Goal: Task Accomplishment & Management: Manage account settings

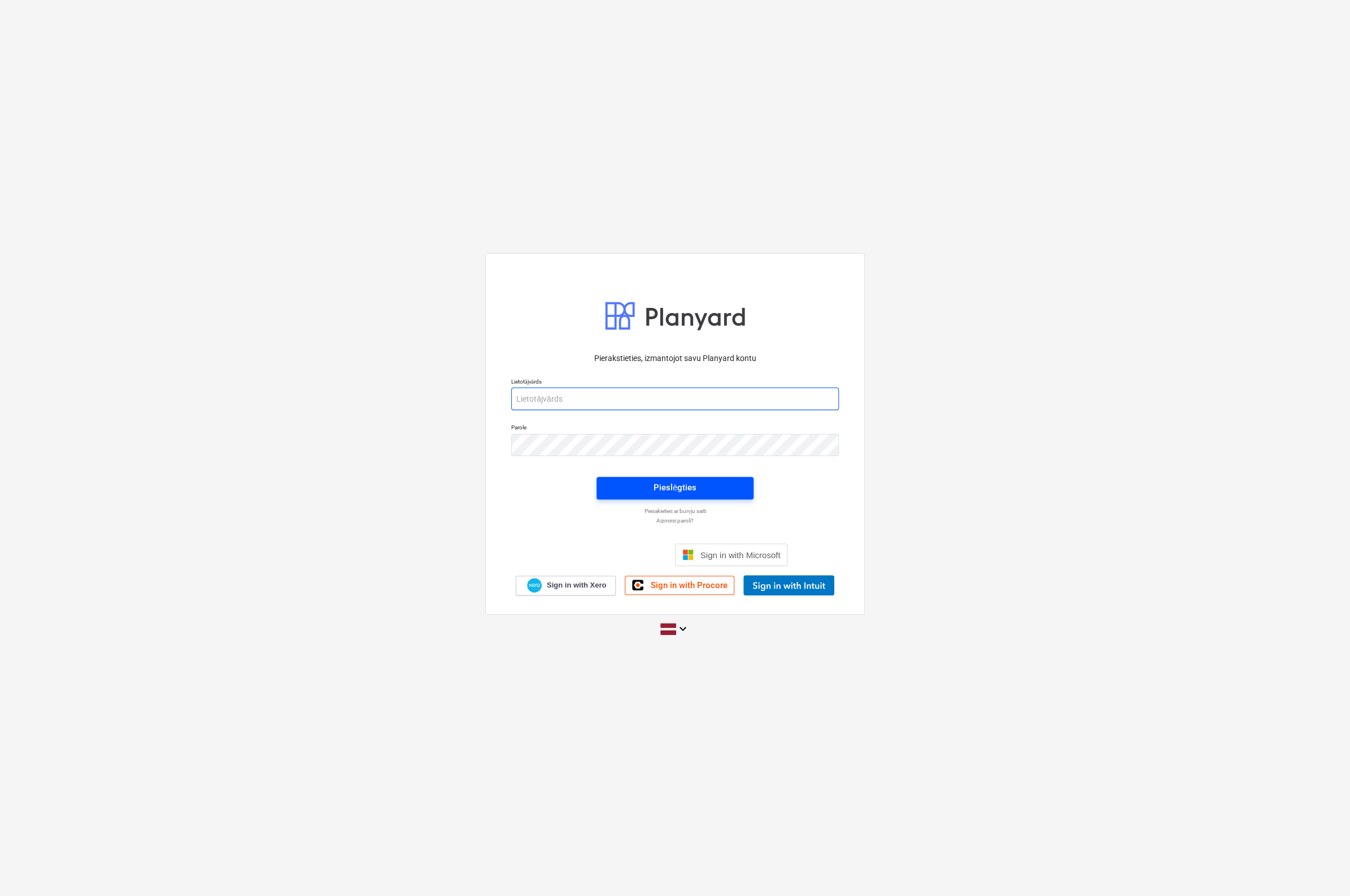
type input "[PERSON_NAME][EMAIL_ADDRESS][PERSON_NAME][DOMAIN_NAME]"
click at [659, 484] on div "Pieslēgties" at bounding box center [675, 487] width 43 height 15
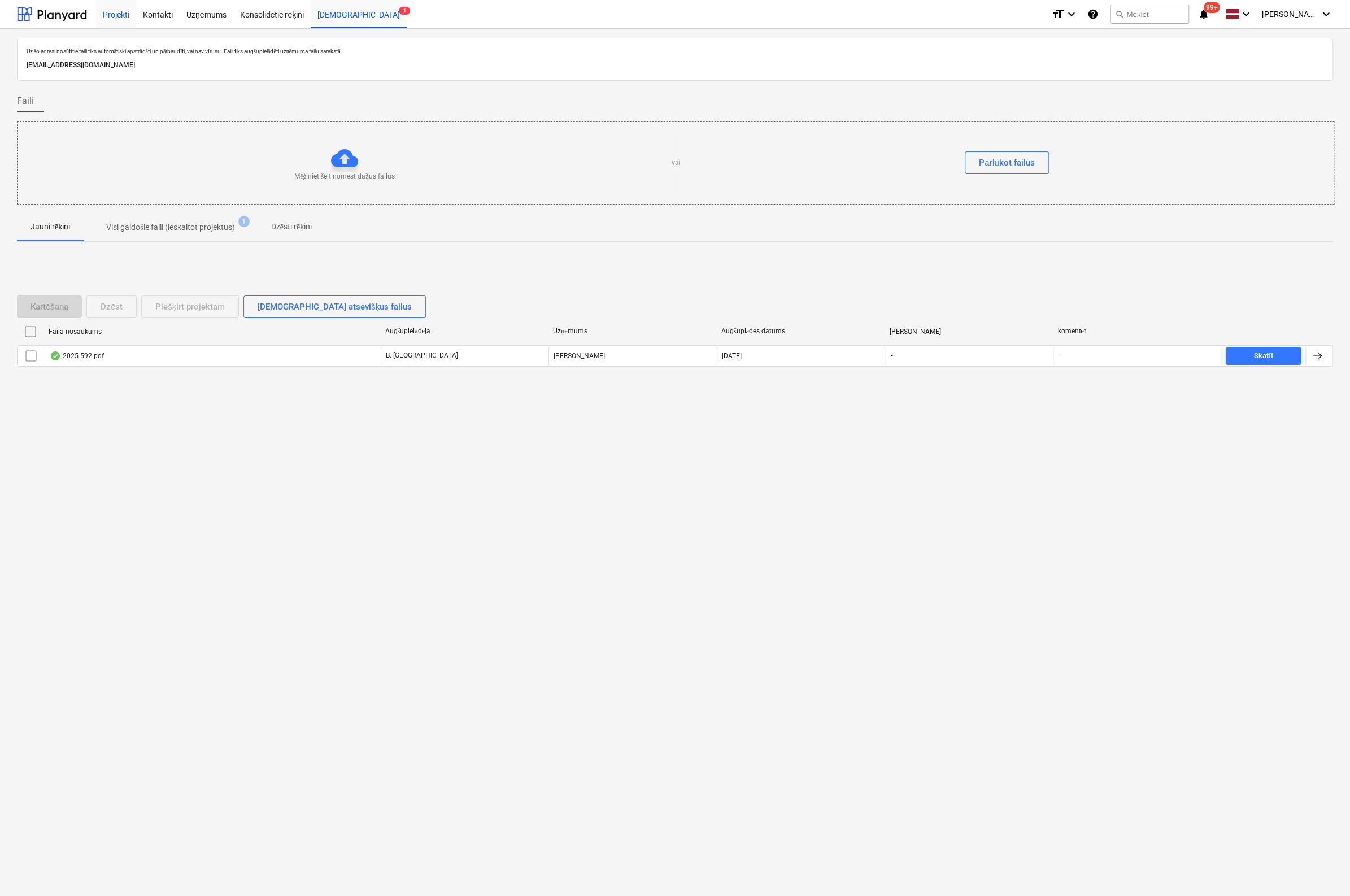
click at [107, 13] on div "Projekti" at bounding box center [116, 14] width 40 height 29
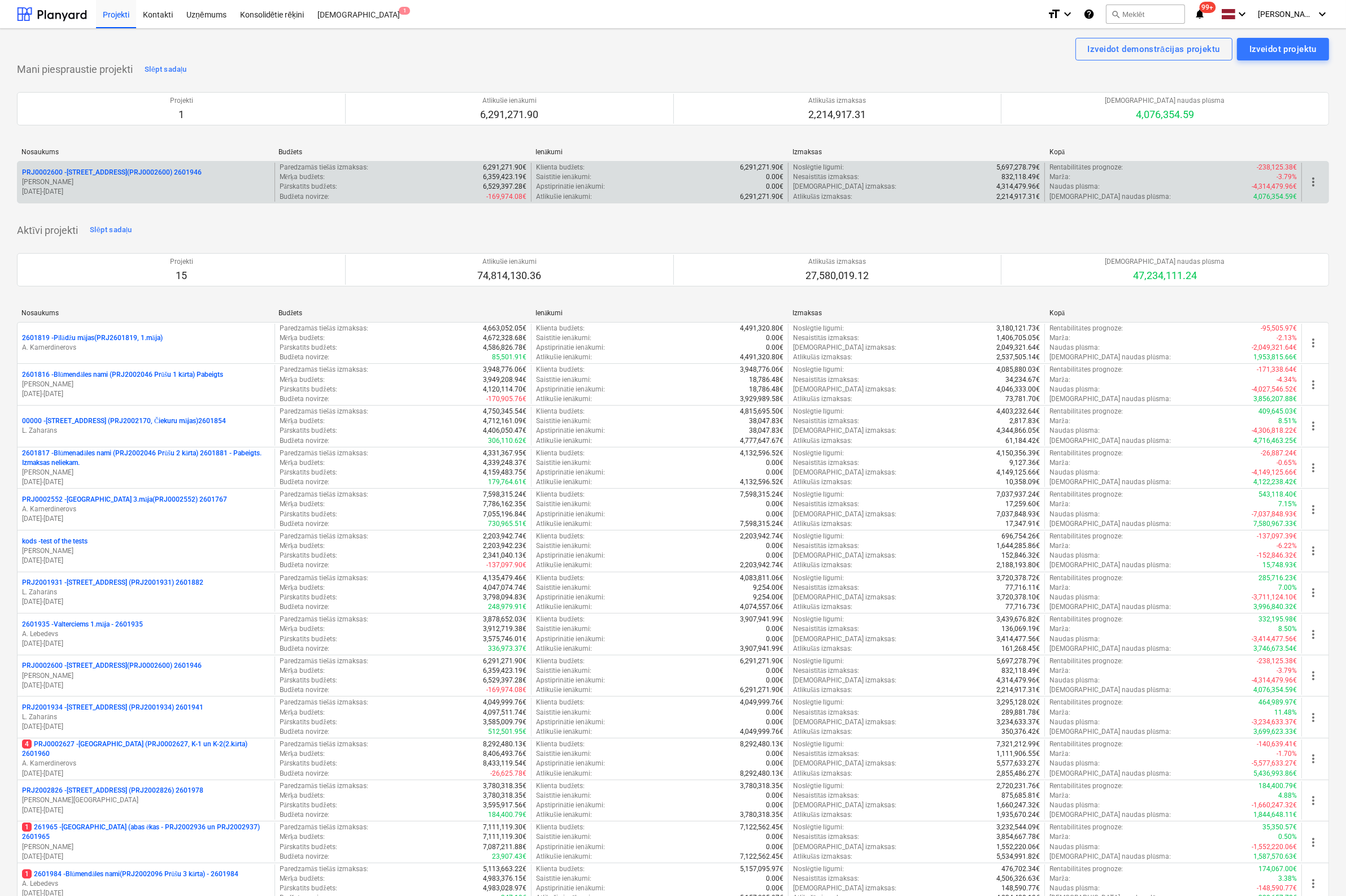
click at [123, 165] on div "PRJ0002600 - [STREET_ADDRESS](PRJ0002600) 2601946 [PERSON_NAME] [DATE] - [DATE]" at bounding box center [146, 182] width 257 height 39
click at [129, 169] on p "PRJ0002600 - [STREET_ADDRESS](PRJ0002600) 2601946" at bounding box center [112, 172] width 180 height 9
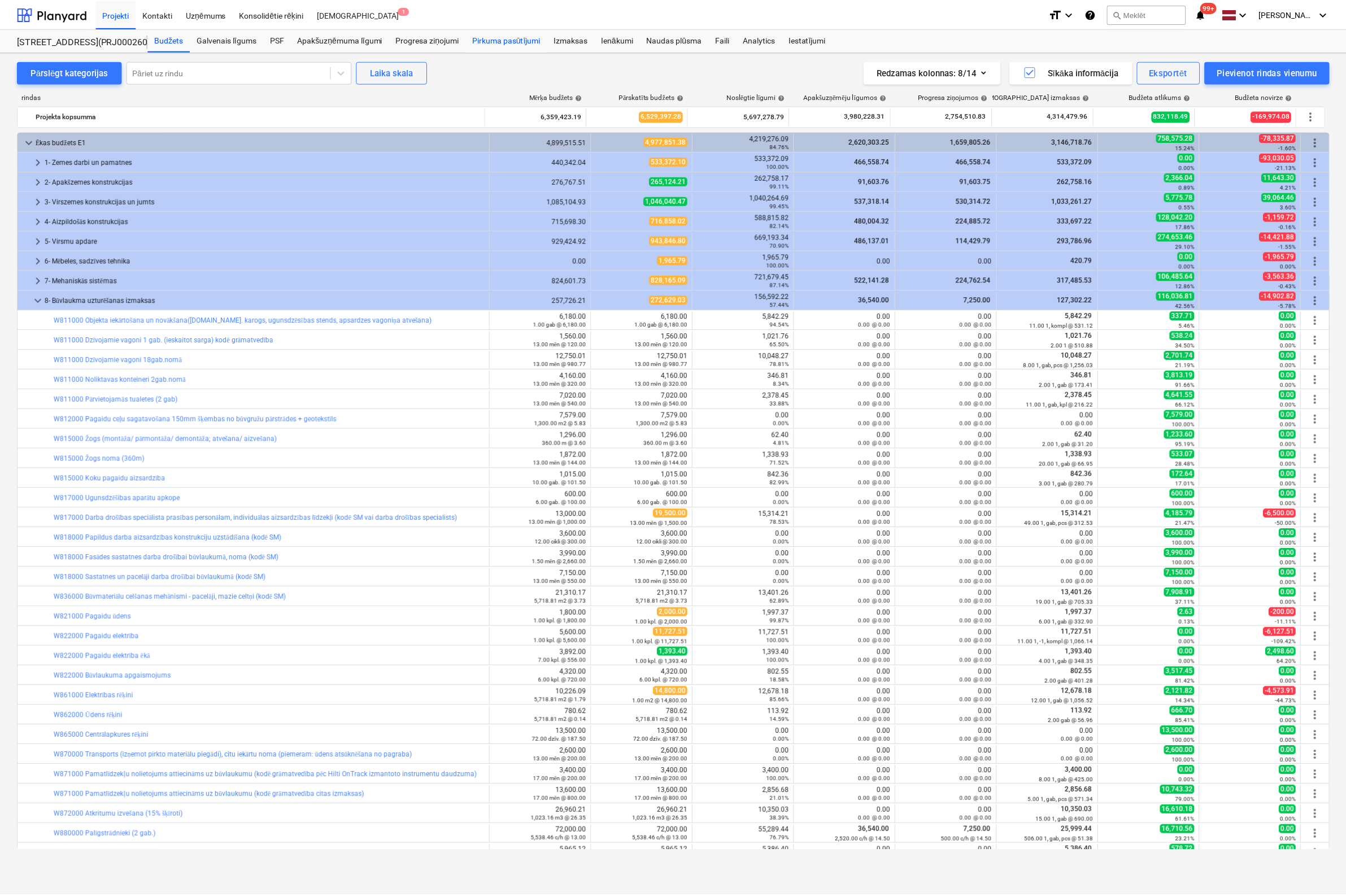
scroll to position [390, 0]
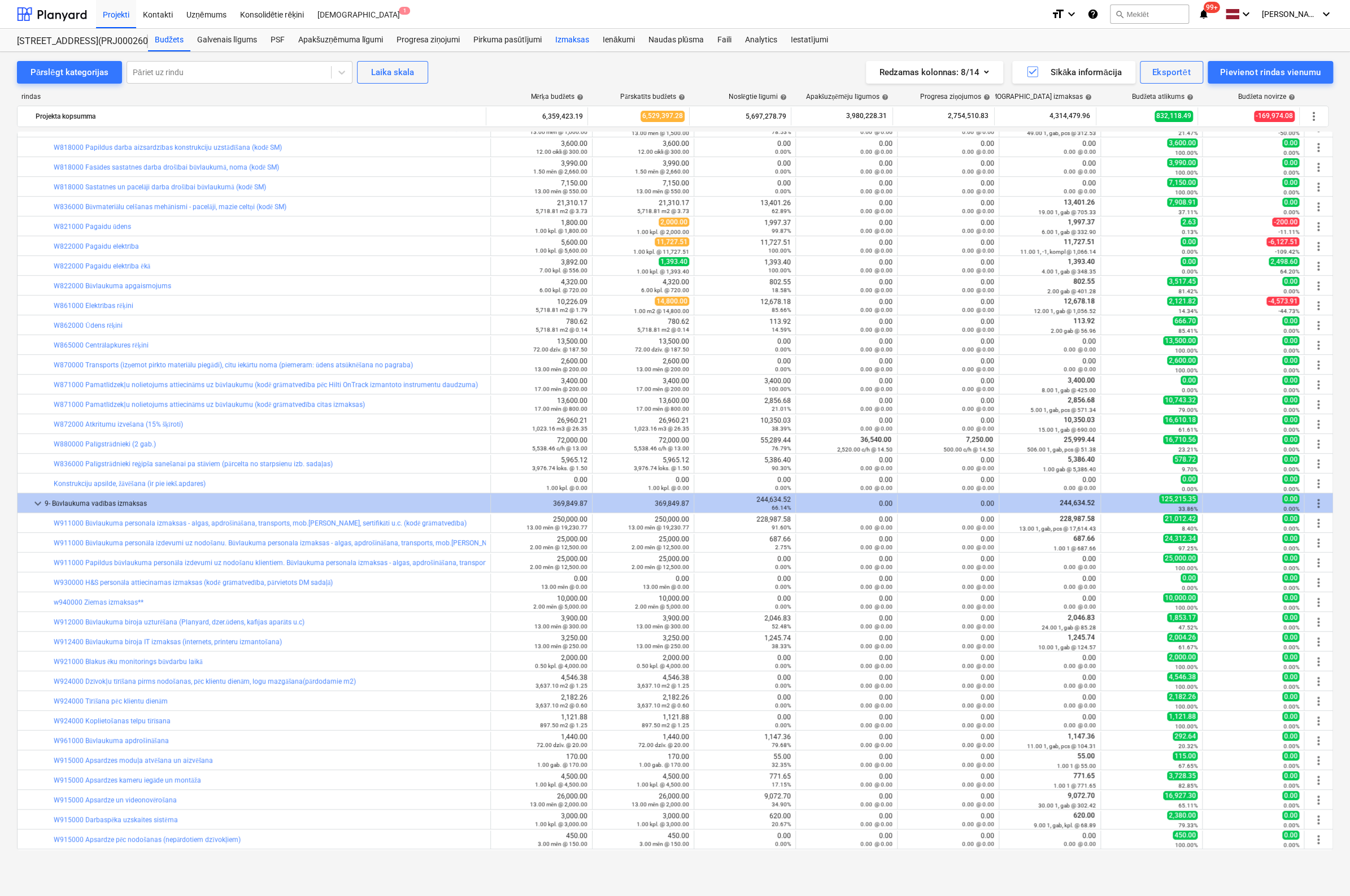
click at [570, 36] on div "Izmaksas" at bounding box center [572, 40] width 47 height 23
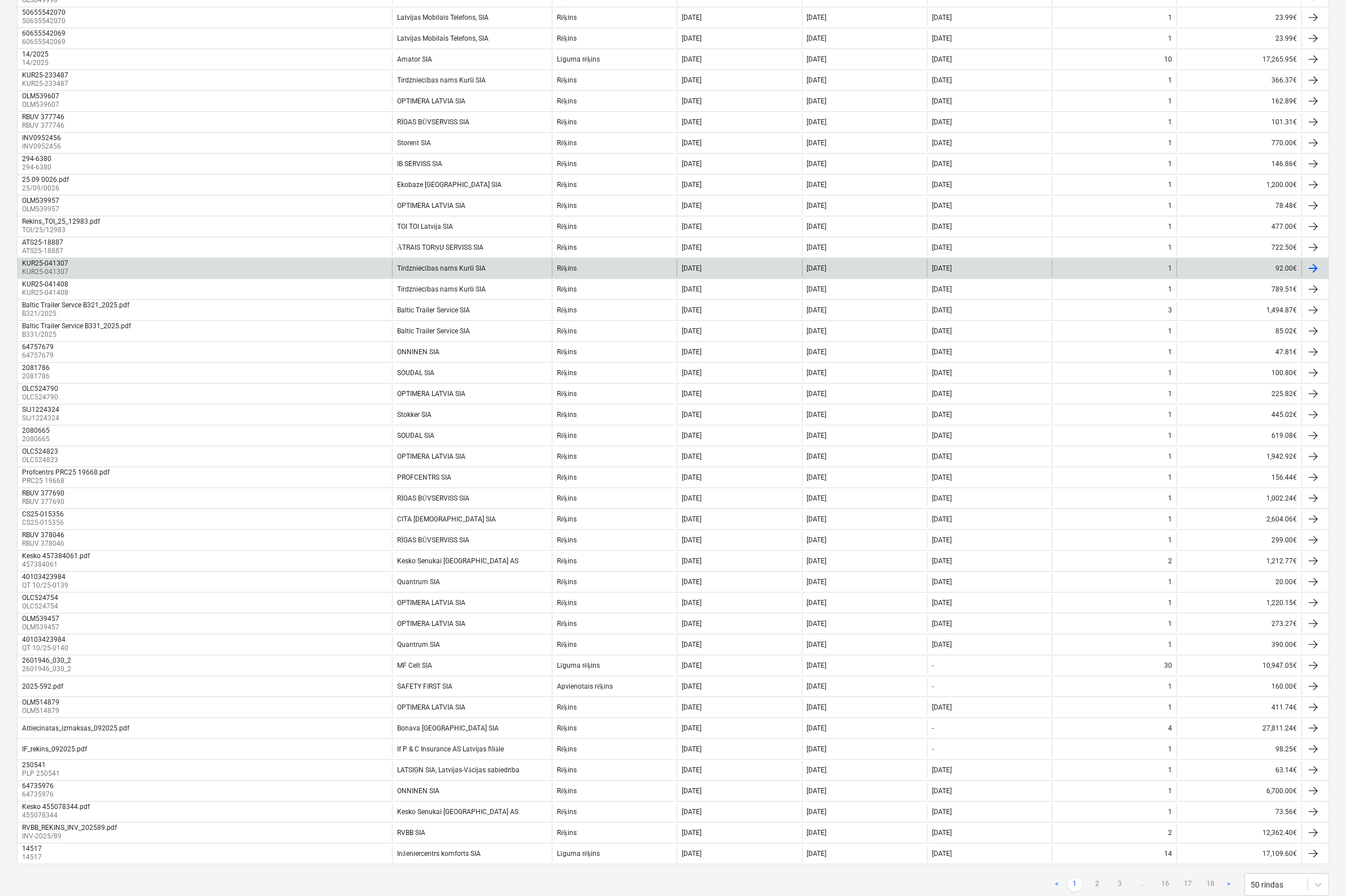
scroll to position [390, 0]
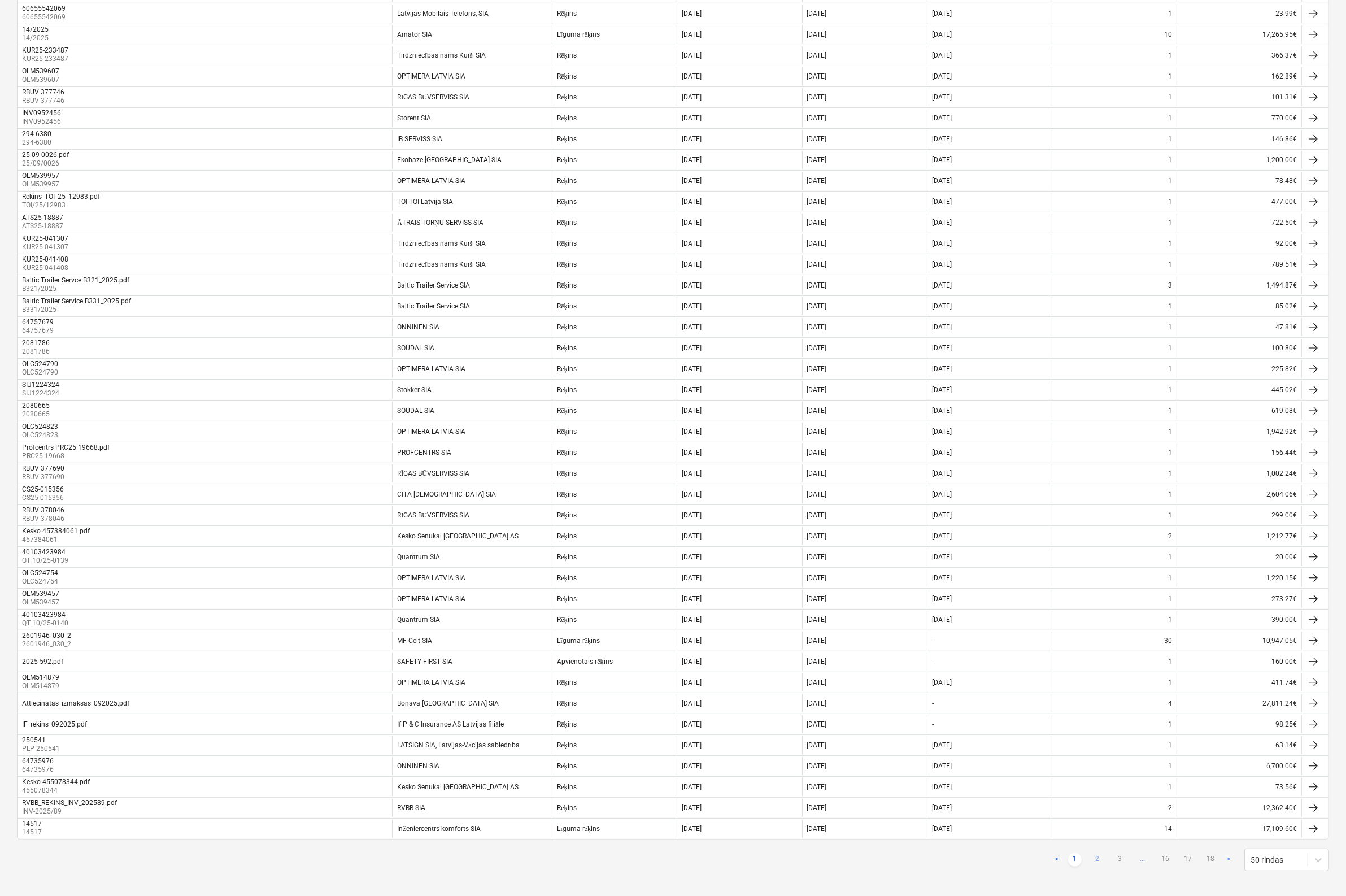
click at [1098, 853] on link "2" at bounding box center [1097, 859] width 13 height 13
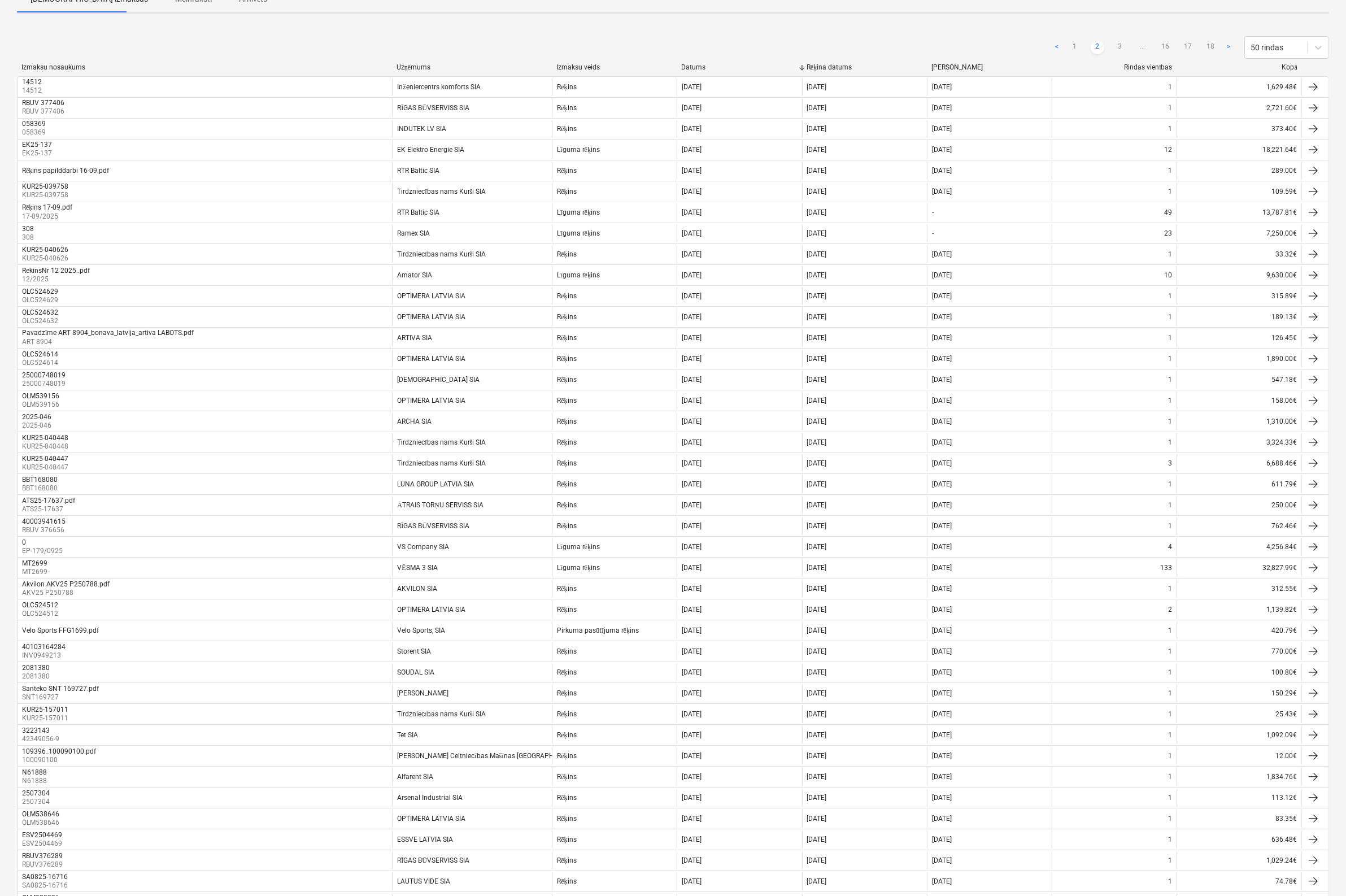
scroll to position [51, 0]
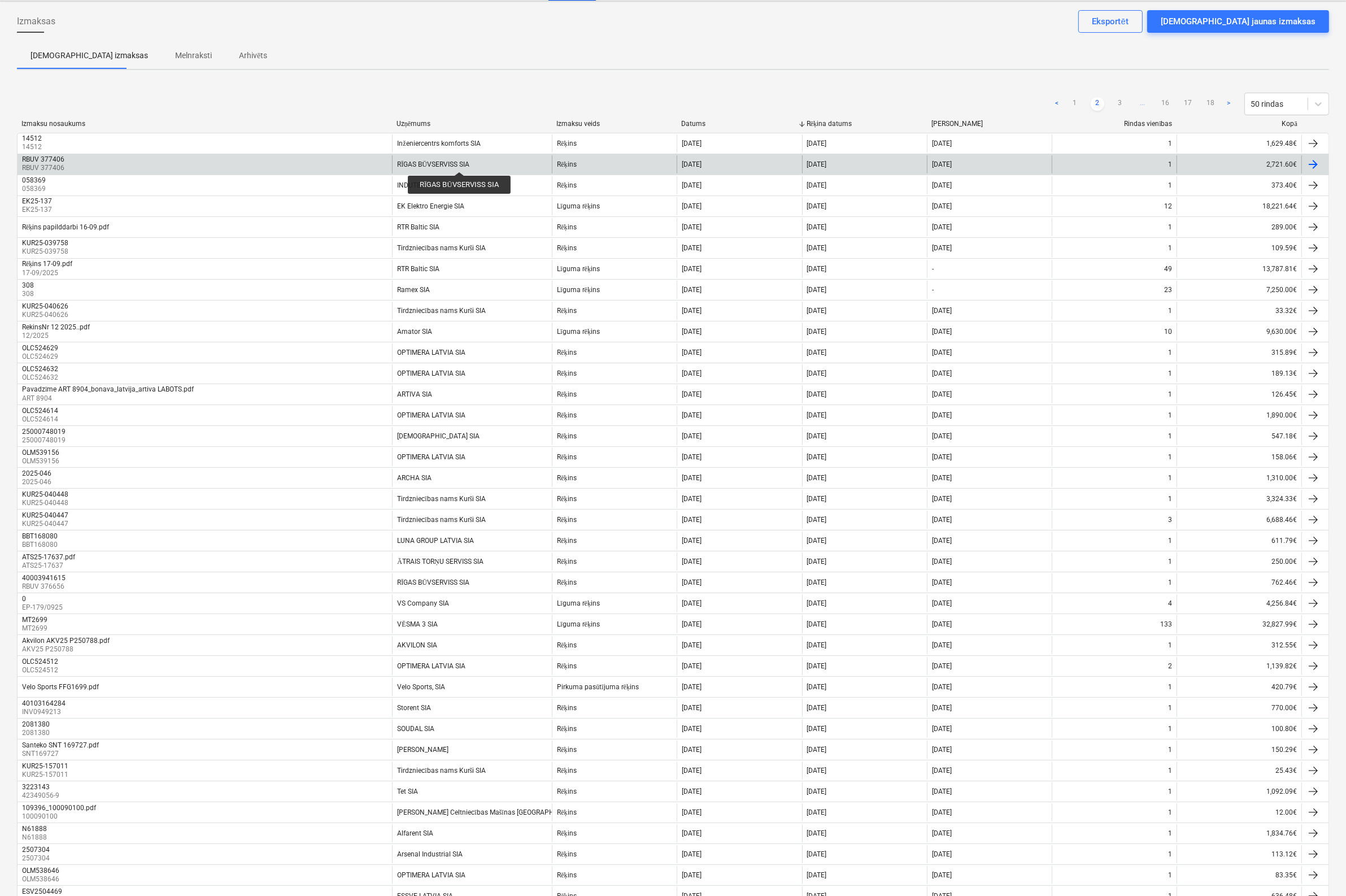
click at [459, 162] on div "RĪGAS BŪVSERVISS SIA" at bounding box center [433, 164] width 73 height 8
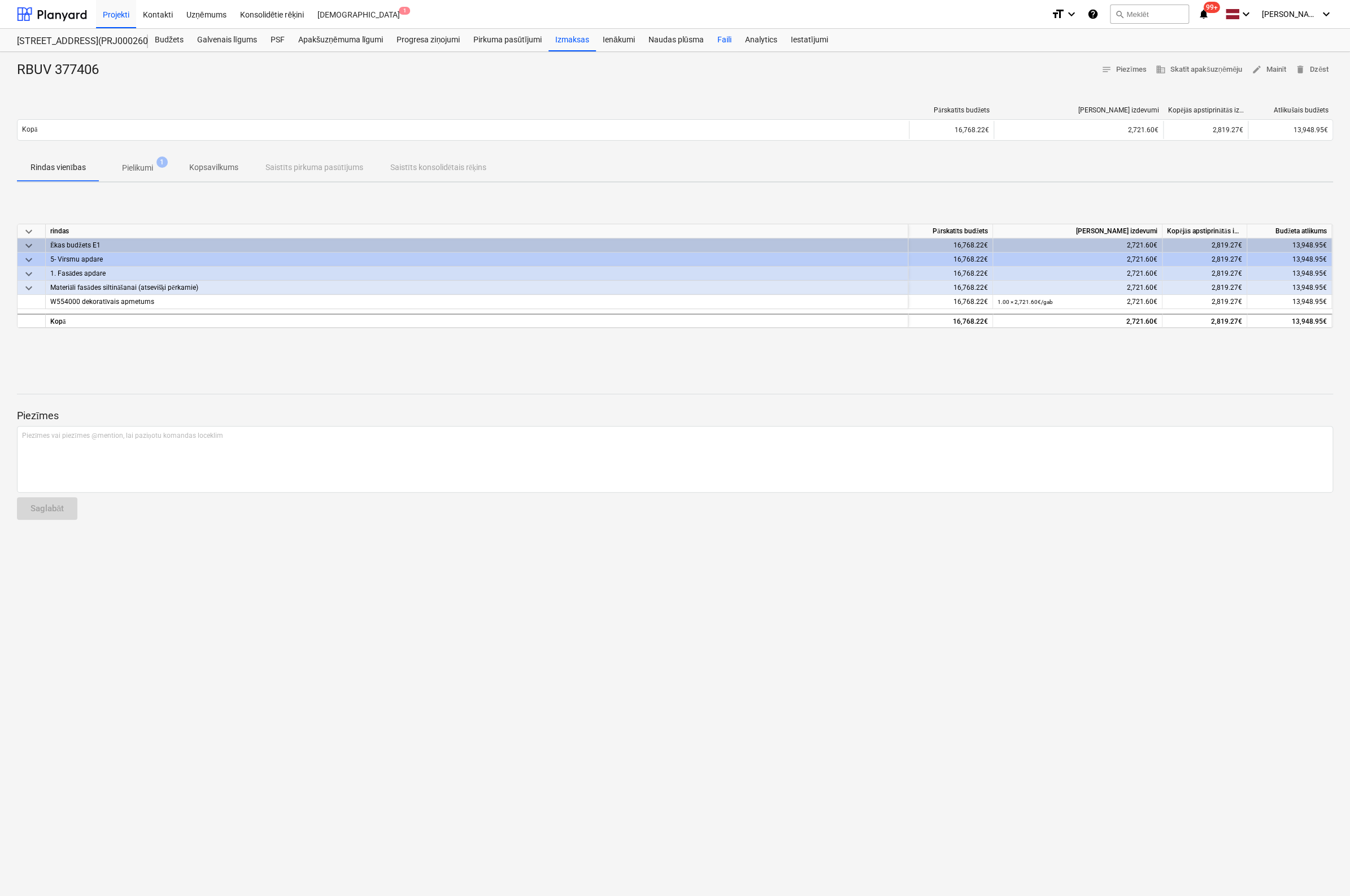
click at [722, 41] on div "Faili" at bounding box center [724, 40] width 28 height 23
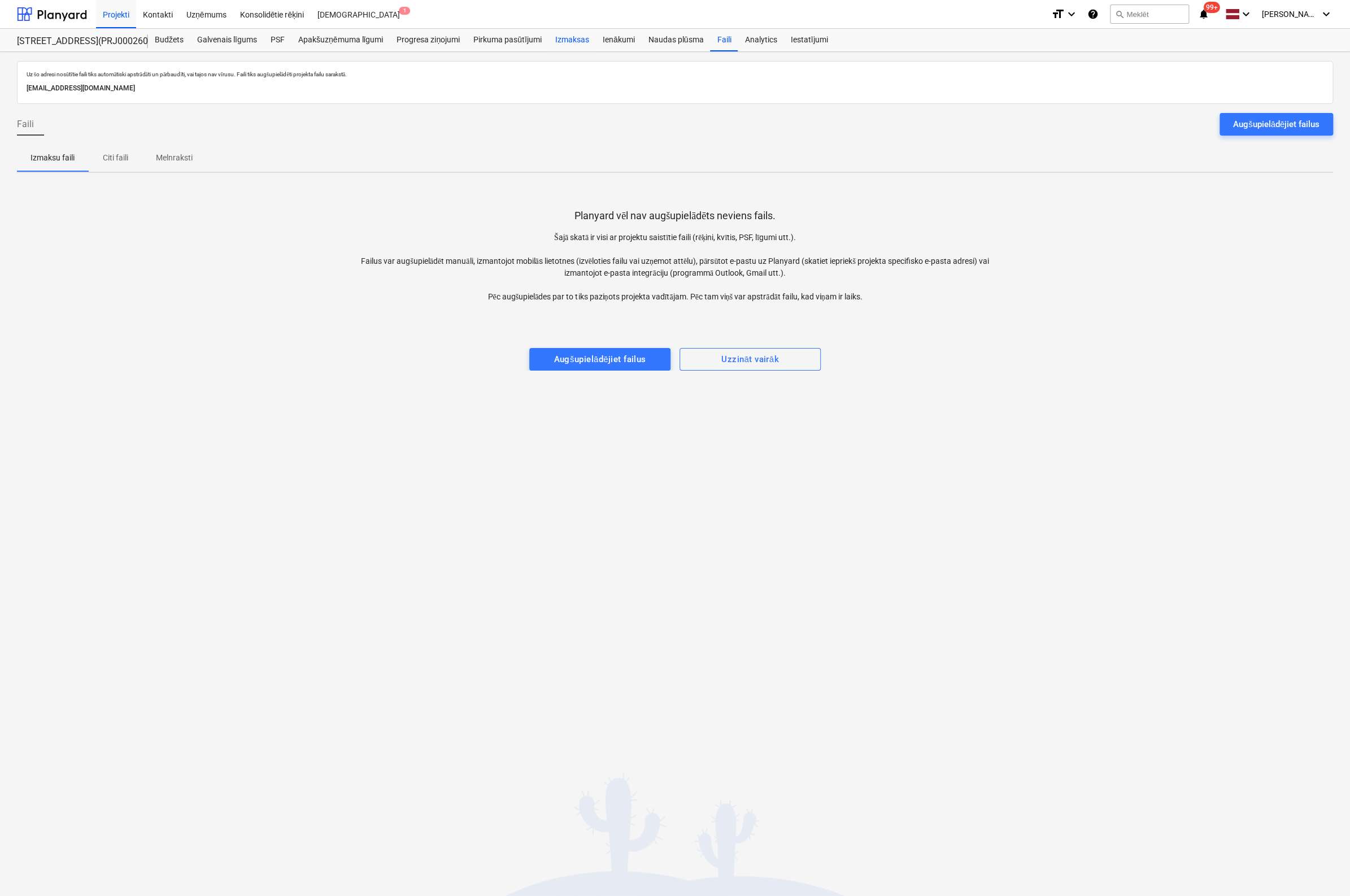
click at [570, 40] on div "Izmaksas" at bounding box center [572, 40] width 47 height 23
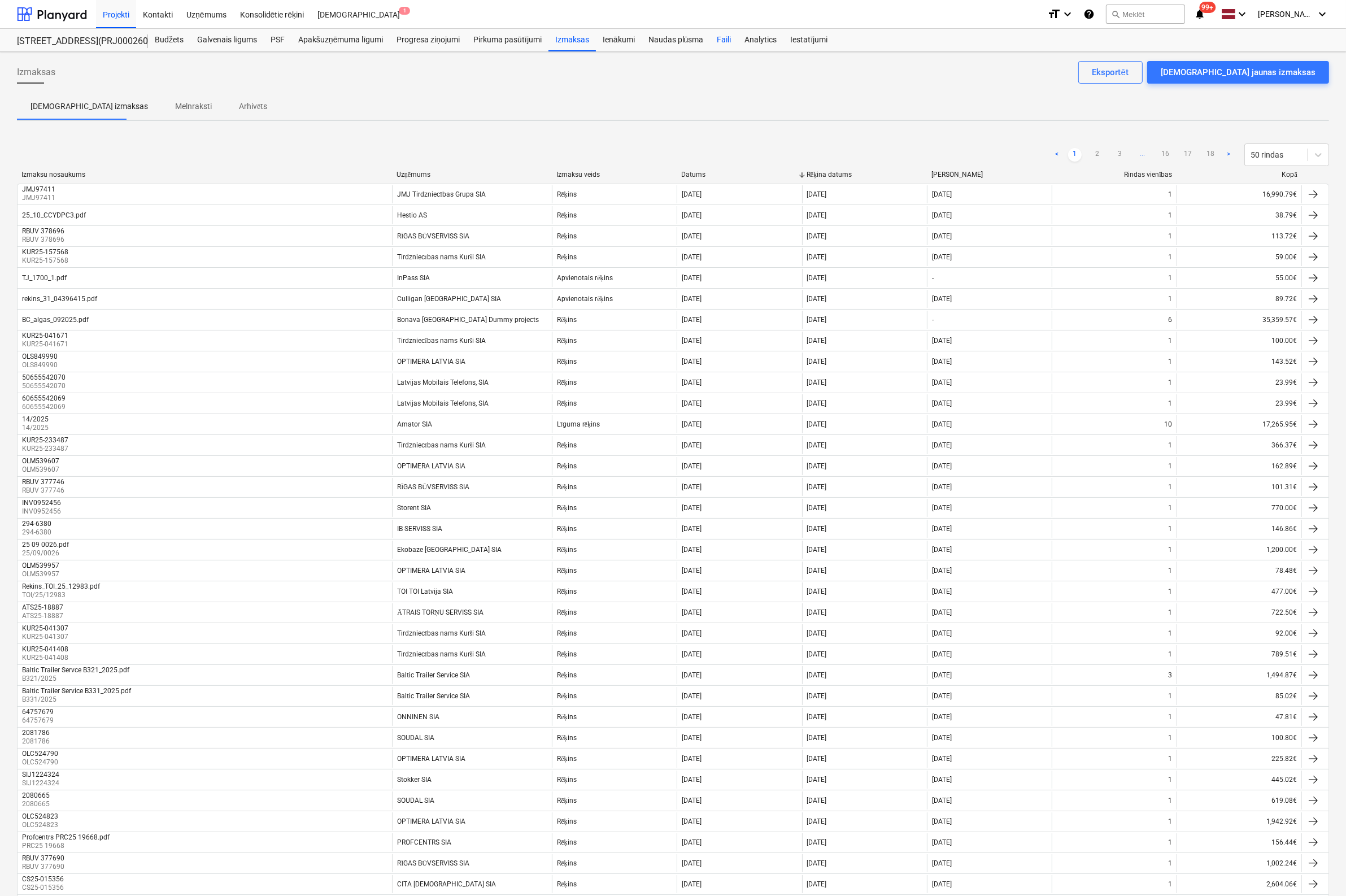
click at [724, 39] on div "Faili" at bounding box center [724, 40] width 28 height 23
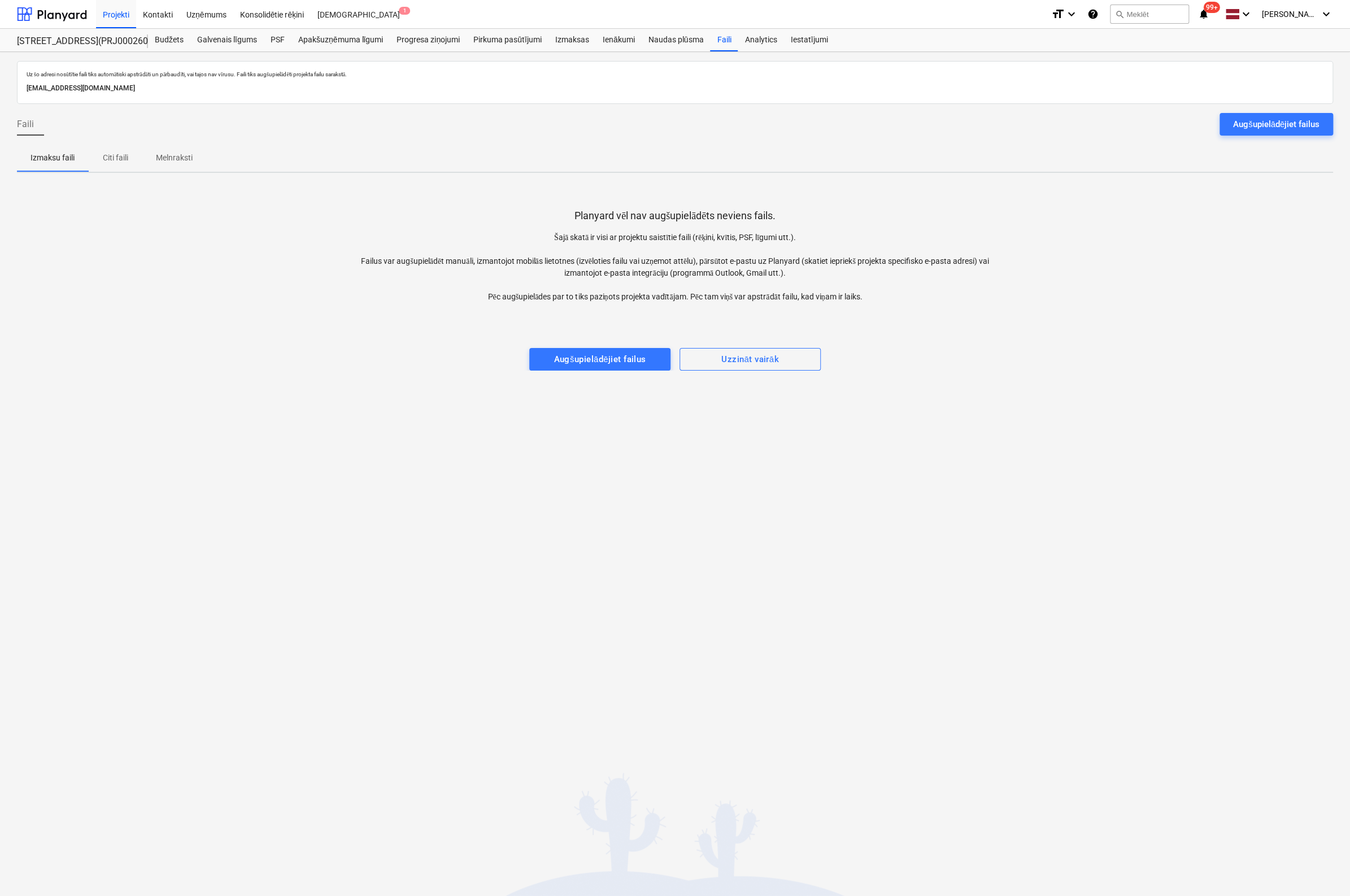
click at [1263, 121] on div "Augšupielādējiet failus" at bounding box center [1276, 124] width 87 height 15
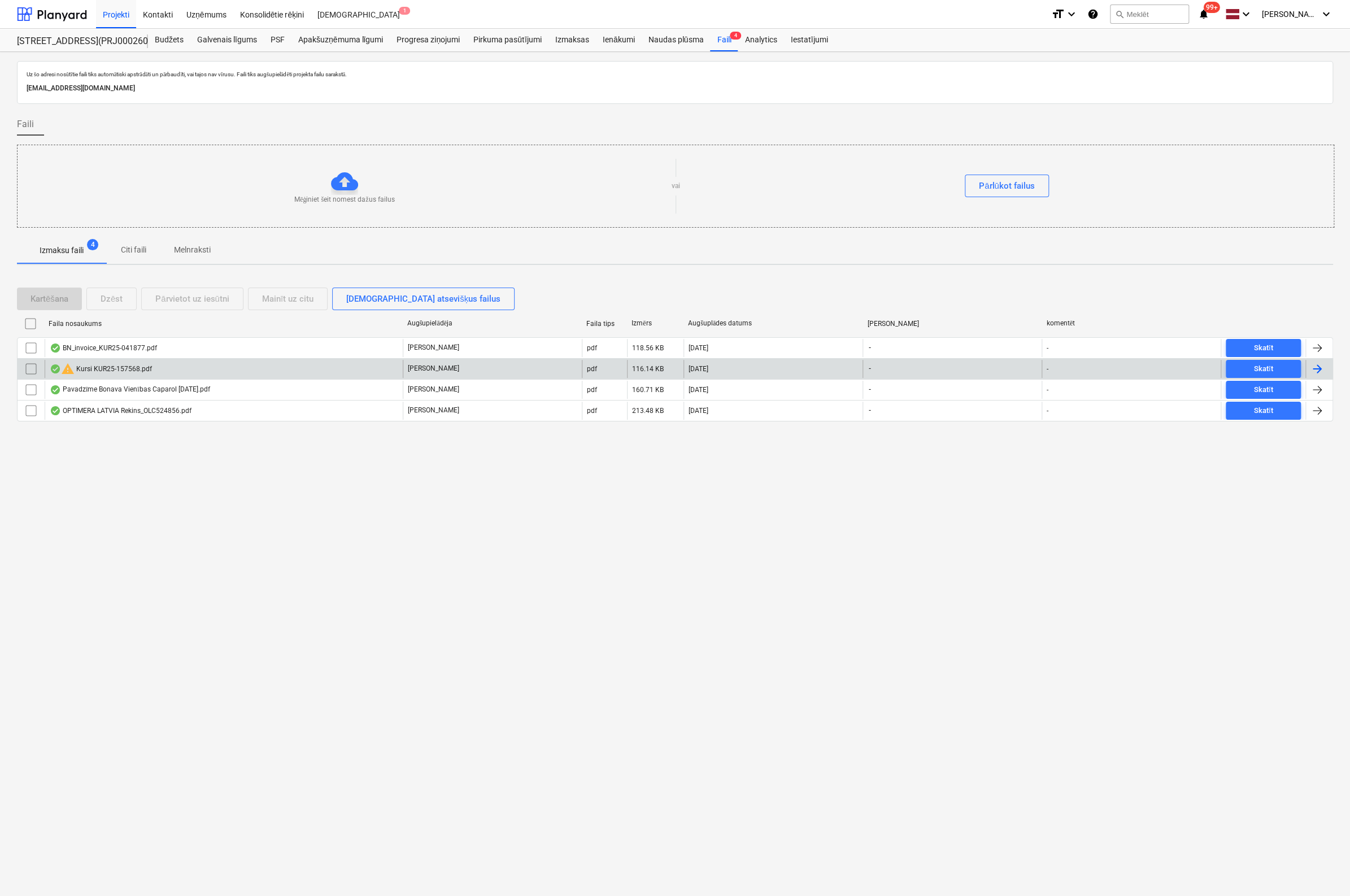
click at [126, 367] on div "warning Kursi KUR25-157568.pdf" at bounding box center [101, 369] width 102 height 13
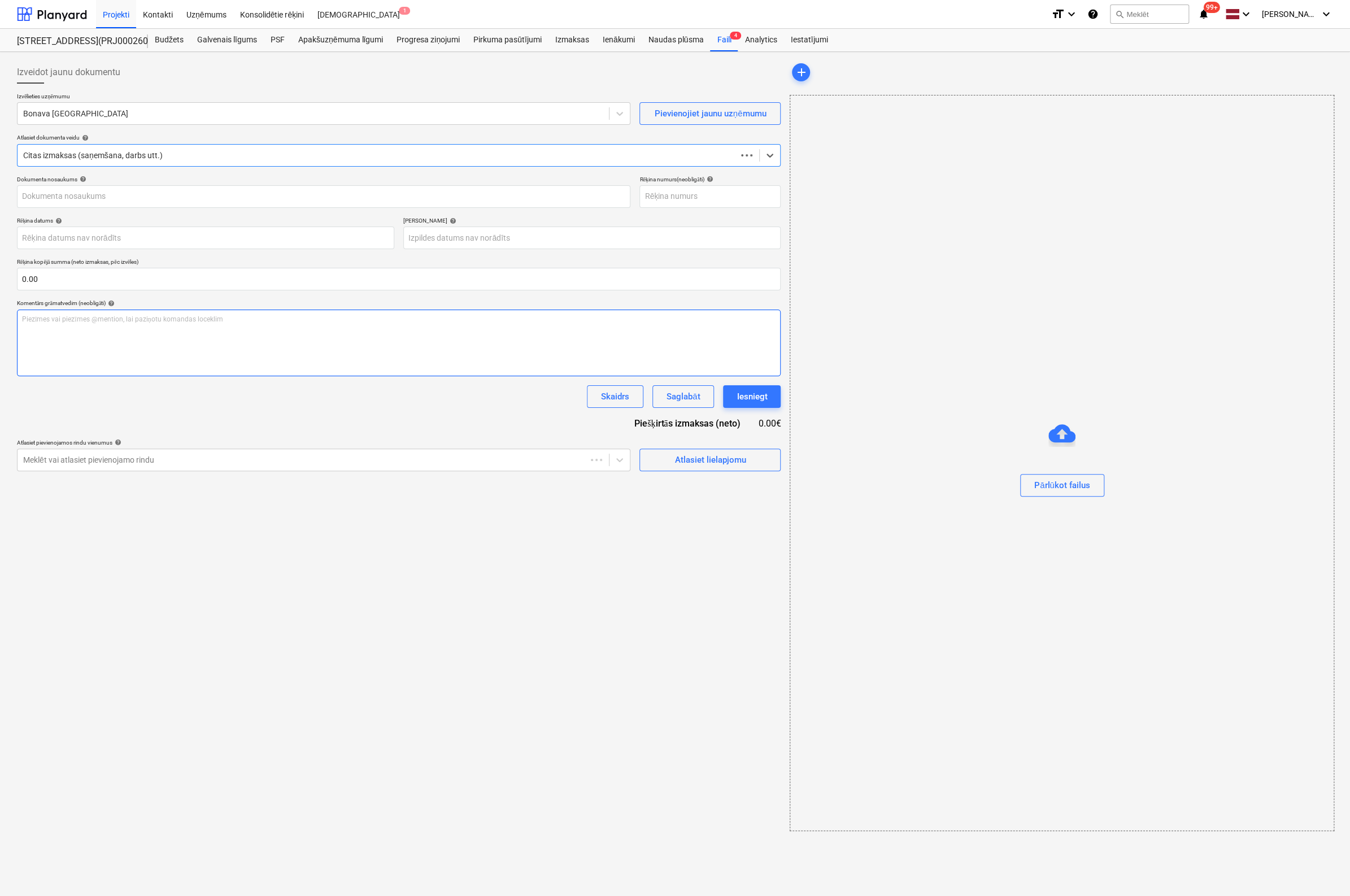
type input "KUR25-157568"
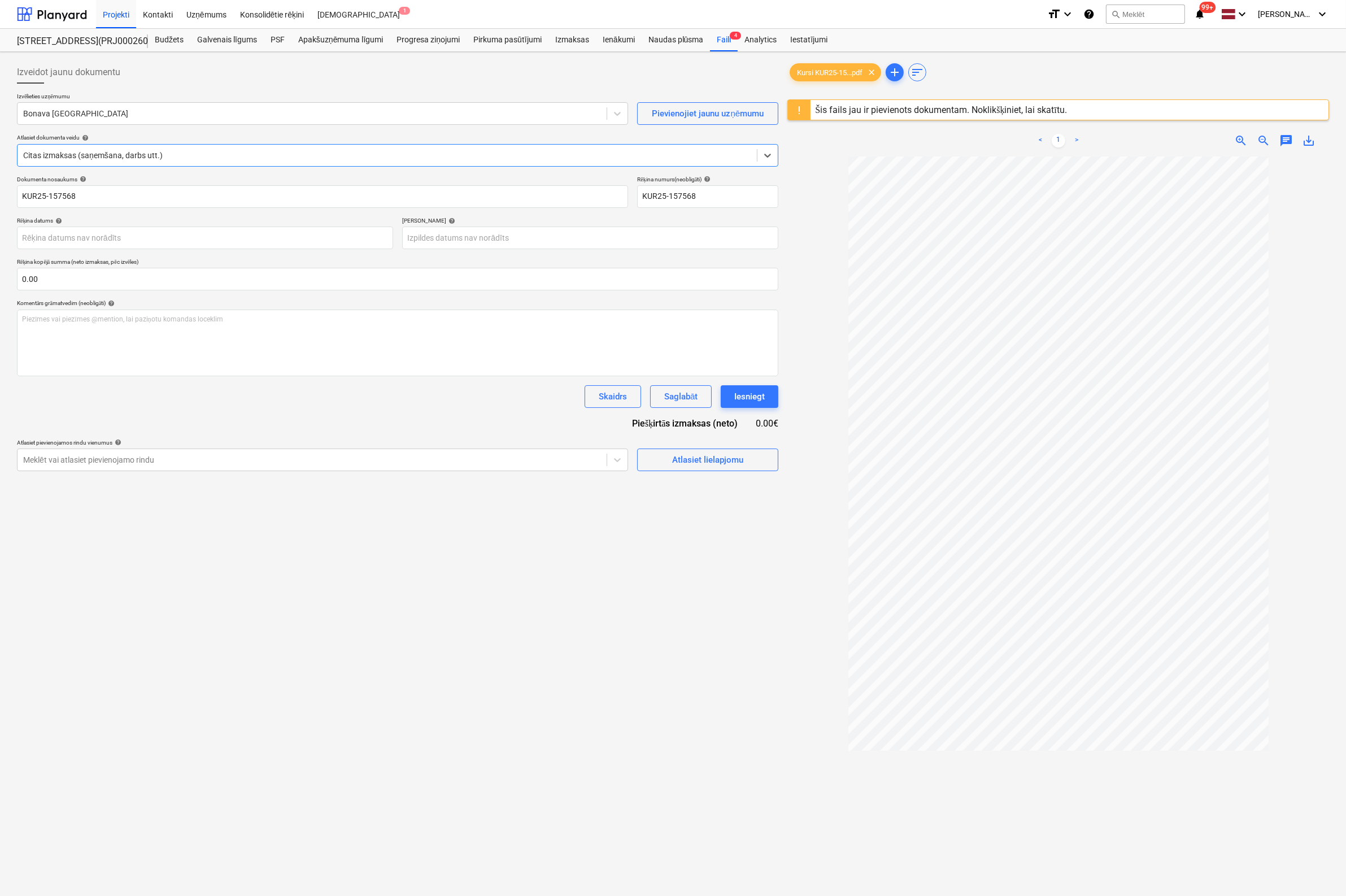
click at [931, 109] on div "Šis fails jau ir pievienots dokumentam. Noklikšķiniet, lai skatītu." at bounding box center [941, 110] width 252 height 11
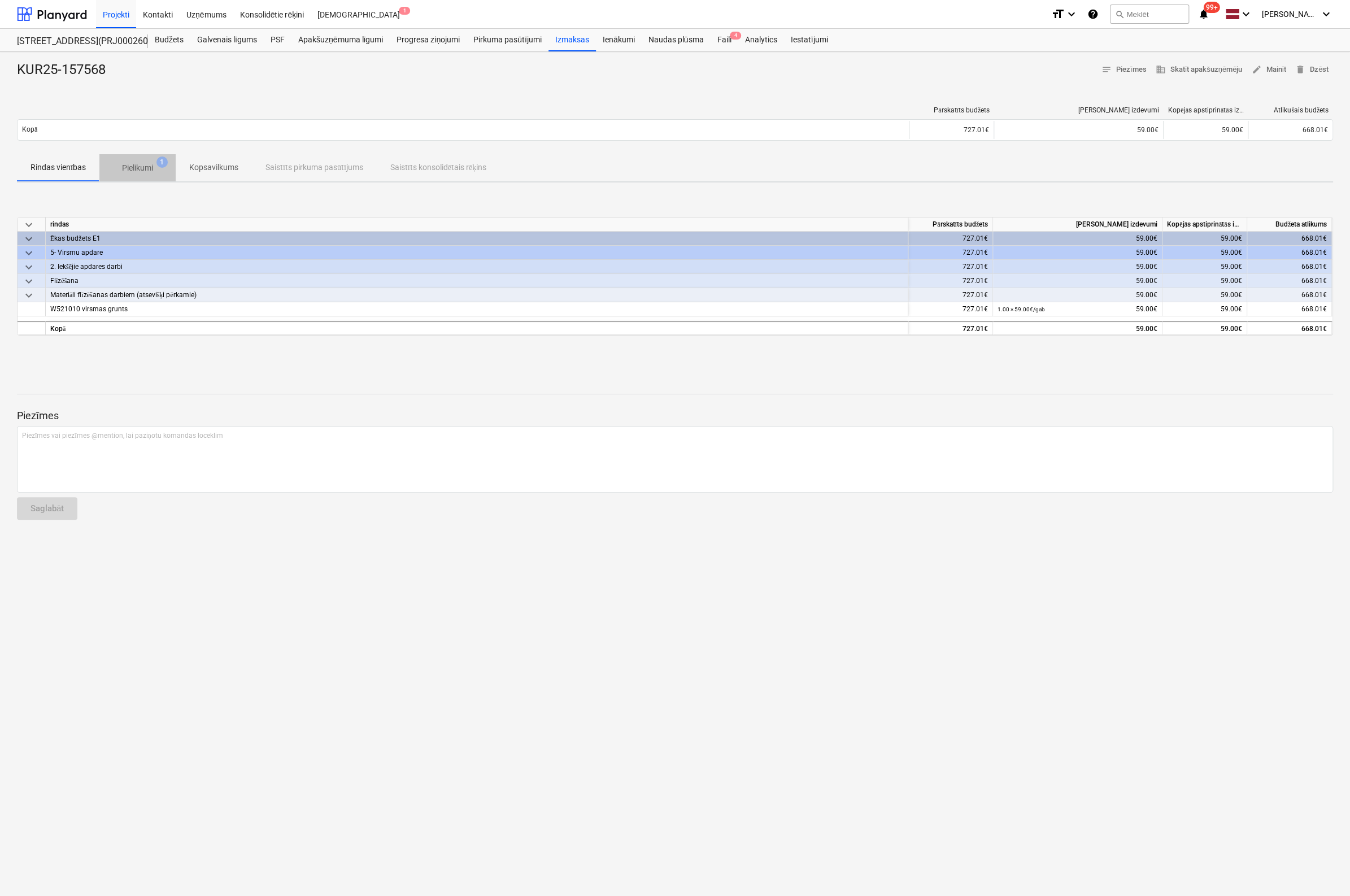
click at [138, 172] on p "Pielikumi" at bounding box center [137, 168] width 31 height 12
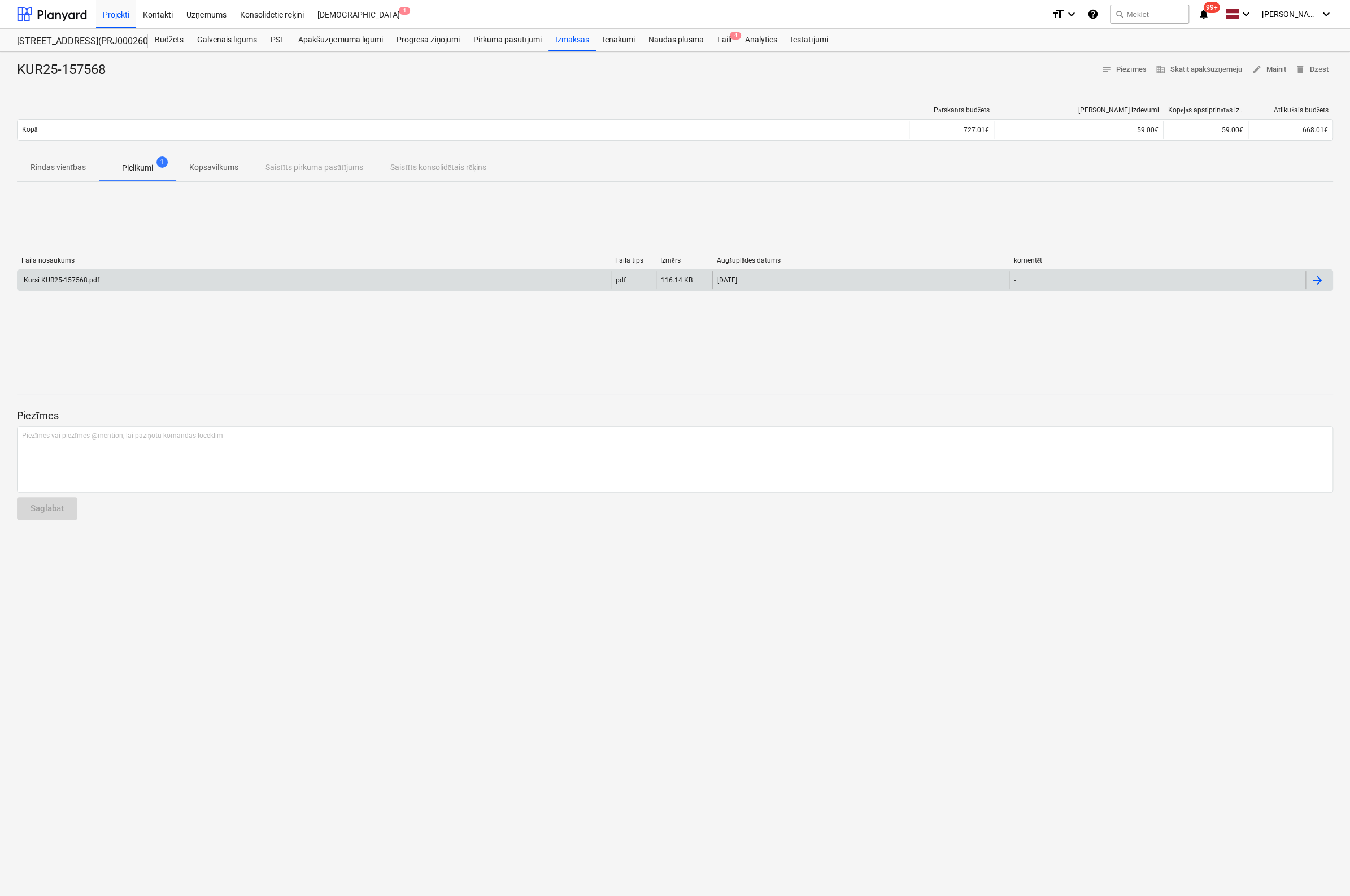
click at [64, 281] on div "Kursi KUR25-157568.pdf" at bounding box center [61, 280] width 78 height 8
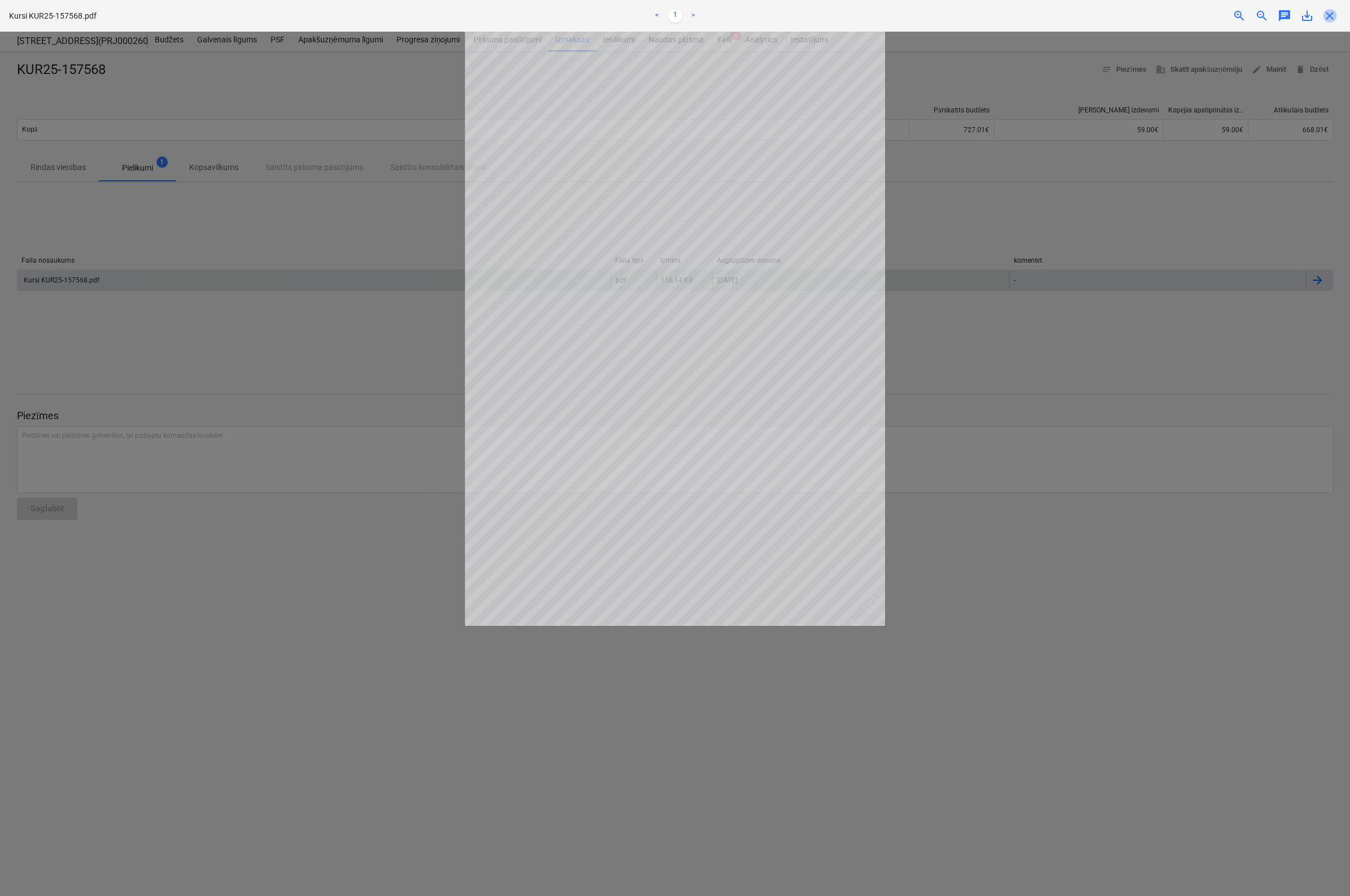
click at [1329, 13] on span "close" at bounding box center [1329, 15] width 13 height 13
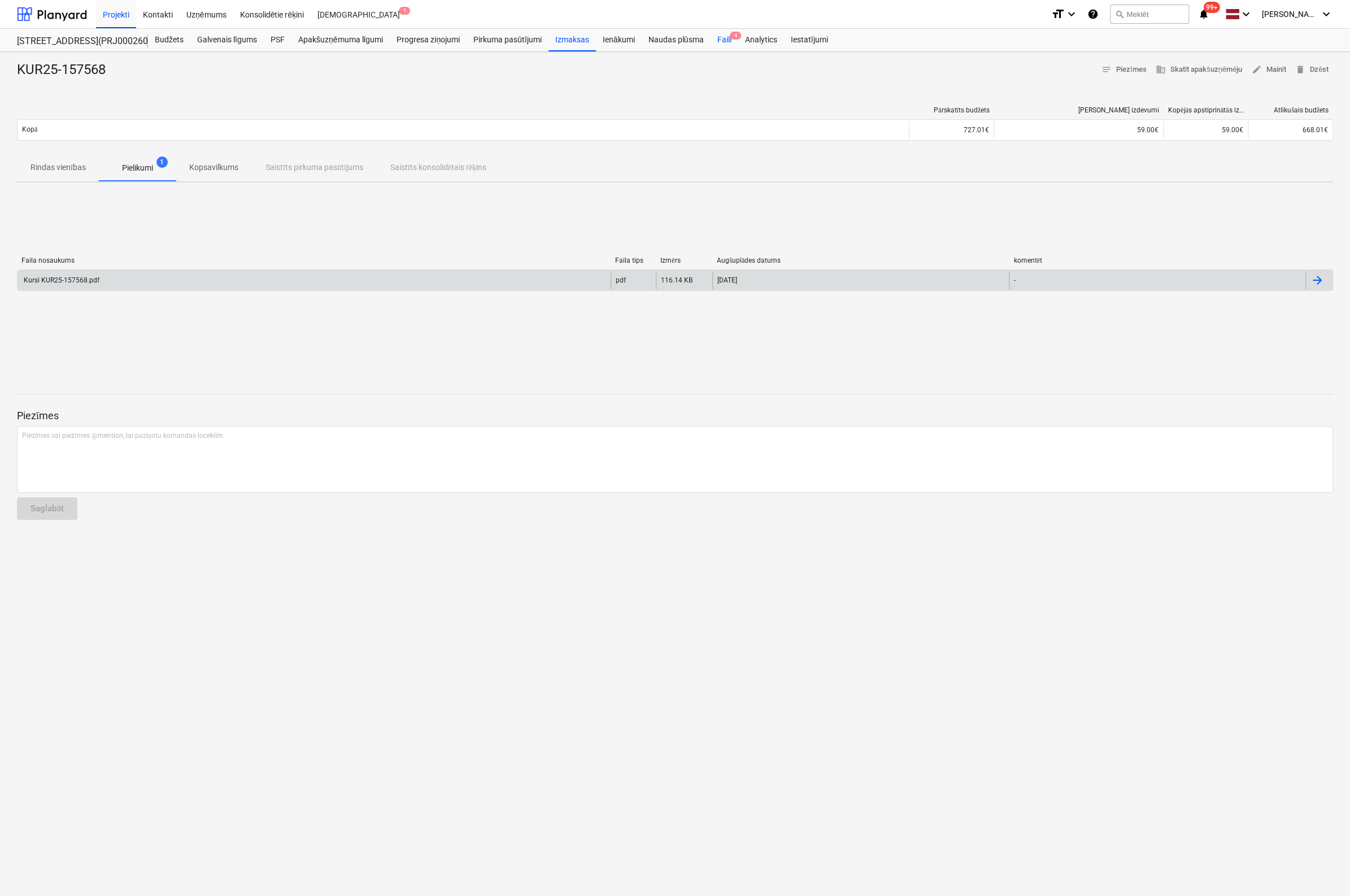
click at [729, 39] on div "Faili 4" at bounding box center [724, 40] width 28 height 23
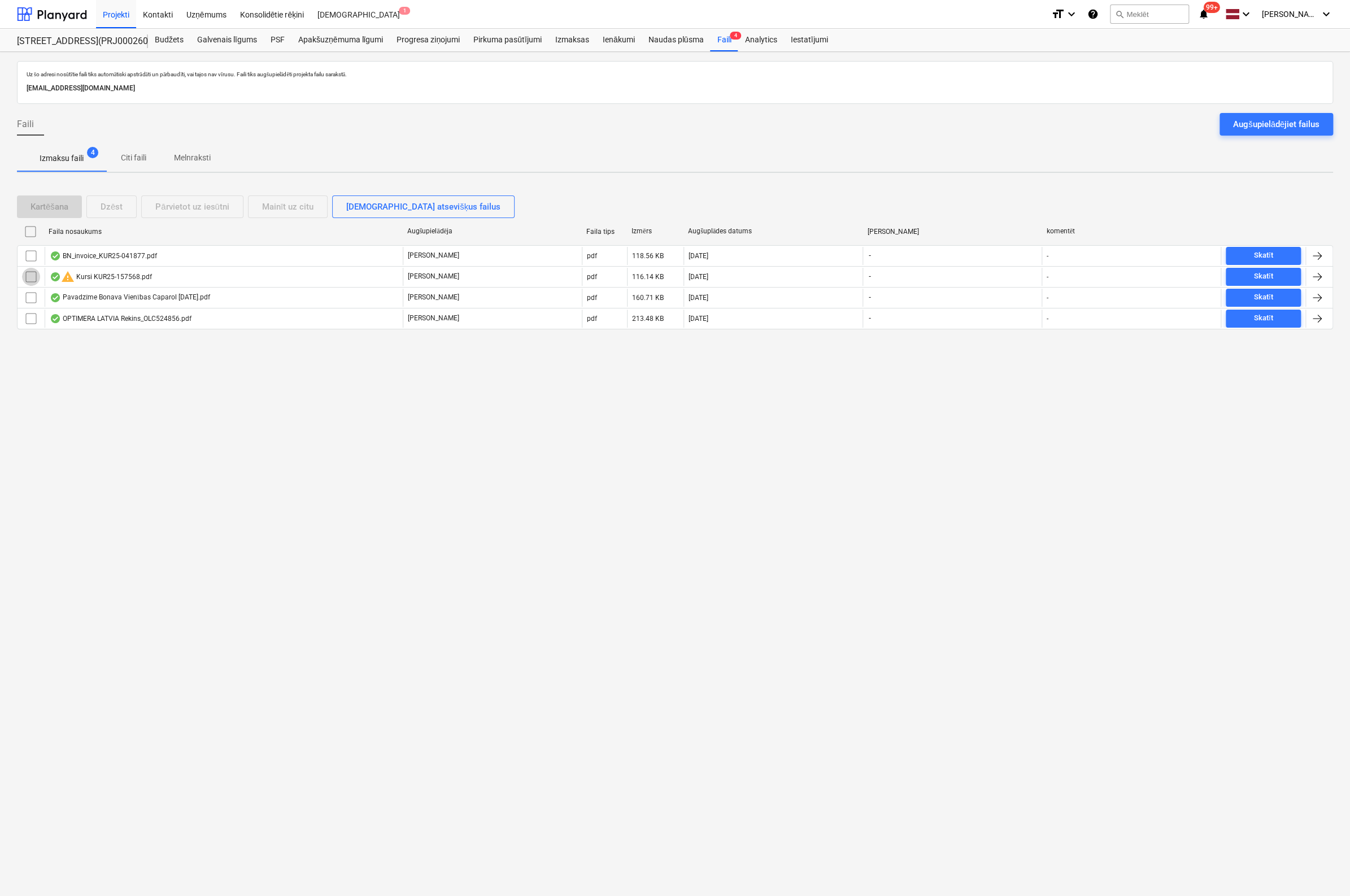
click at [30, 277] on input "checkbox" at bounding box center [31, 277] width 18 height 18
click at [117, 200] on div "Dzēst" at bounding box center [111, 206] width 22 height 15
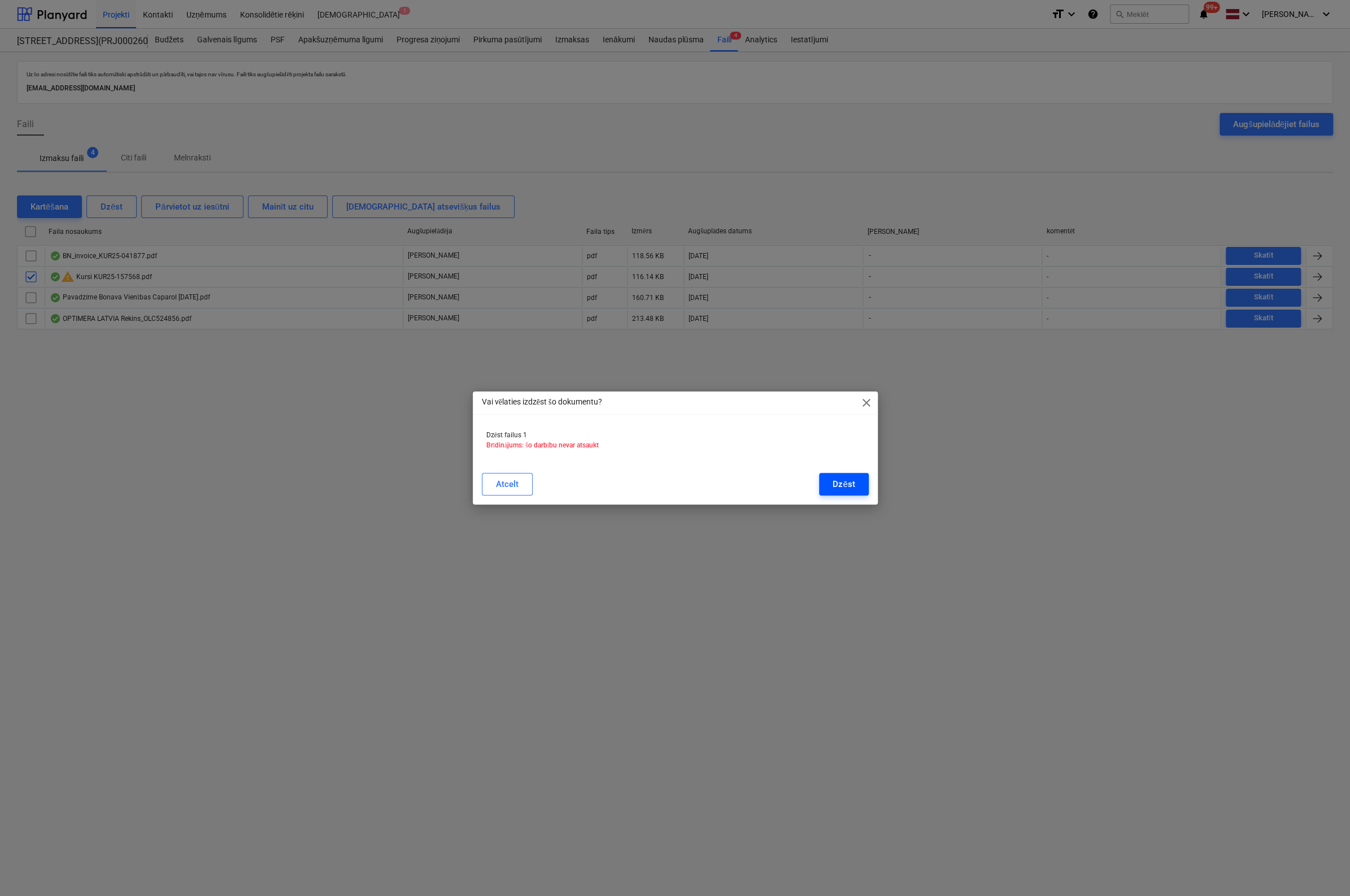
click at [848, 479] on div "Dzēst" at bounding box center [844, 484] width 22 height 15
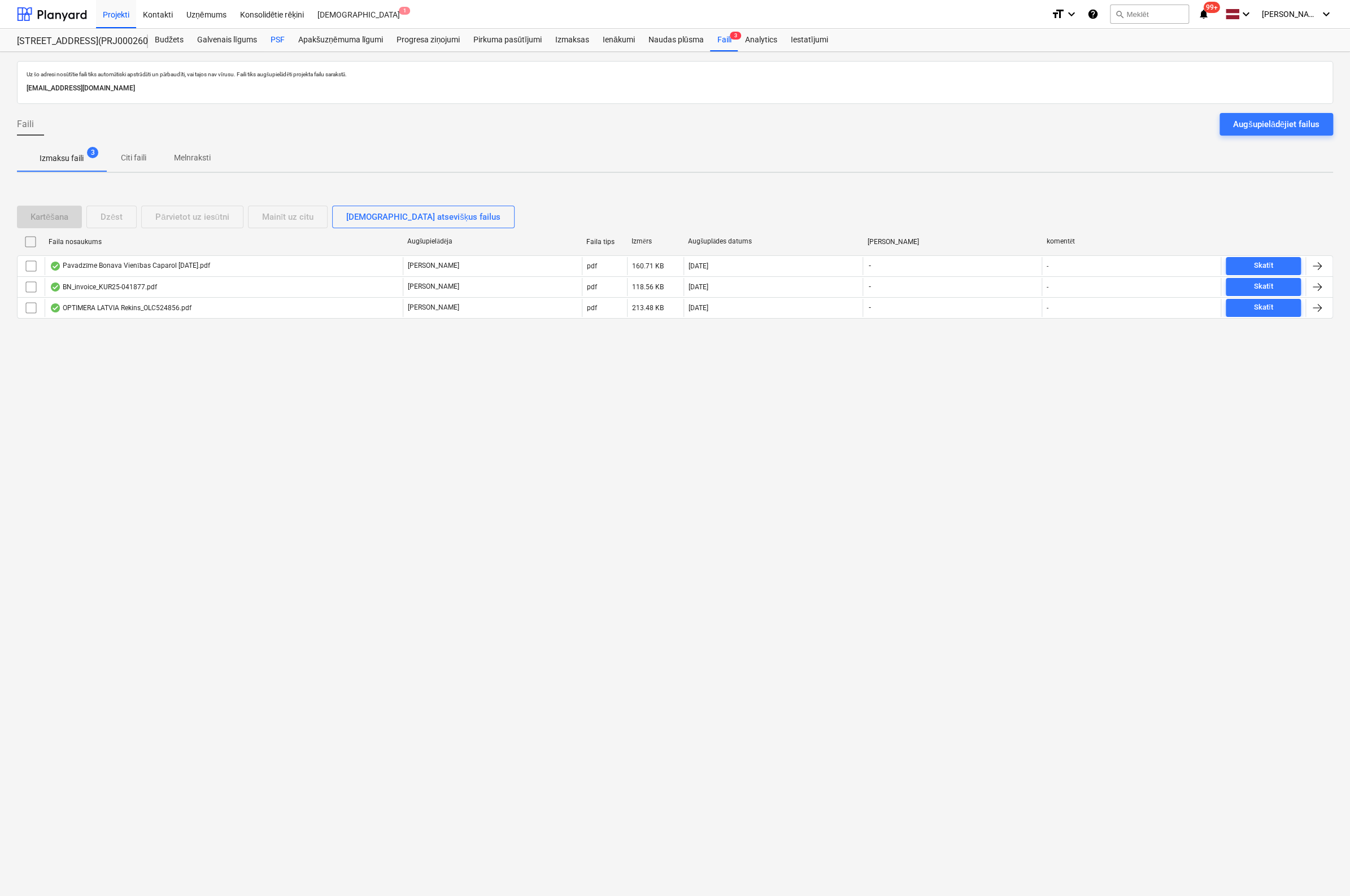
click at [277, 37] on div "PSF" at bounding box center [278, 40] width 28 height 23
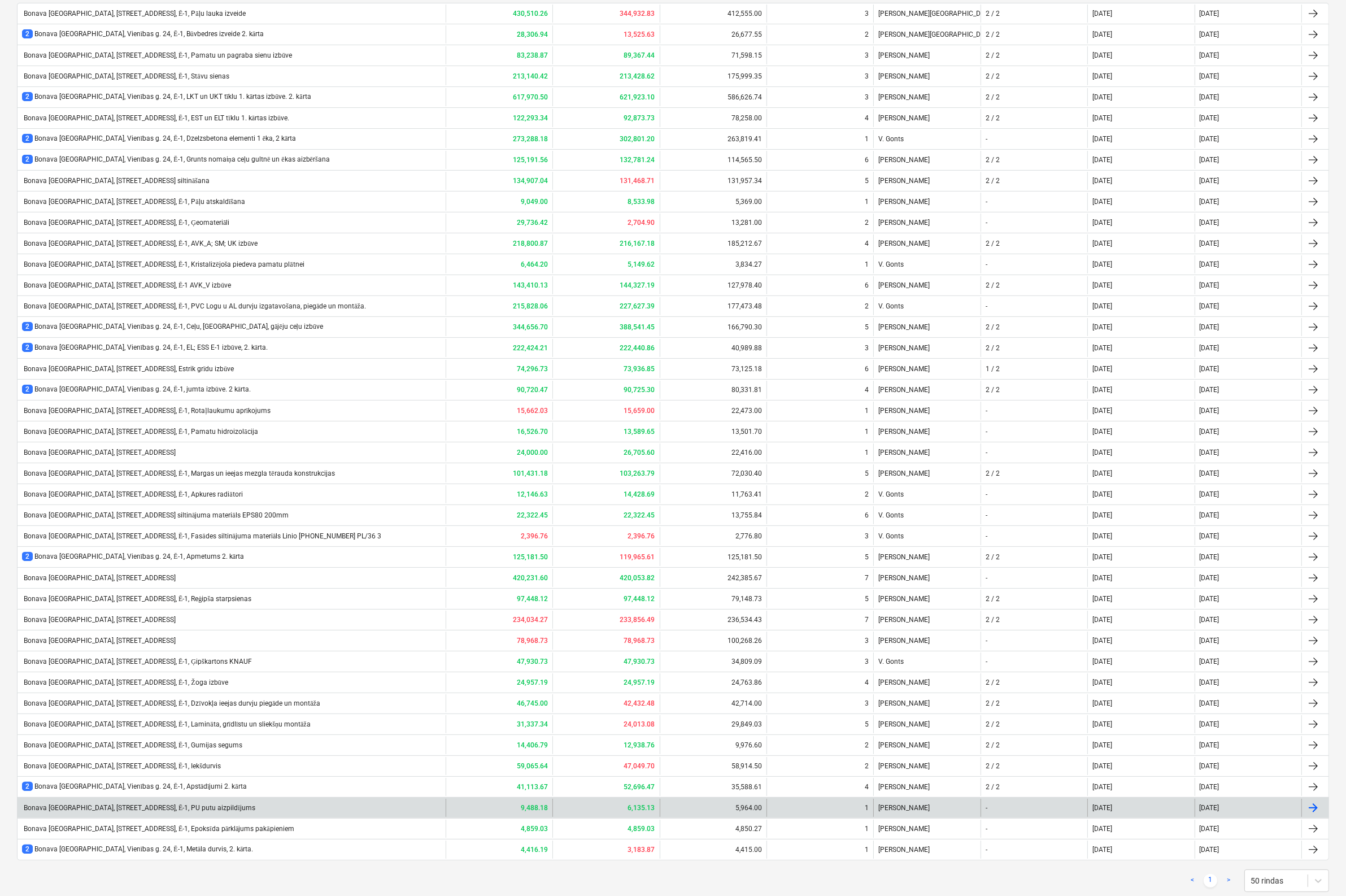
scroll to position [203, 0]
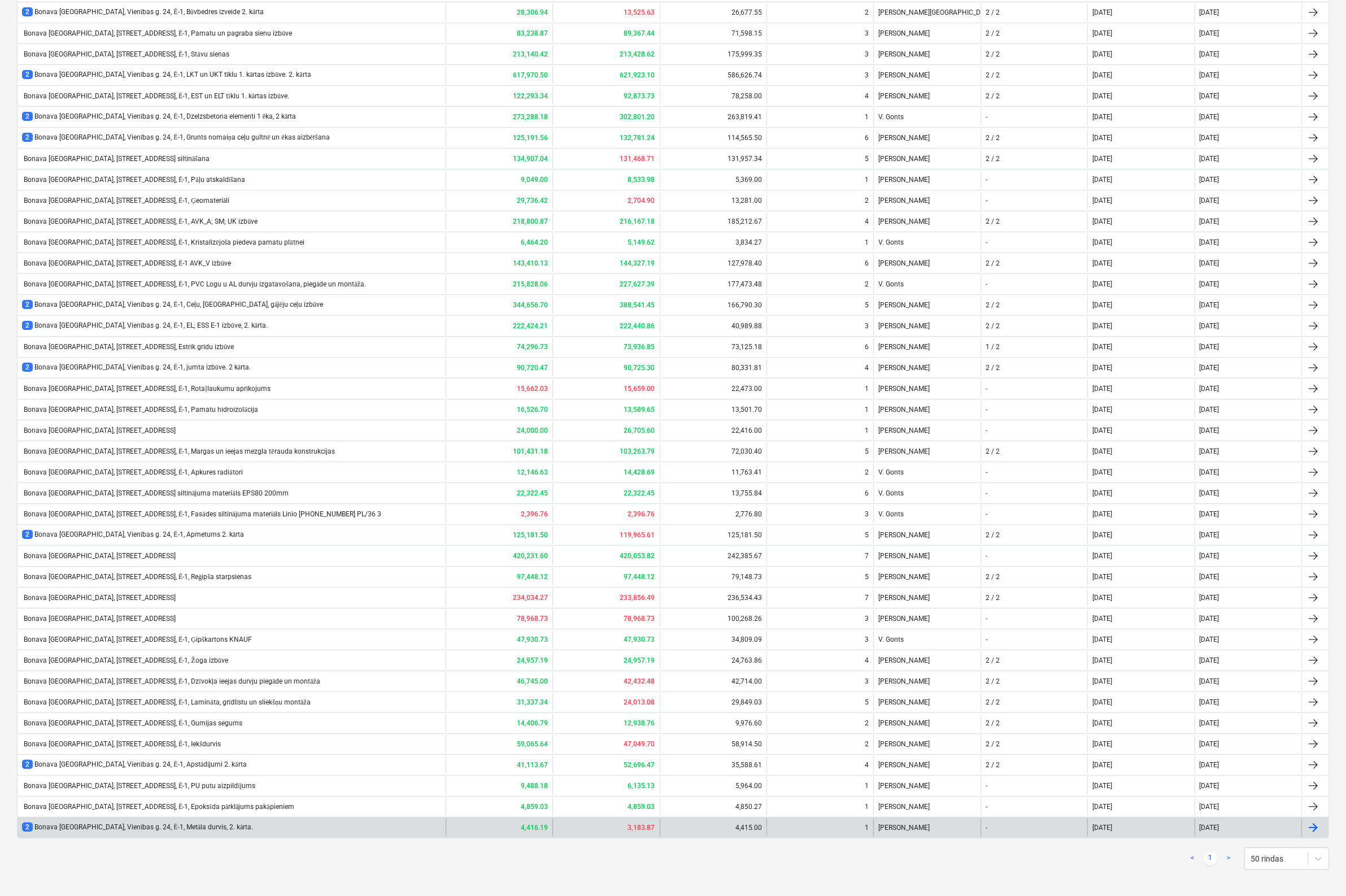
click at [144, 823] on div "2 Bonava [GEOGRAPHIC_DATA], [STREET_ADDRESS] 24, Ē-1, Metāla durvis, 2. kārta." at bounding box center [138, 827] width 231 height 9
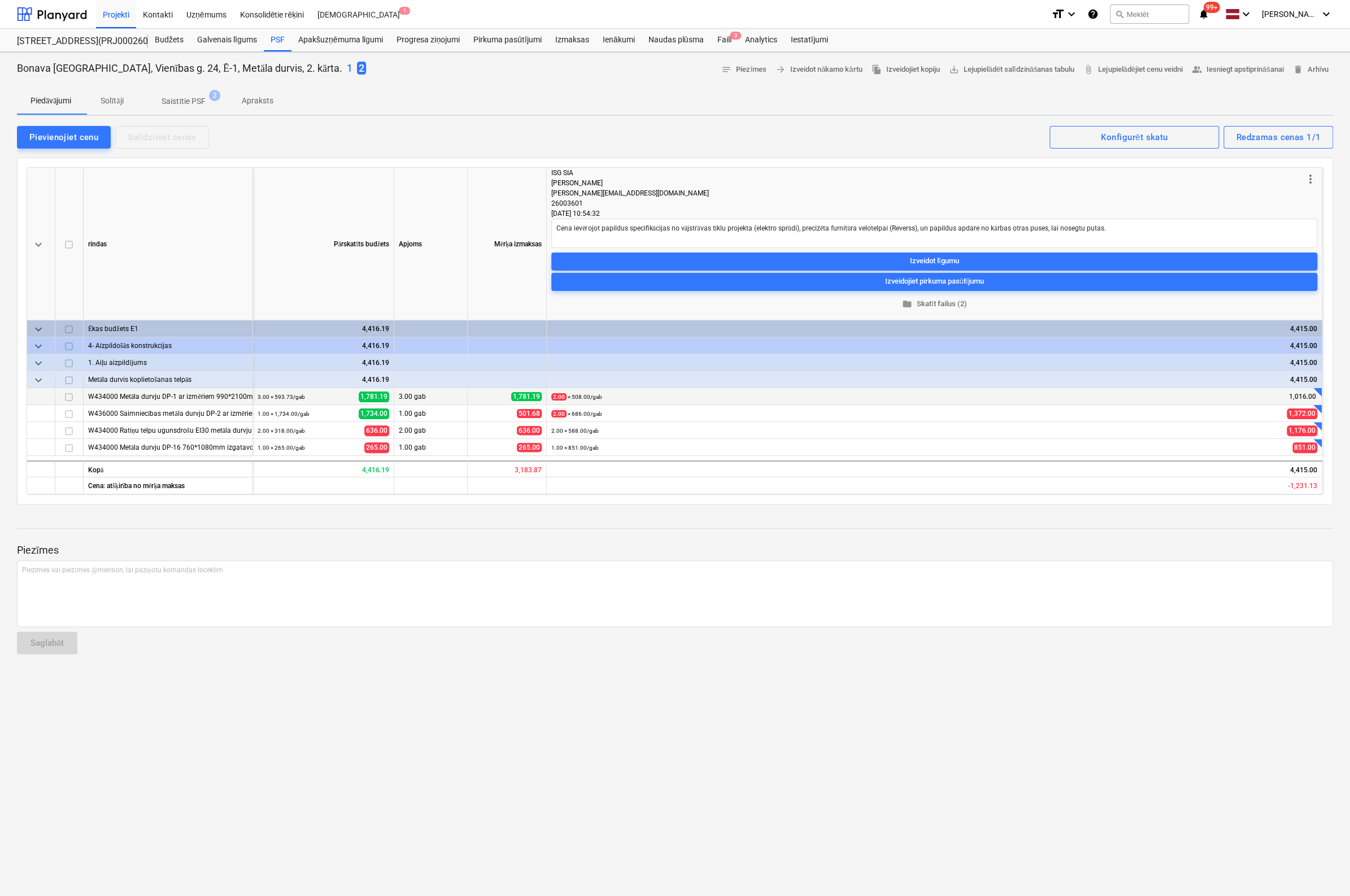
type textarea "x"
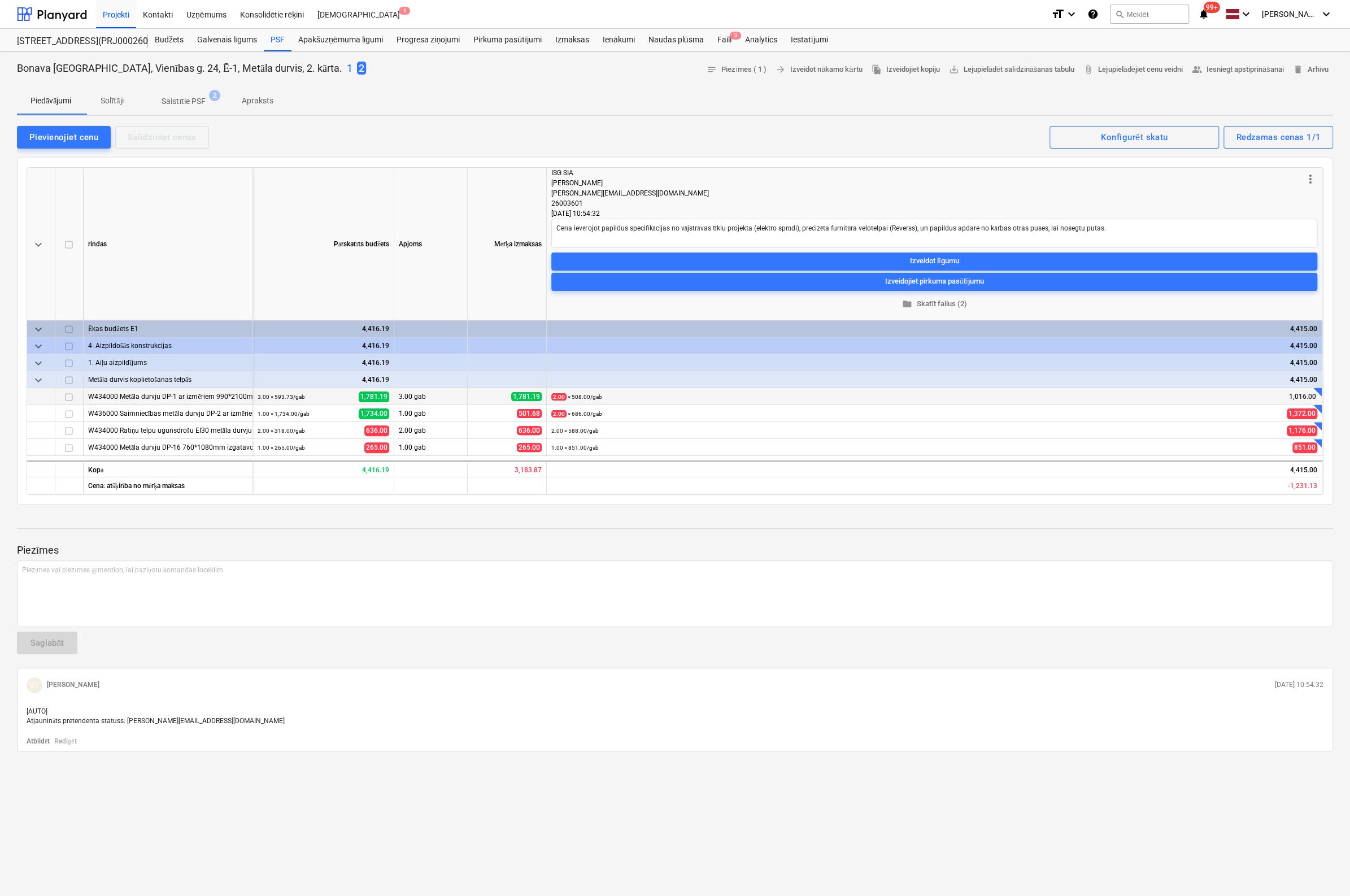
click at [253, 100] on p "Apraksts" at bounding box center [258, 100] width 32 height 12
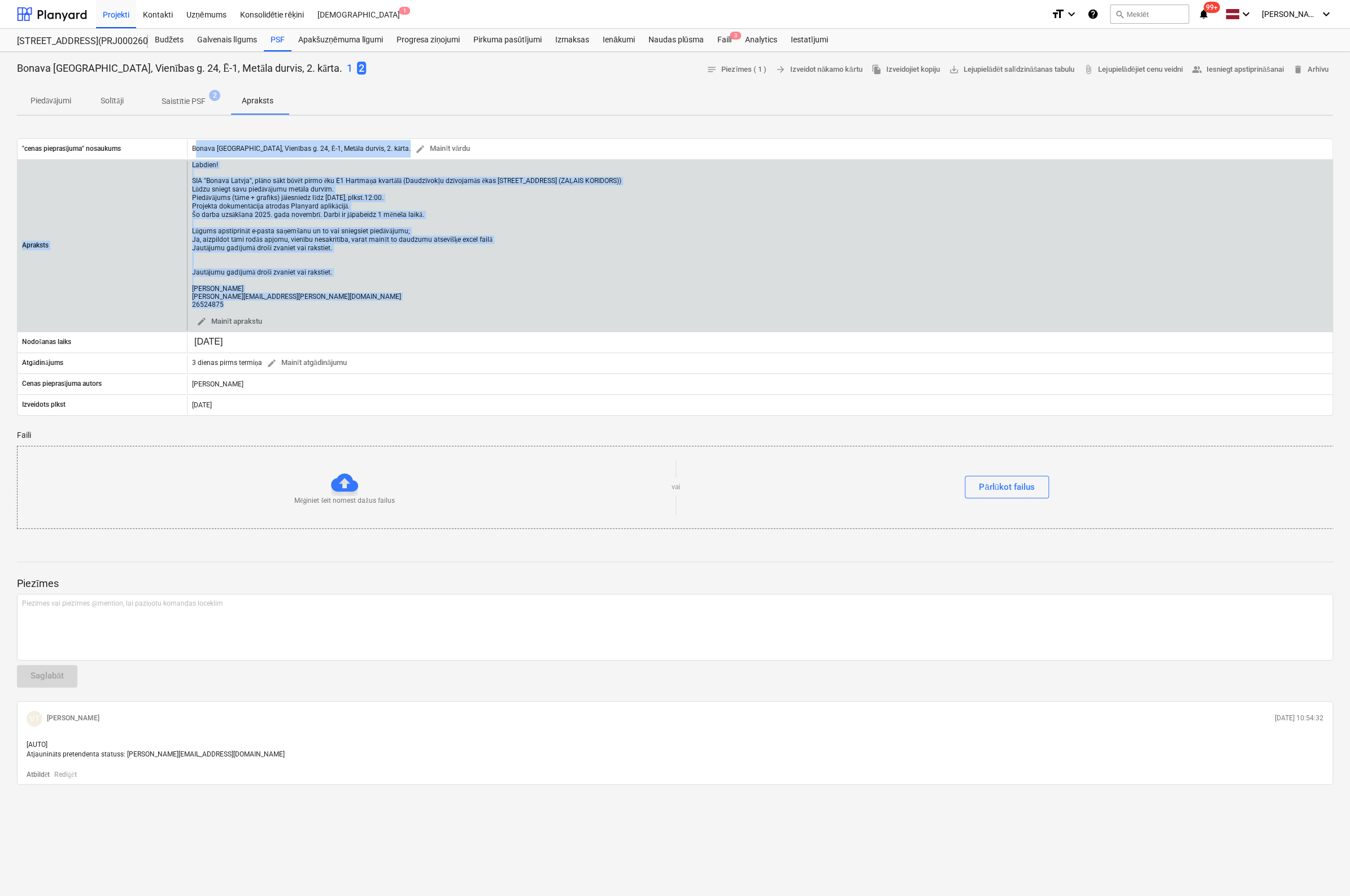
drag, startPoint x: 195, startPoint y: 145, endPoint x: 288, endPoint y: 311, distance: 190.3
click at [288, 311] on div ""cenas pieprasījuma" nosaukums [GEOGRAPHIC_DATA] Latvija, [GEOGRAPHIC_DATA] g. …" at bounding box center [675, 277] width 1317 height 277
copy div "onava Latvija, Vienības g. 24, Ē-1, Metāla durvis, 2. kārta. edit Mainīt vārdu …"
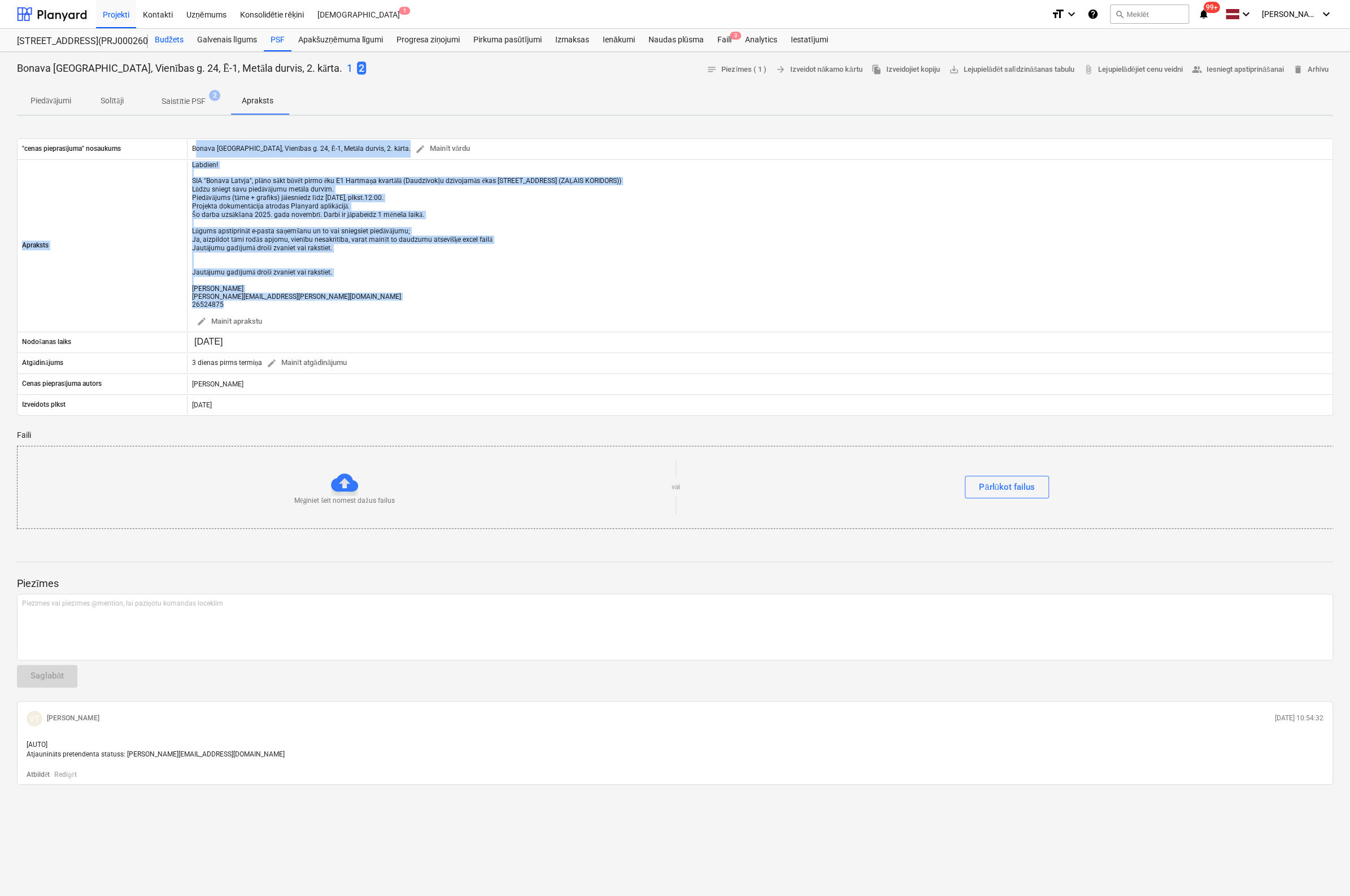
click at [170, 39] on div "Budžets" at bounding box center [169, 40] width 42 height 23
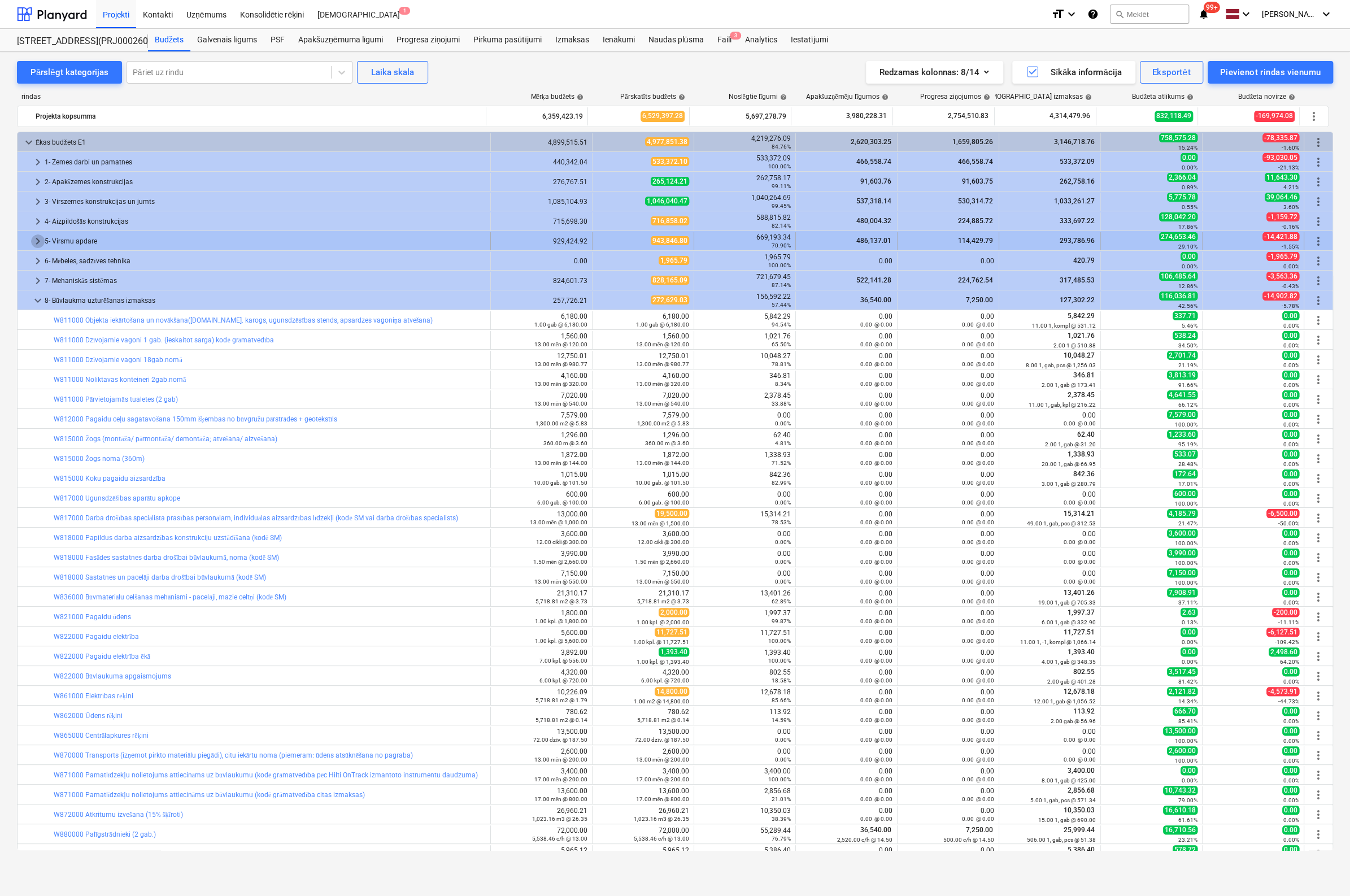
click at [39, 238] on span "keyboard_arrow_right" at bounding box center [37, 241] width 13 height 13
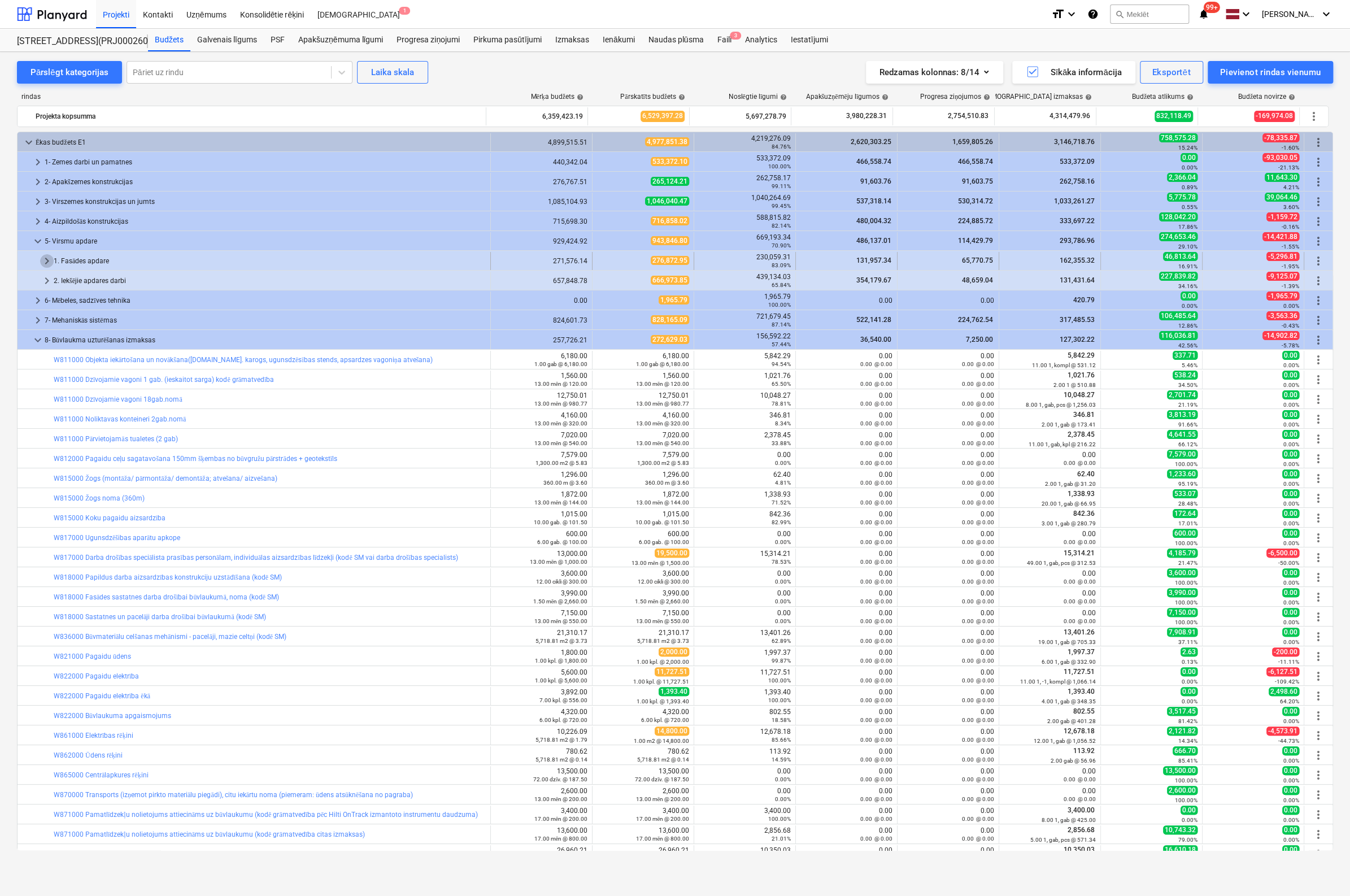
click at [48, 260] on span "keyboard_arrow_right" at bounding box center [47, 261] width 13 height 13
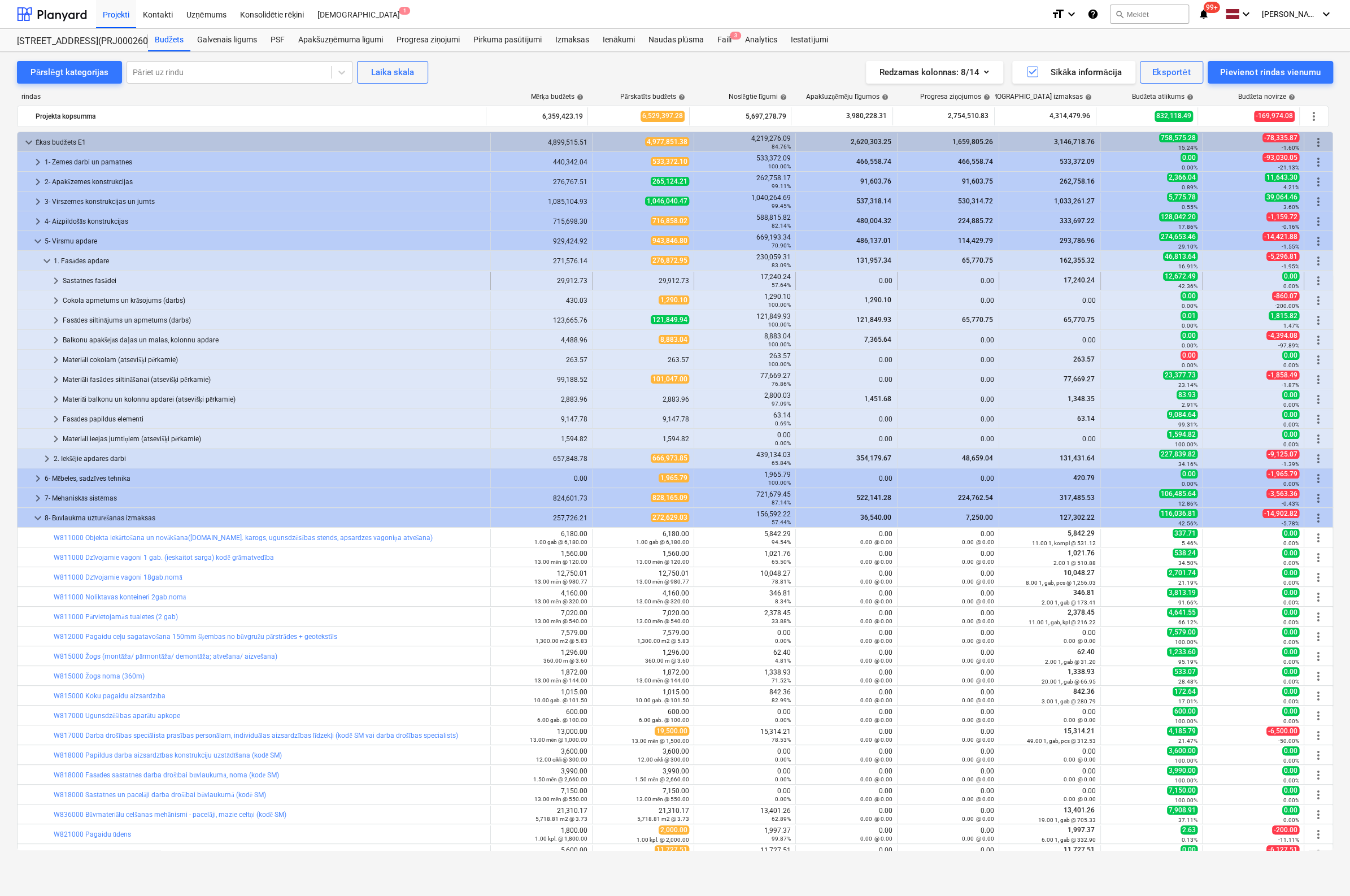
click at [56, 280] on span "keyboard_arrow_right" at bounding box center [56, 280] width 13 height 13
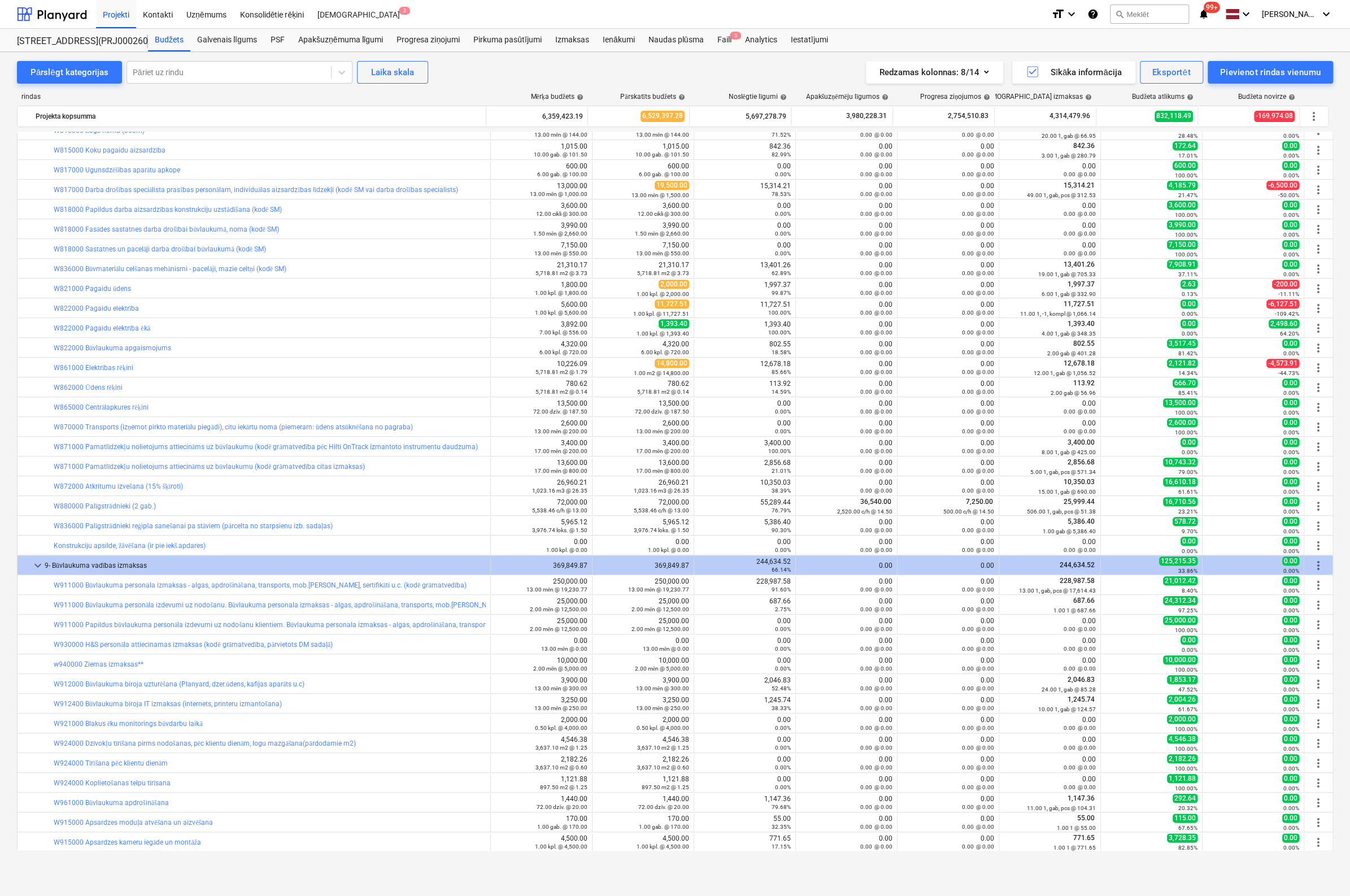
scroll to position [764, 0]
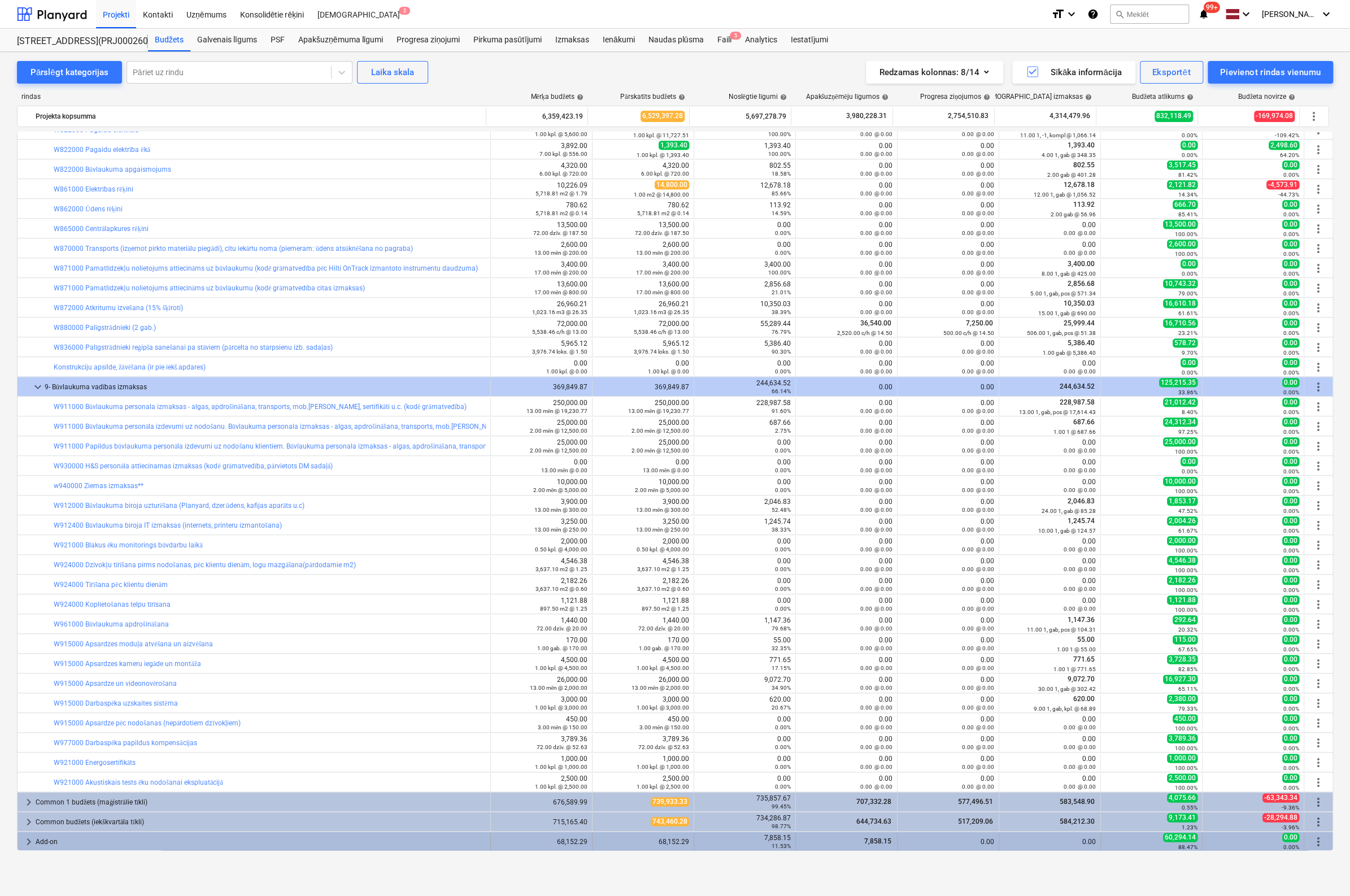
click at [30, 839] on span "keyboard_arrow_right" at bounding box center [28, 841] width 13 height 13
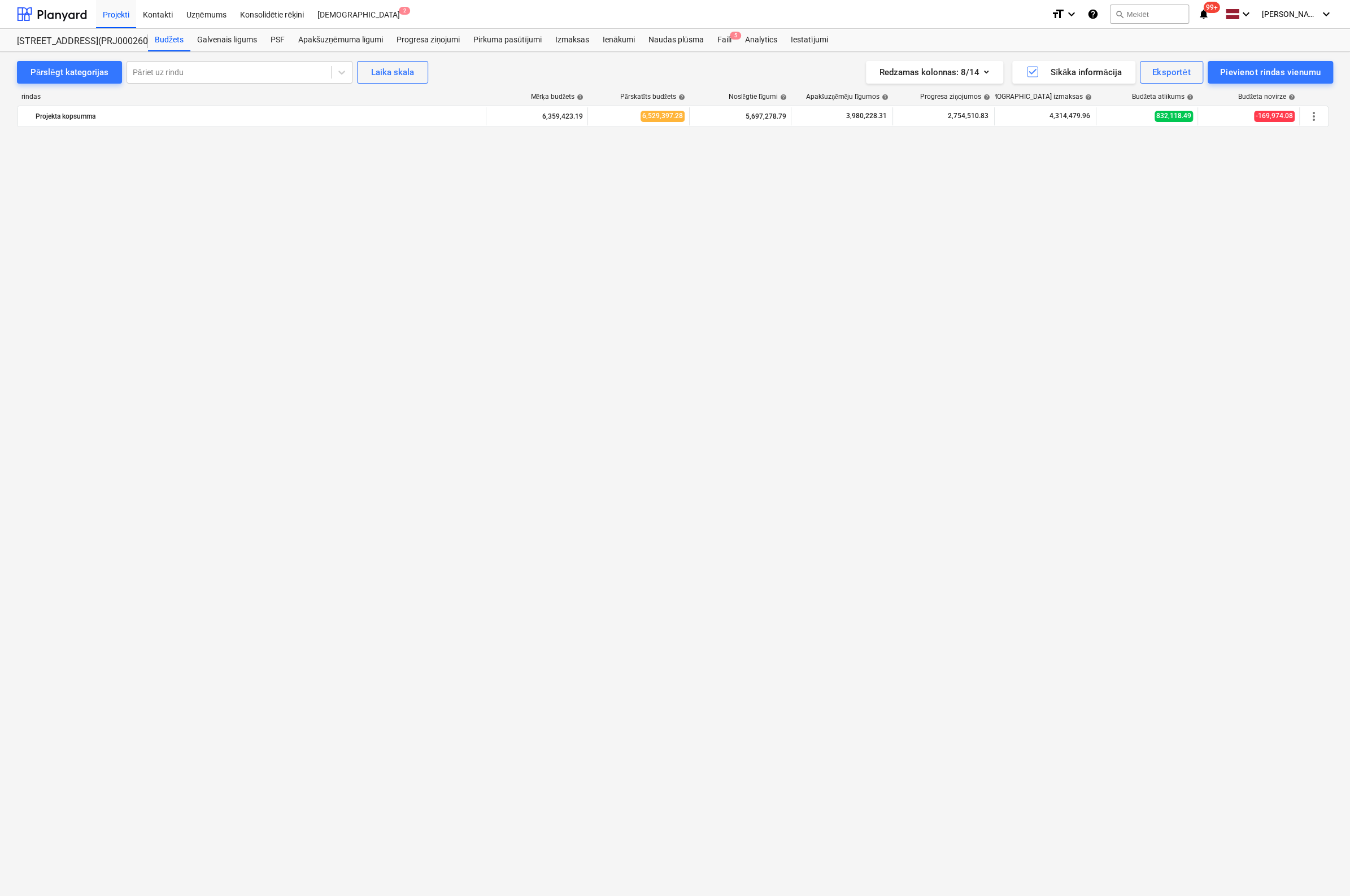
scroll to position [0, 0]
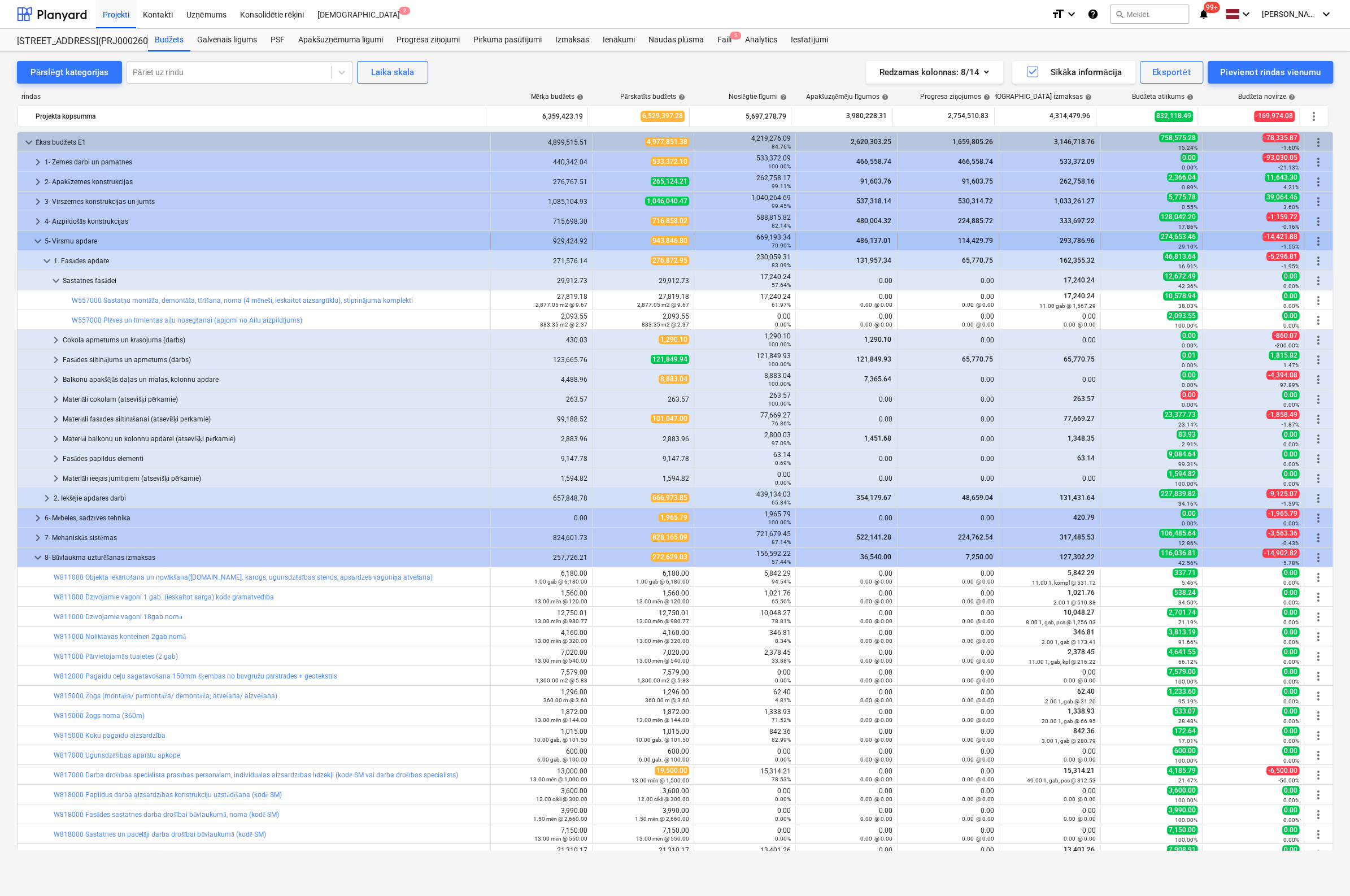
click at [35, 238] on span "keyboard_arrow_down" at bounding box center [37, 241] width 13 height 13
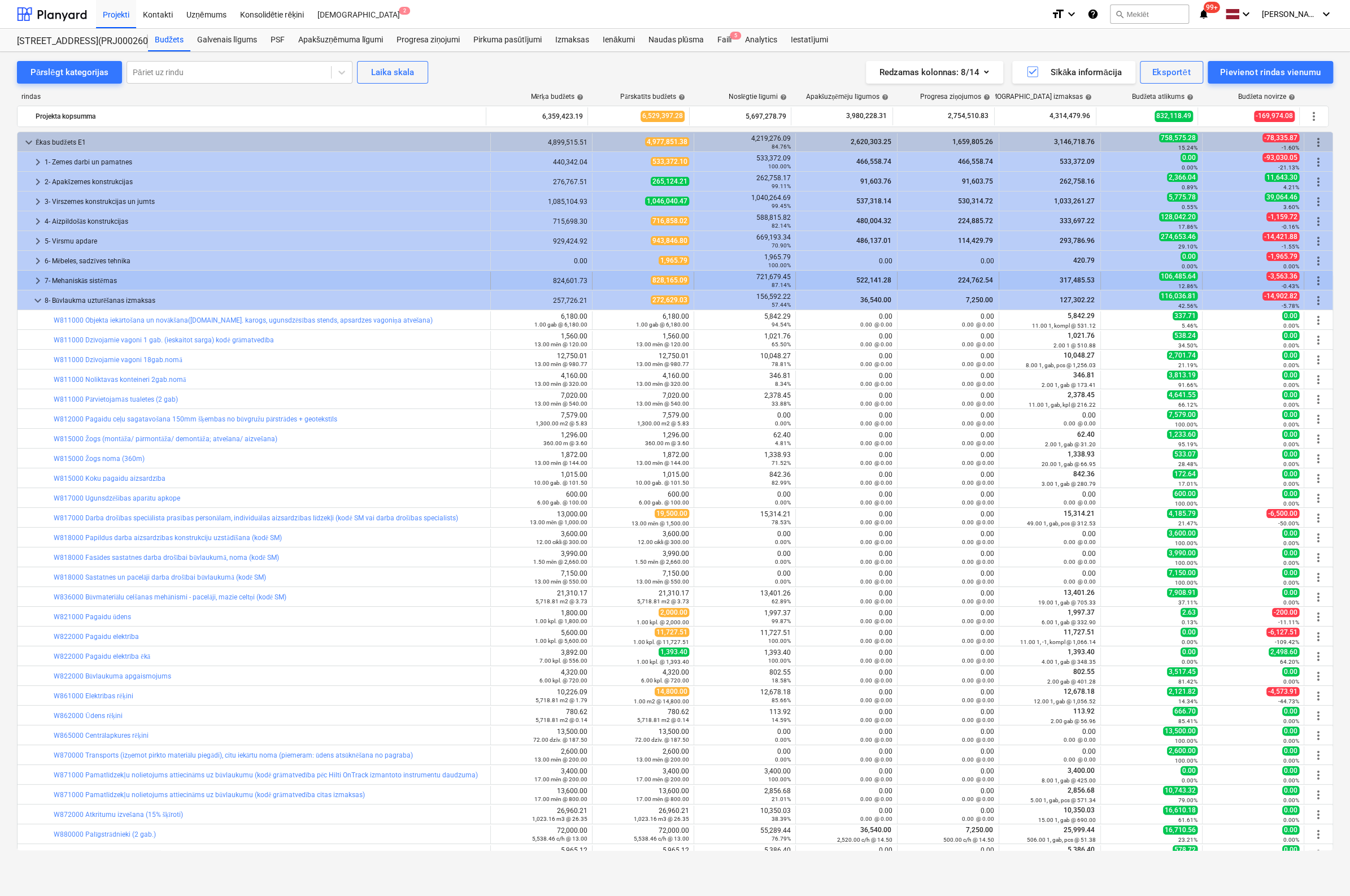
click at [39, 279] on span "keyboard_arrow_right" at bounding box center [37, 280] width 13 height 13
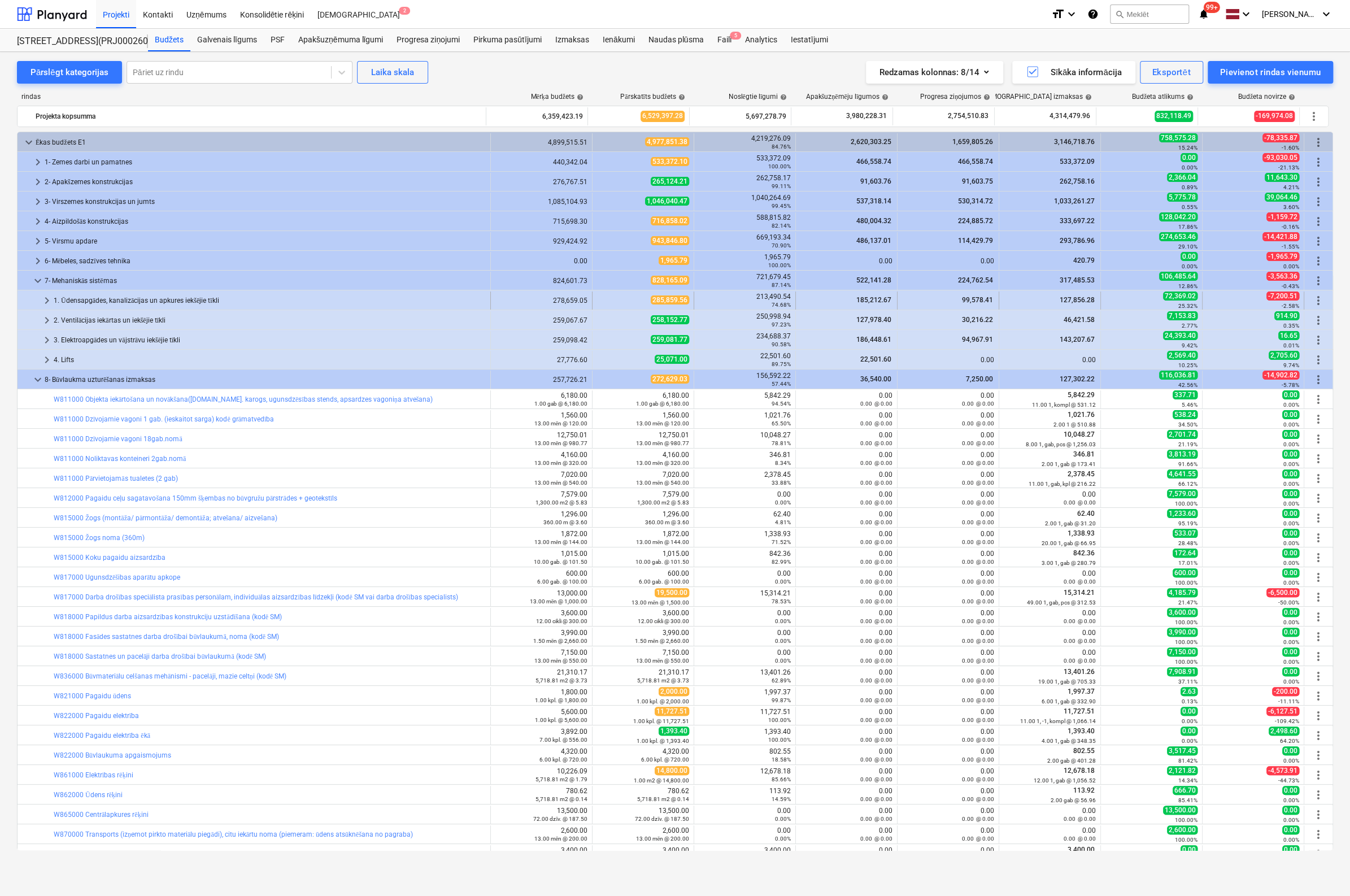
click at [43, 297] on span "keyboard_arrow_right" at bounding box center [47, 300] width 13 height 13
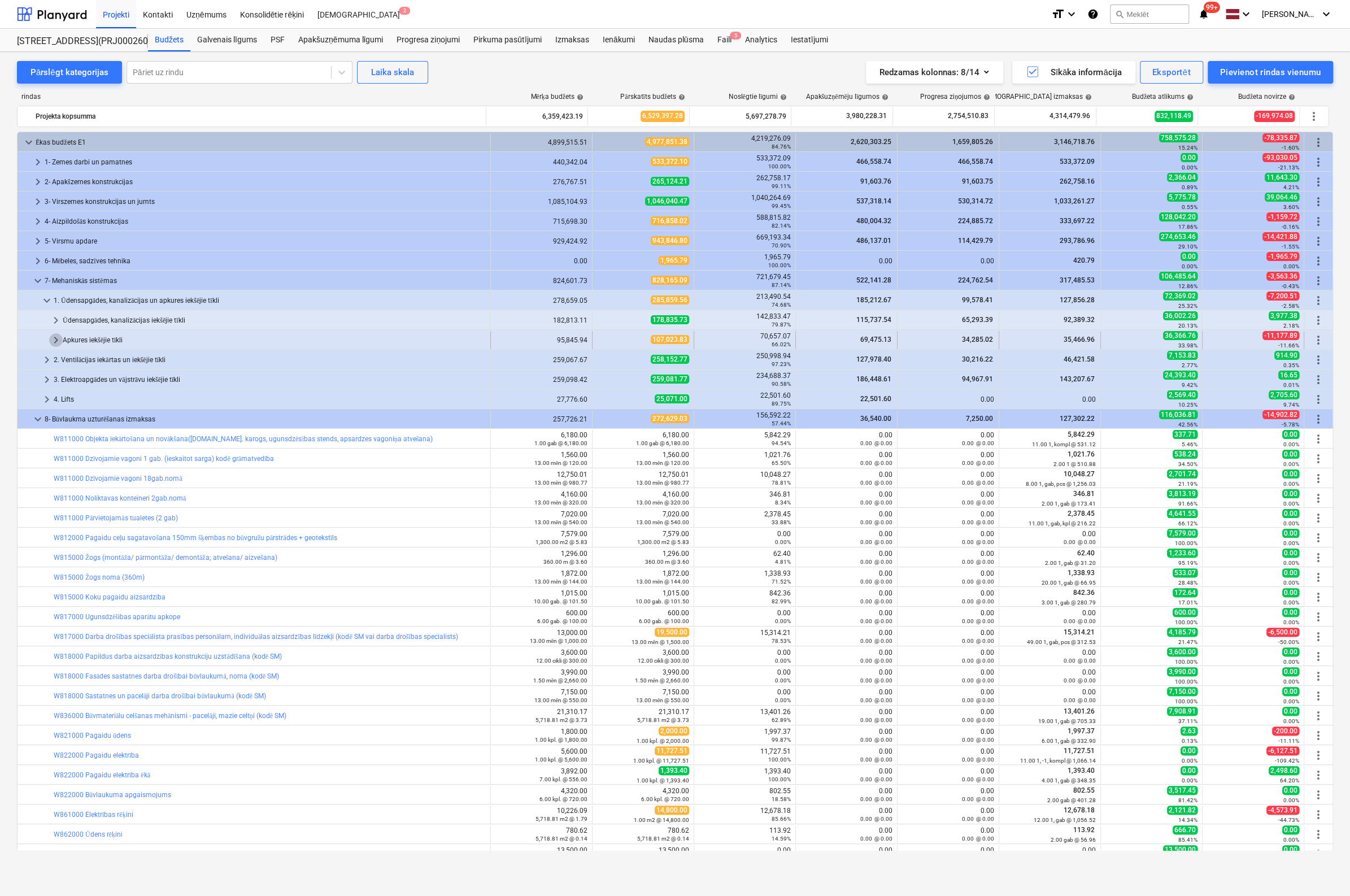
click at [54, 338] on span "keyboard_arrow_right" at bounding box center [56, 340] width 13 height 13
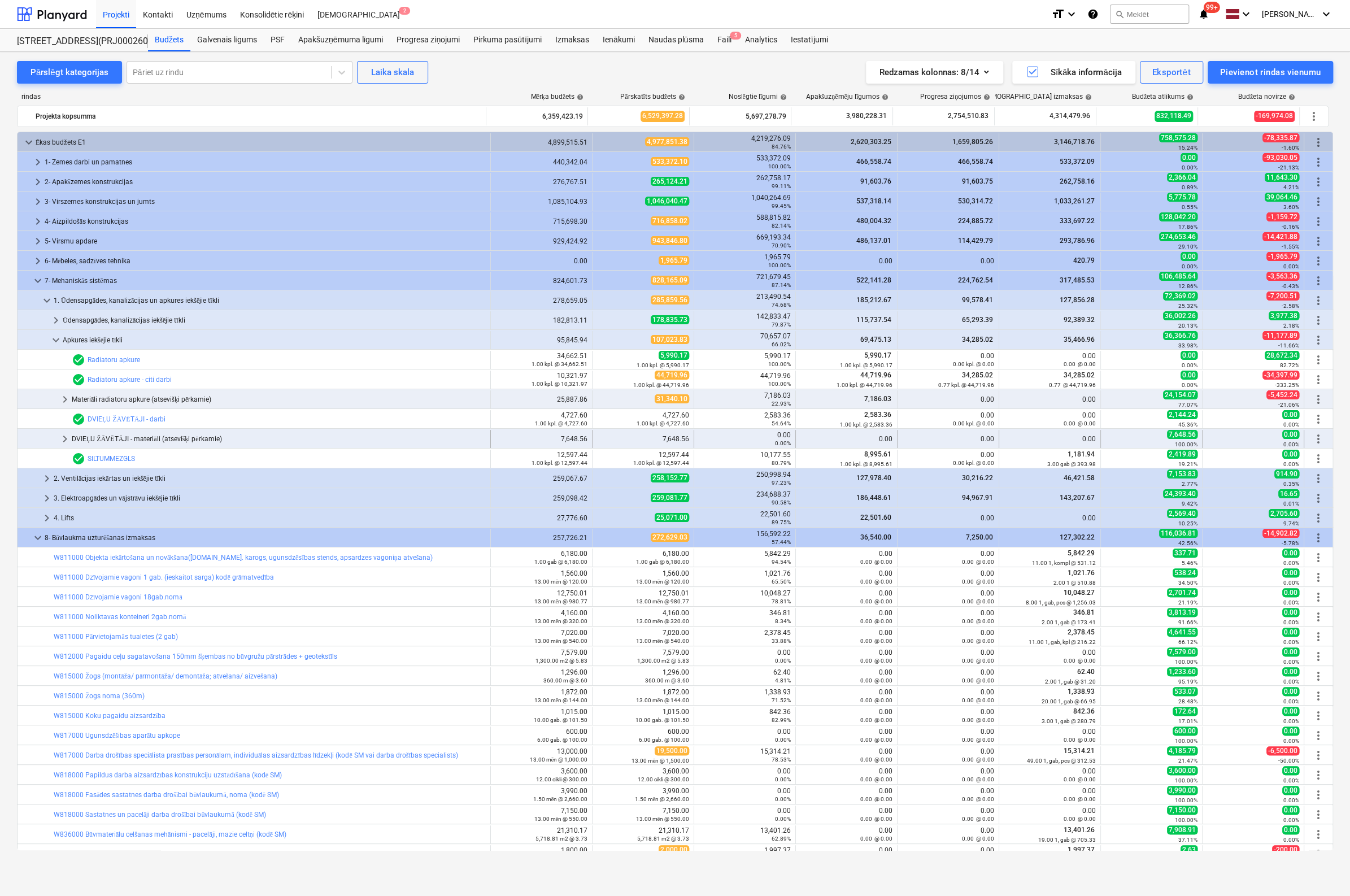
click at [62, 439] on span "keyboard_arrow_right" at bounding box center [64, 438] width 13 height 13
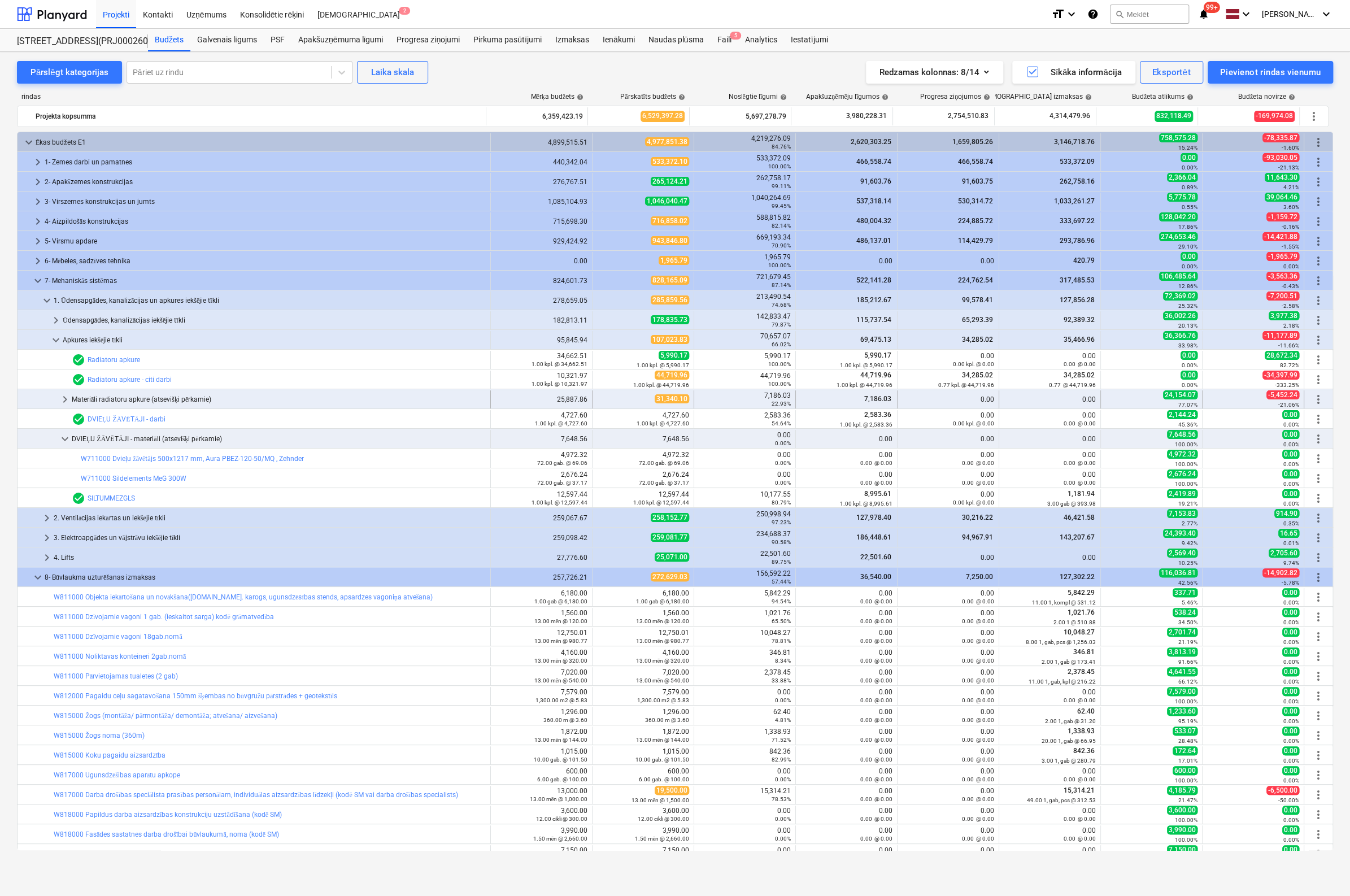
click at [62, 398] on span "keyboard_arrow_right" at bounding box center [64, 399] width 13 height 13
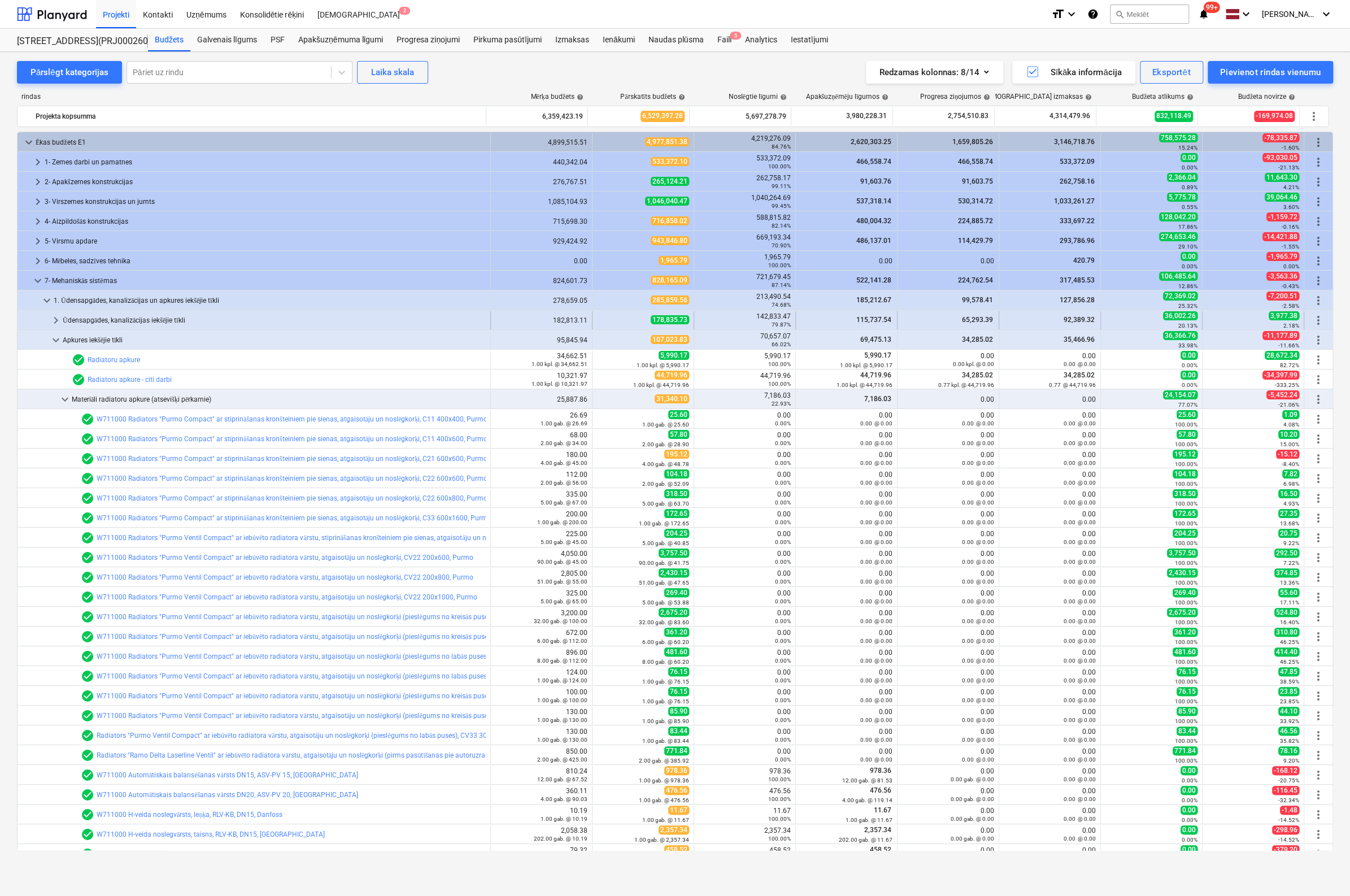
click at [54, 316] on span "keyboard_arrow_right" at bounding box center [56, 320] width 13 height 13
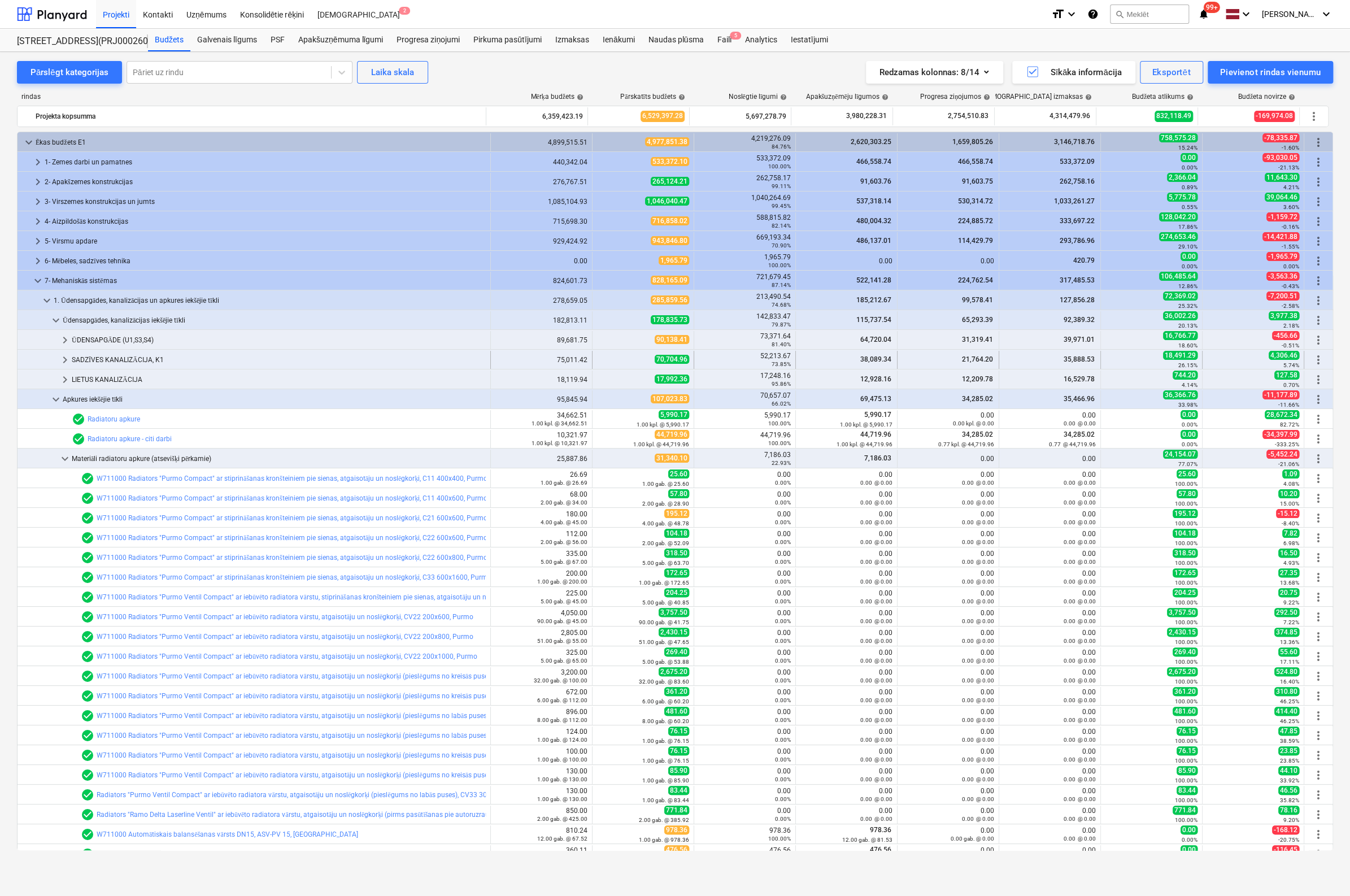
click at [63, 359] on span "keyboard_arrow_right" at bounding box center [64, 359] width 13 height 13
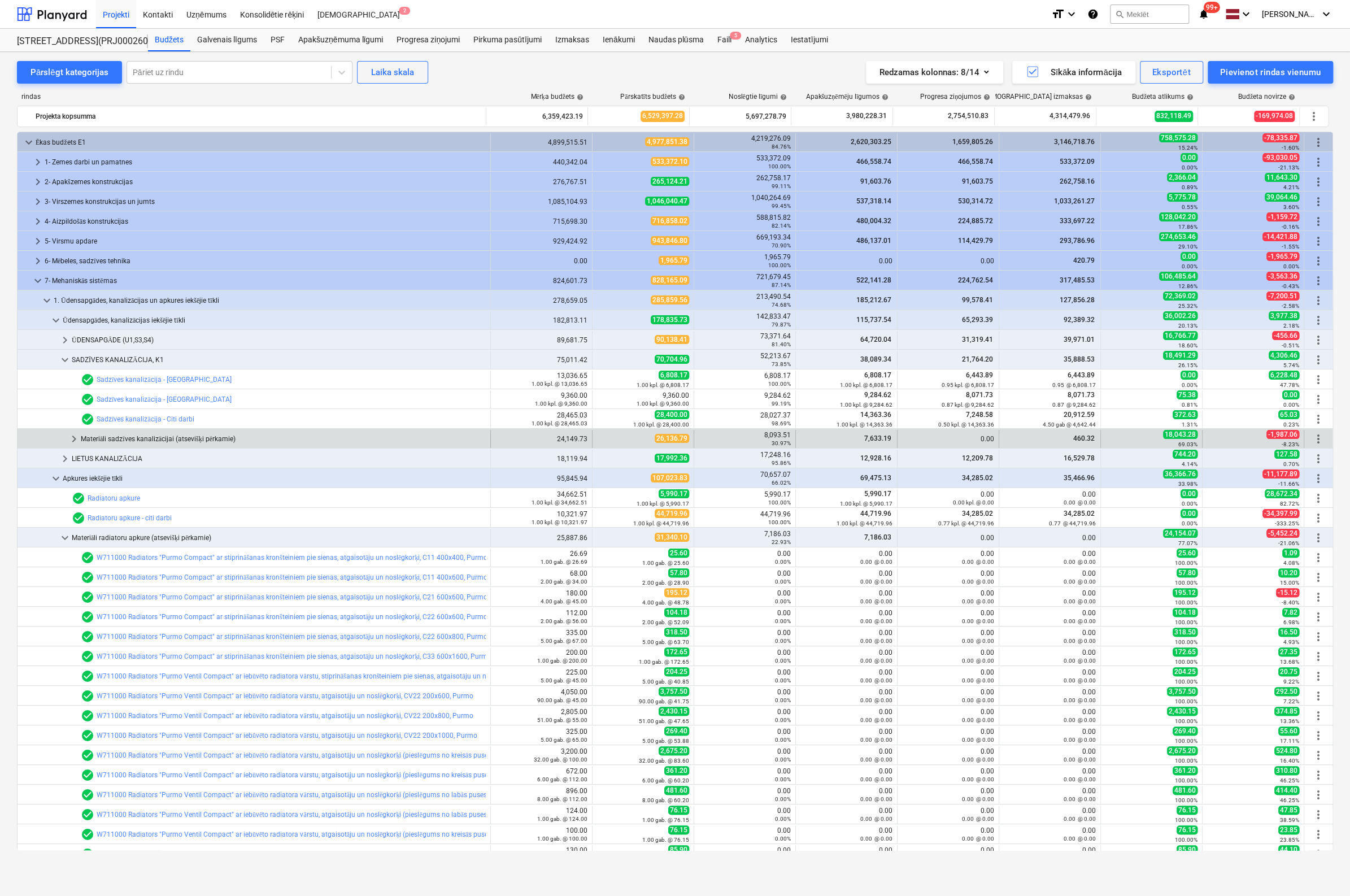
click at [76, 438] on span "keyboard_arrow_right" at bounding box center [73, 438] width 13 height 13
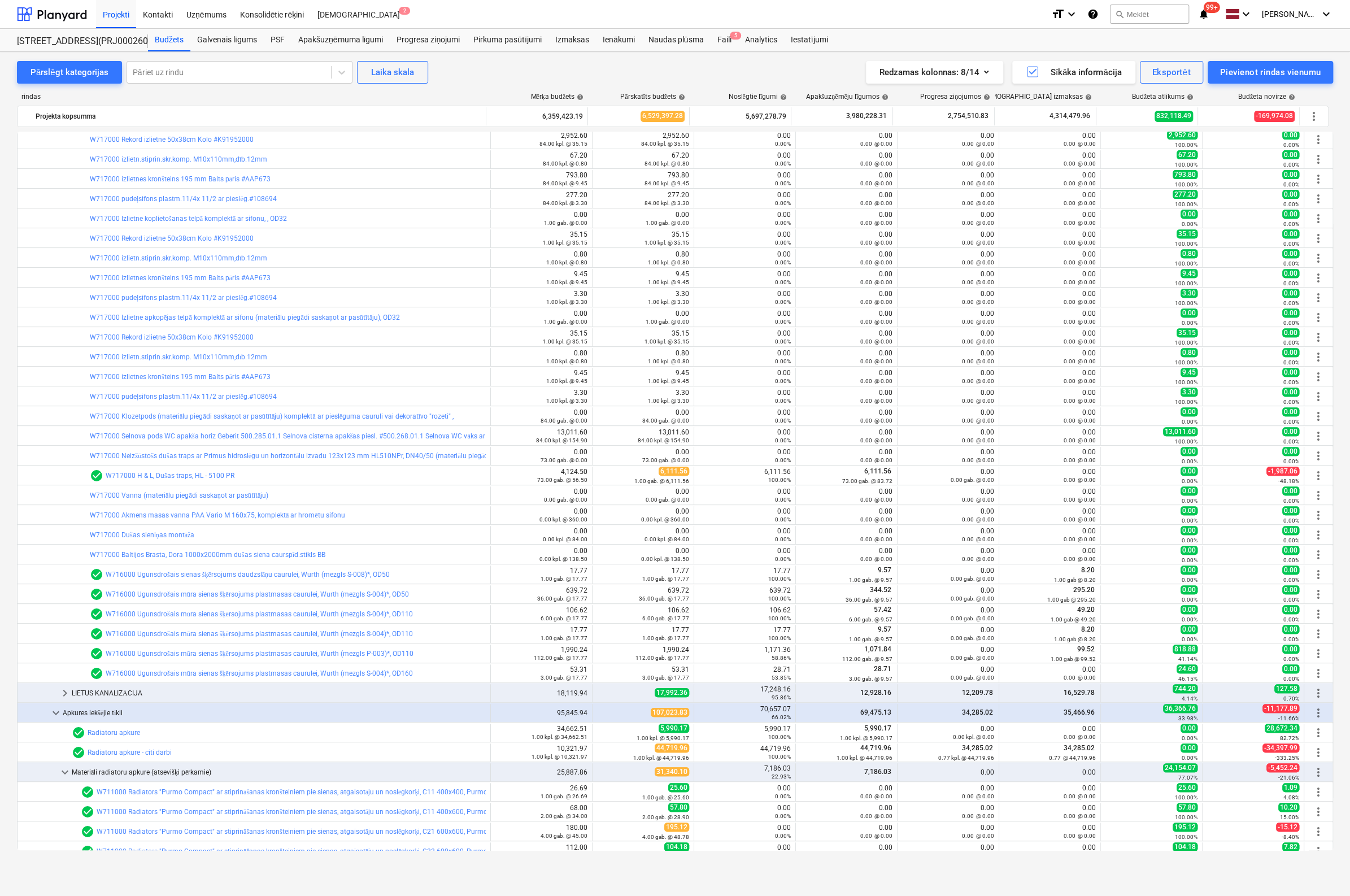
scroll to position [56, 0]
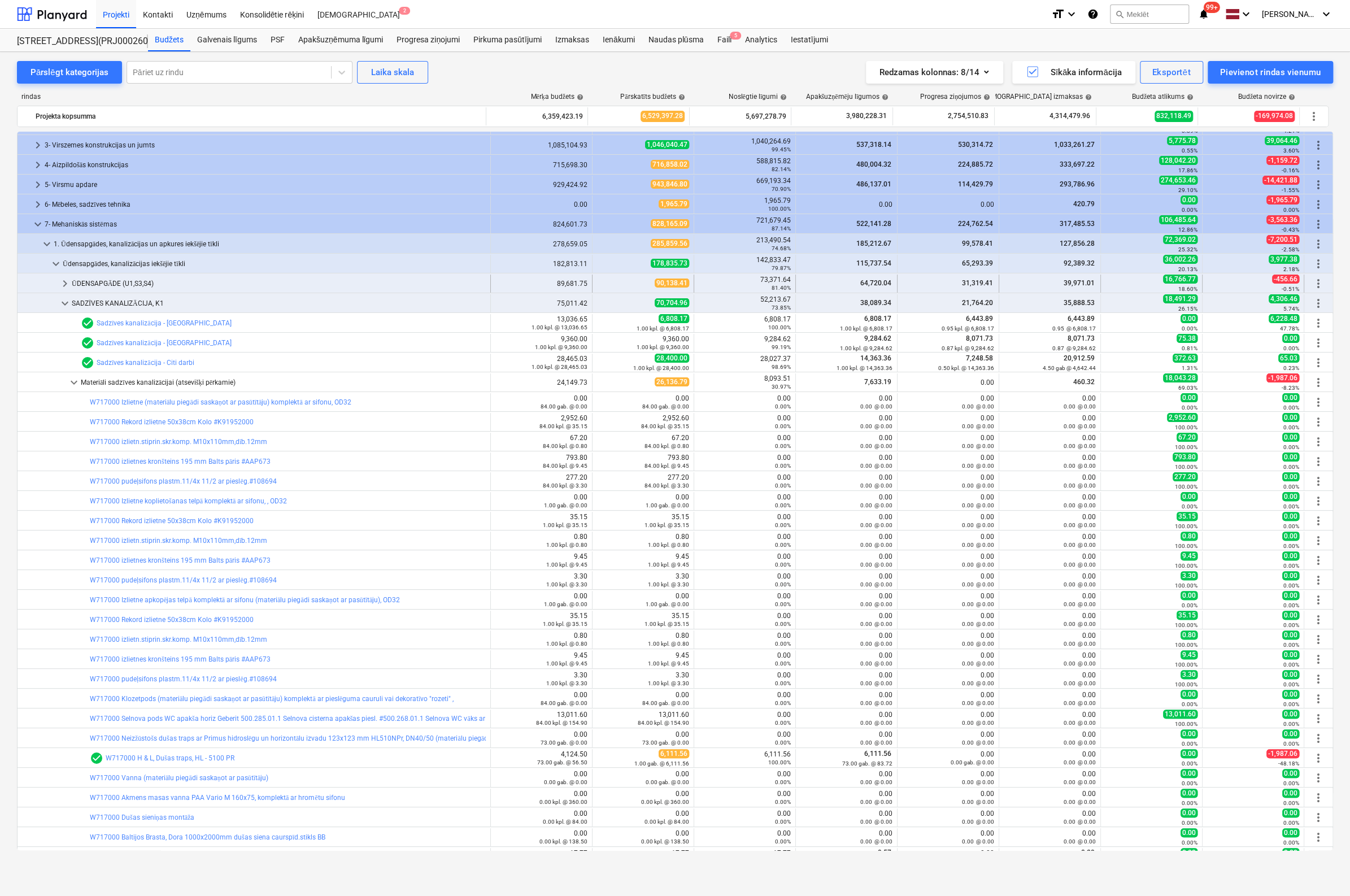
click at [67, 280] on span "keyboard_arrow_right" at bounding box center [64, 283] width 13 height 13
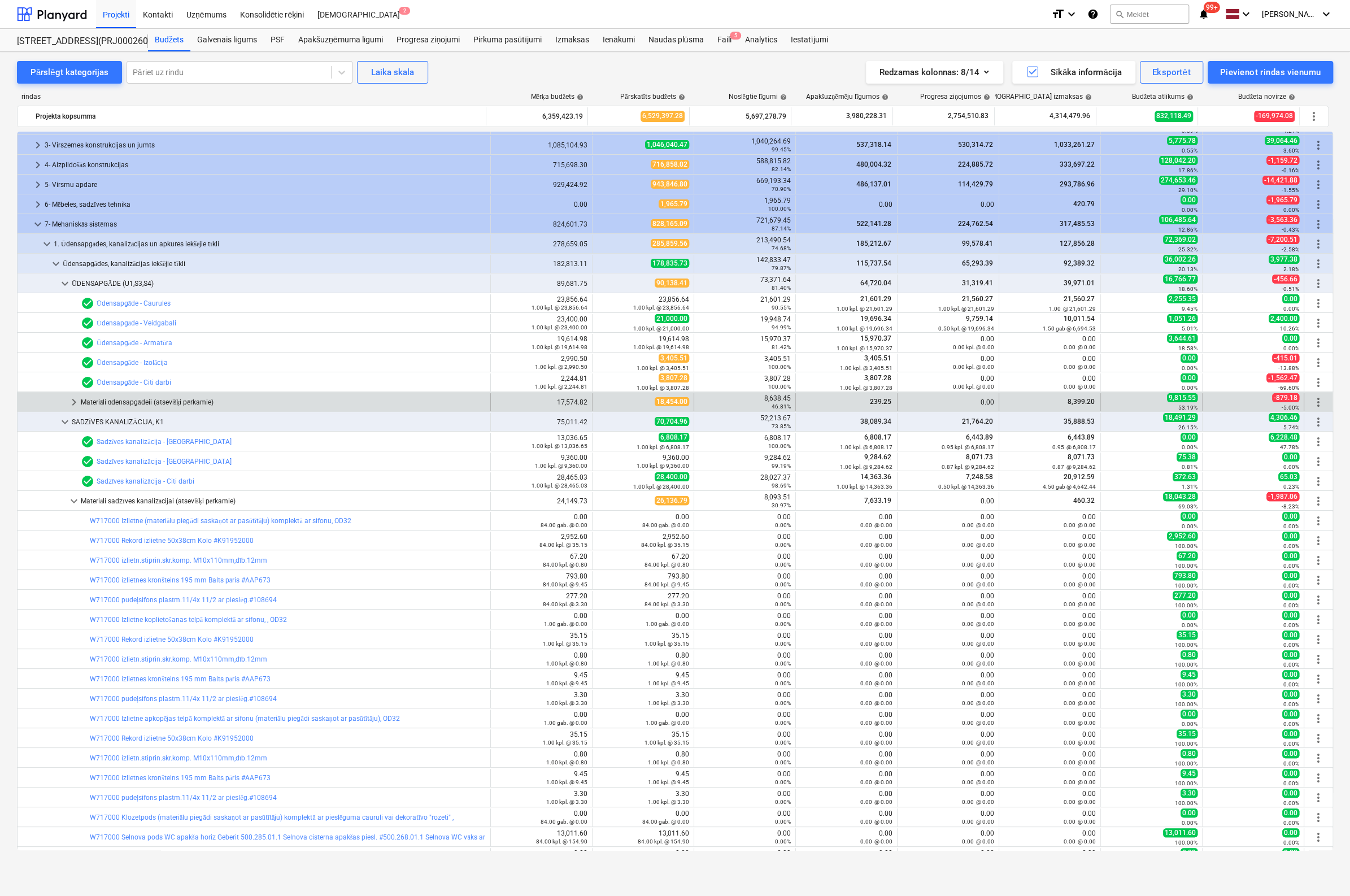
click at [73, 401] on span "keyboard_arrow_right" at bounding box center [73, 402] width 13 height 13
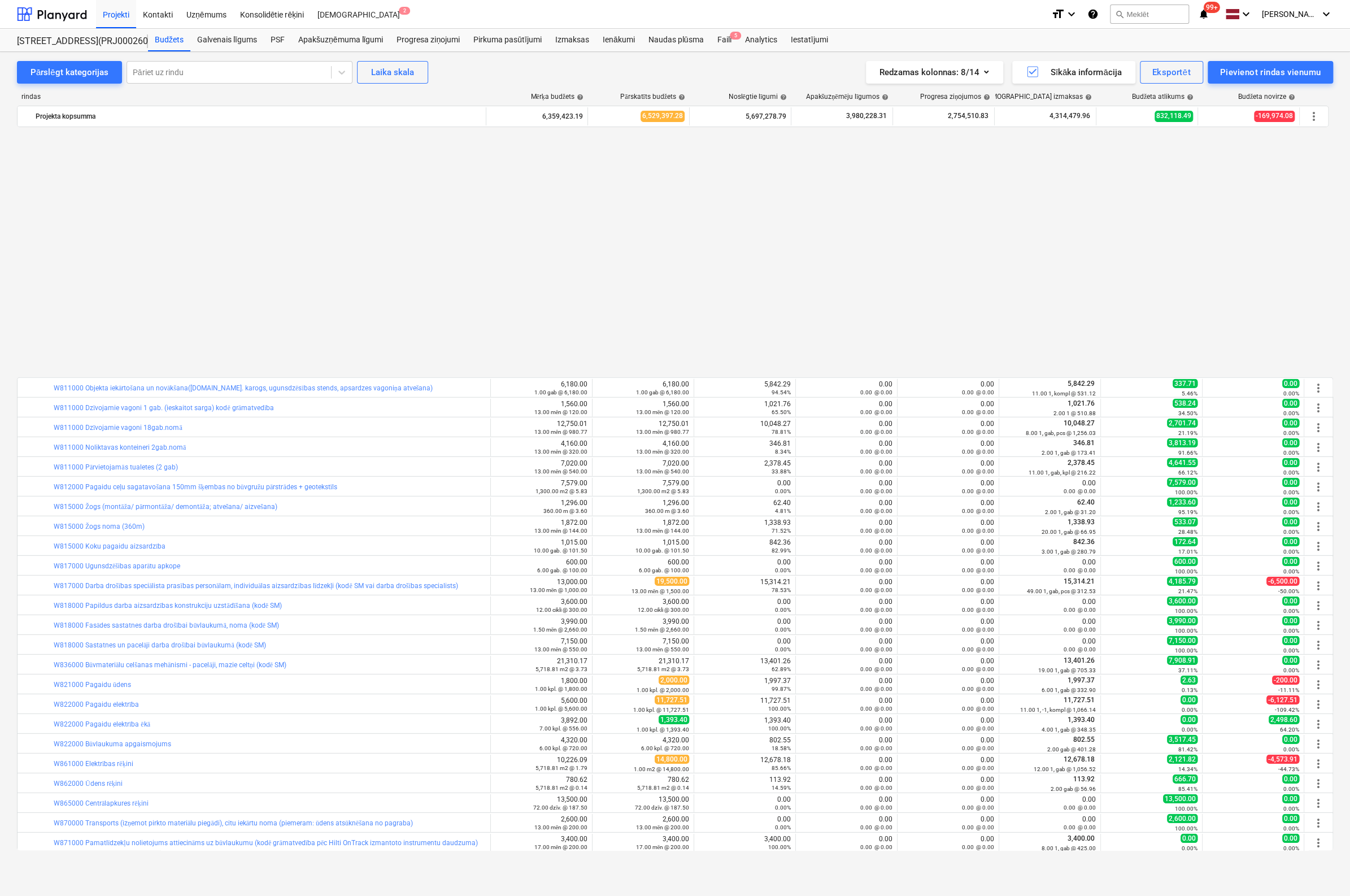
scroll to position [2801, 0]
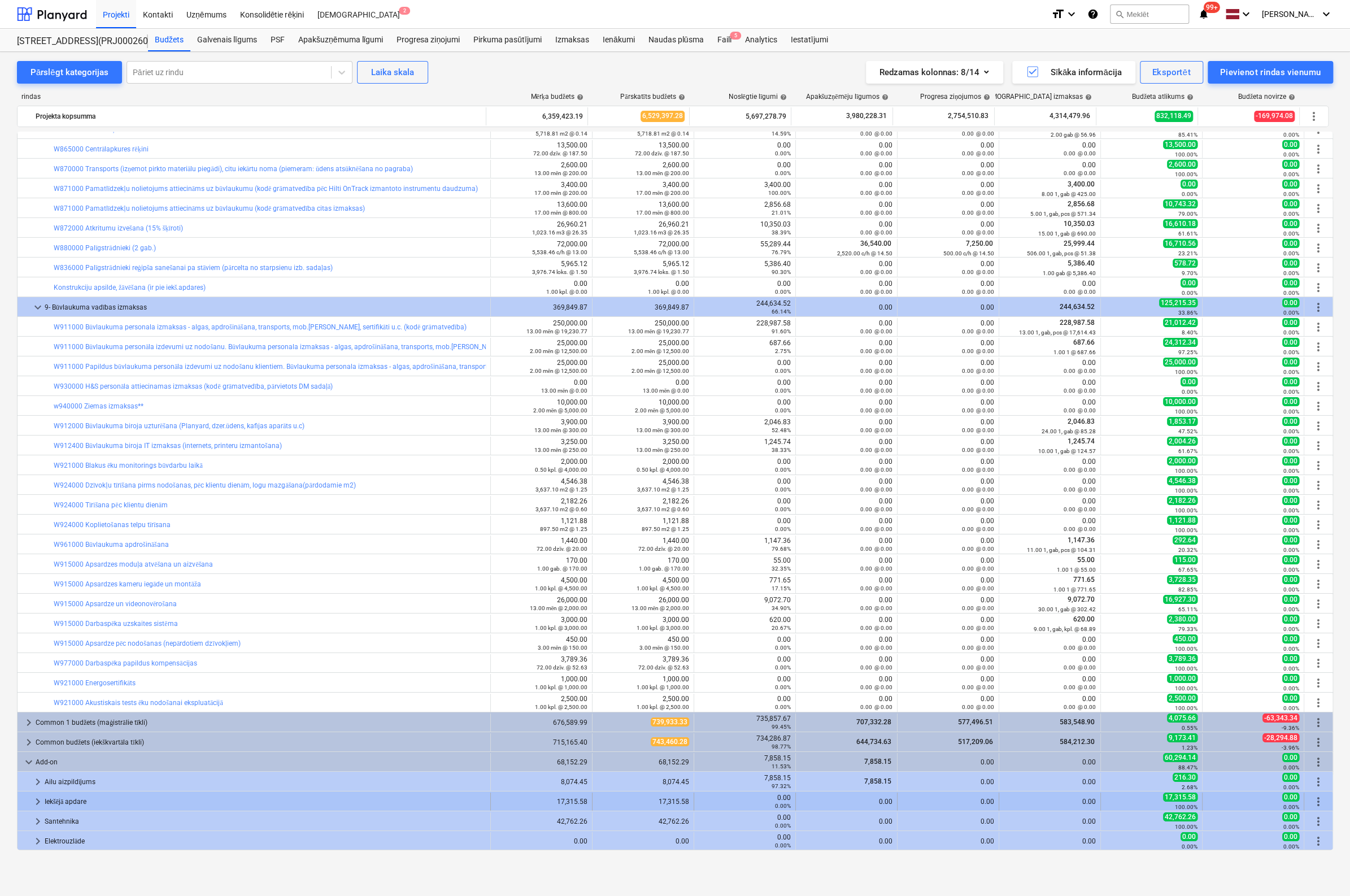
click at [37, 798] on span "keyboard_arrow_right" at bounding box center [37, 801] width 13 height 13
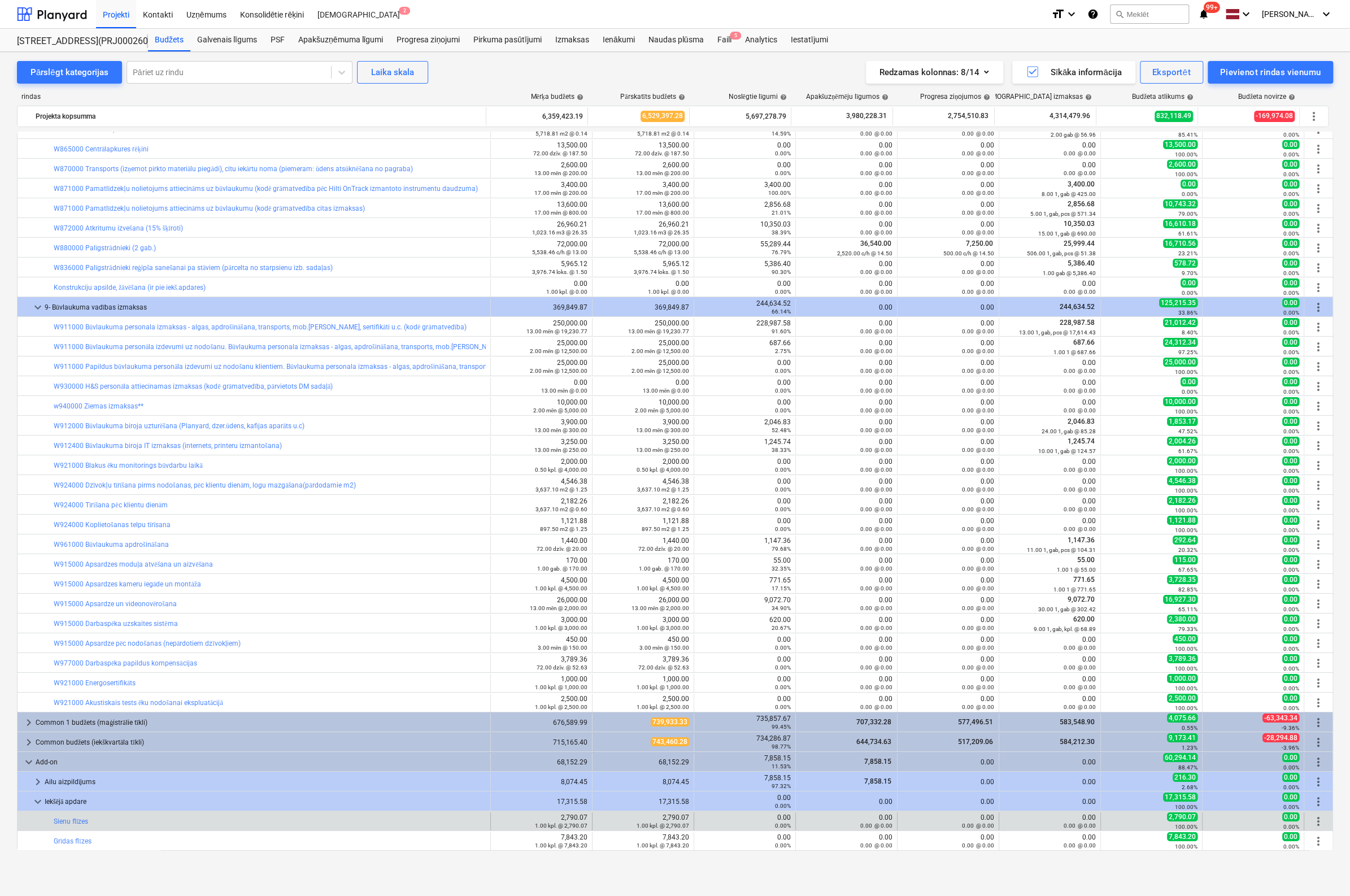
scroll to position [2920, 0]
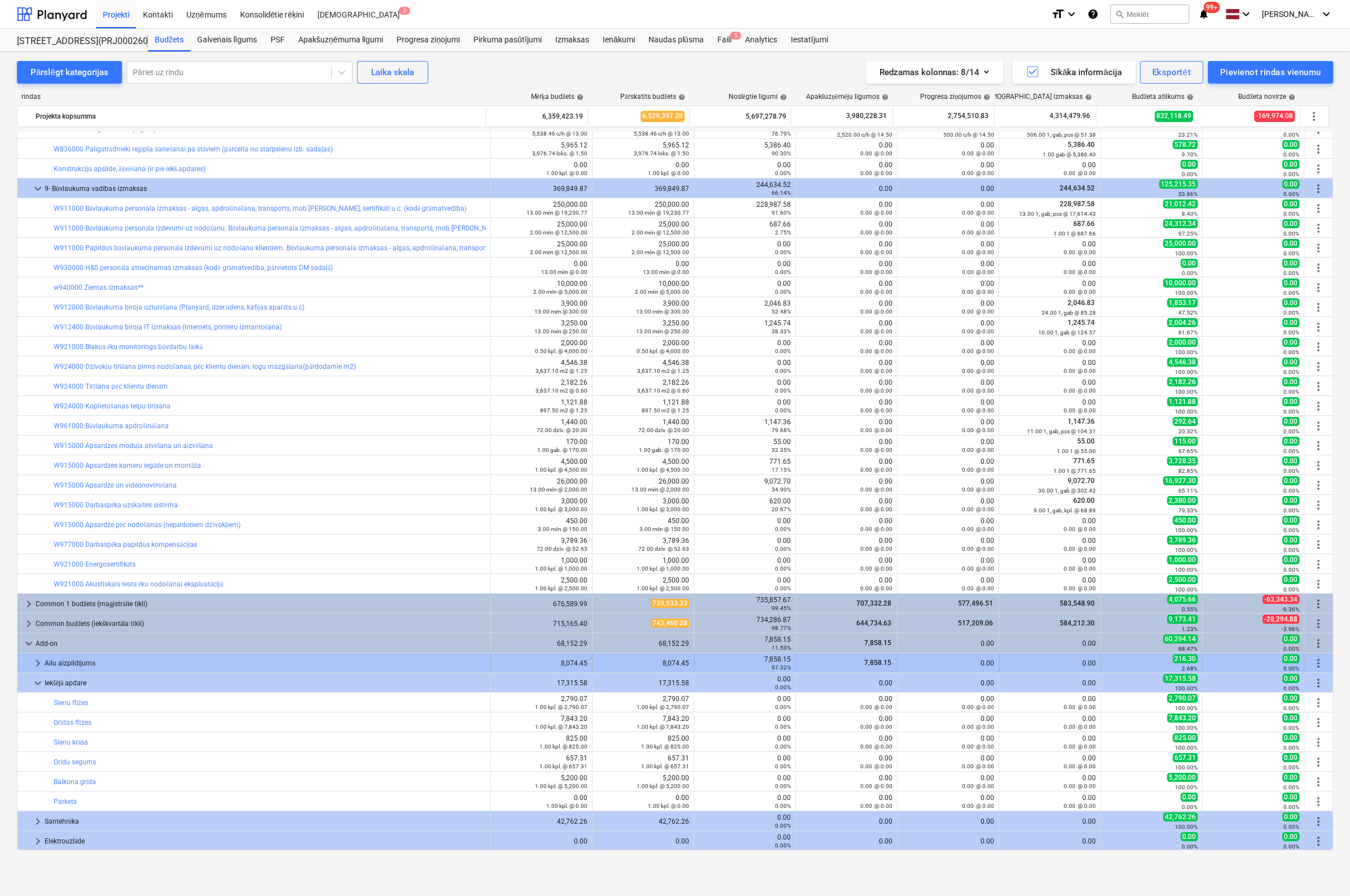
click at [40, 660] on span "keyboard_arrow_right" at bounding box center [37, 663] width 13 height 13
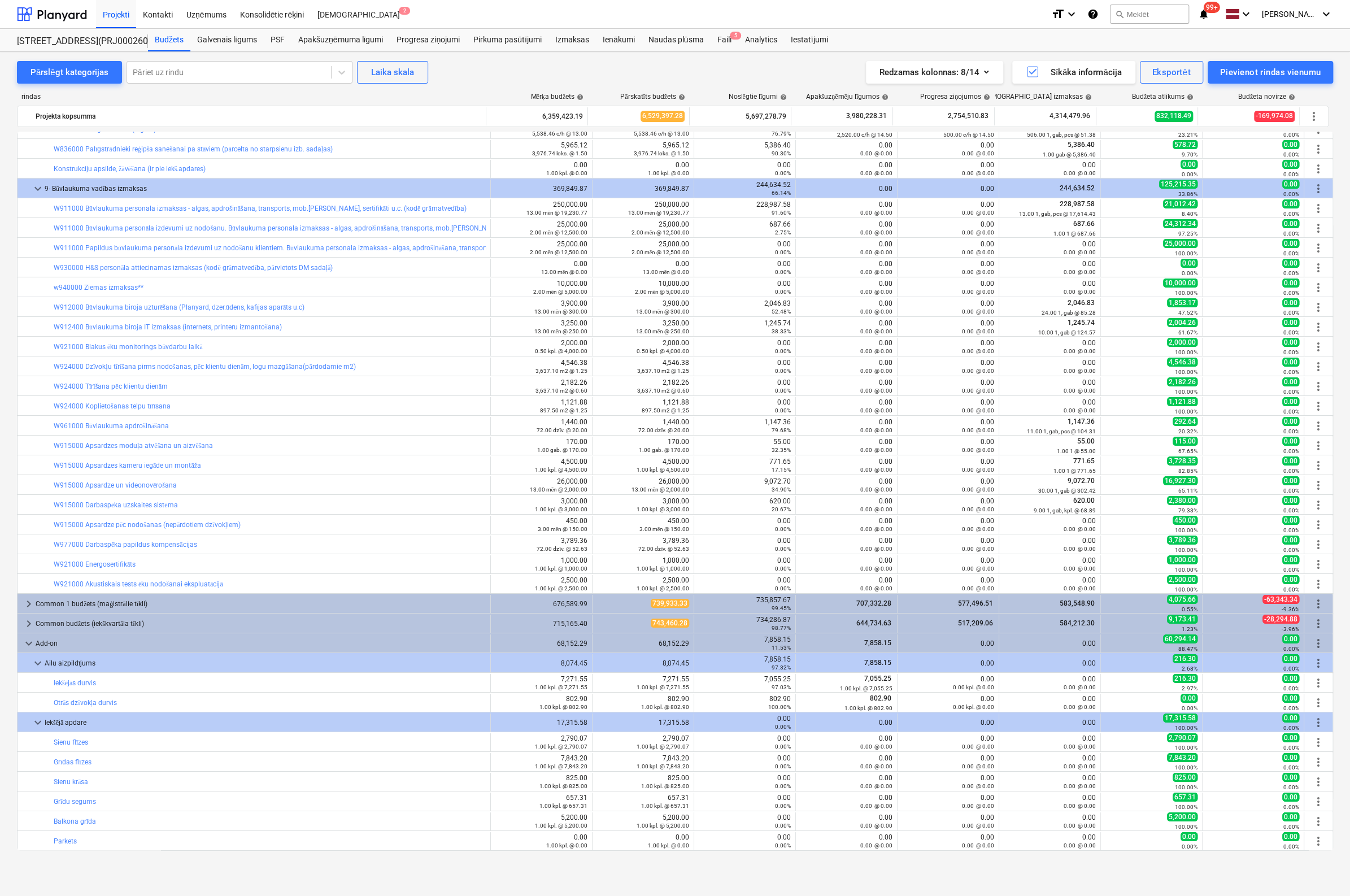
scroll to position [2960, 0]
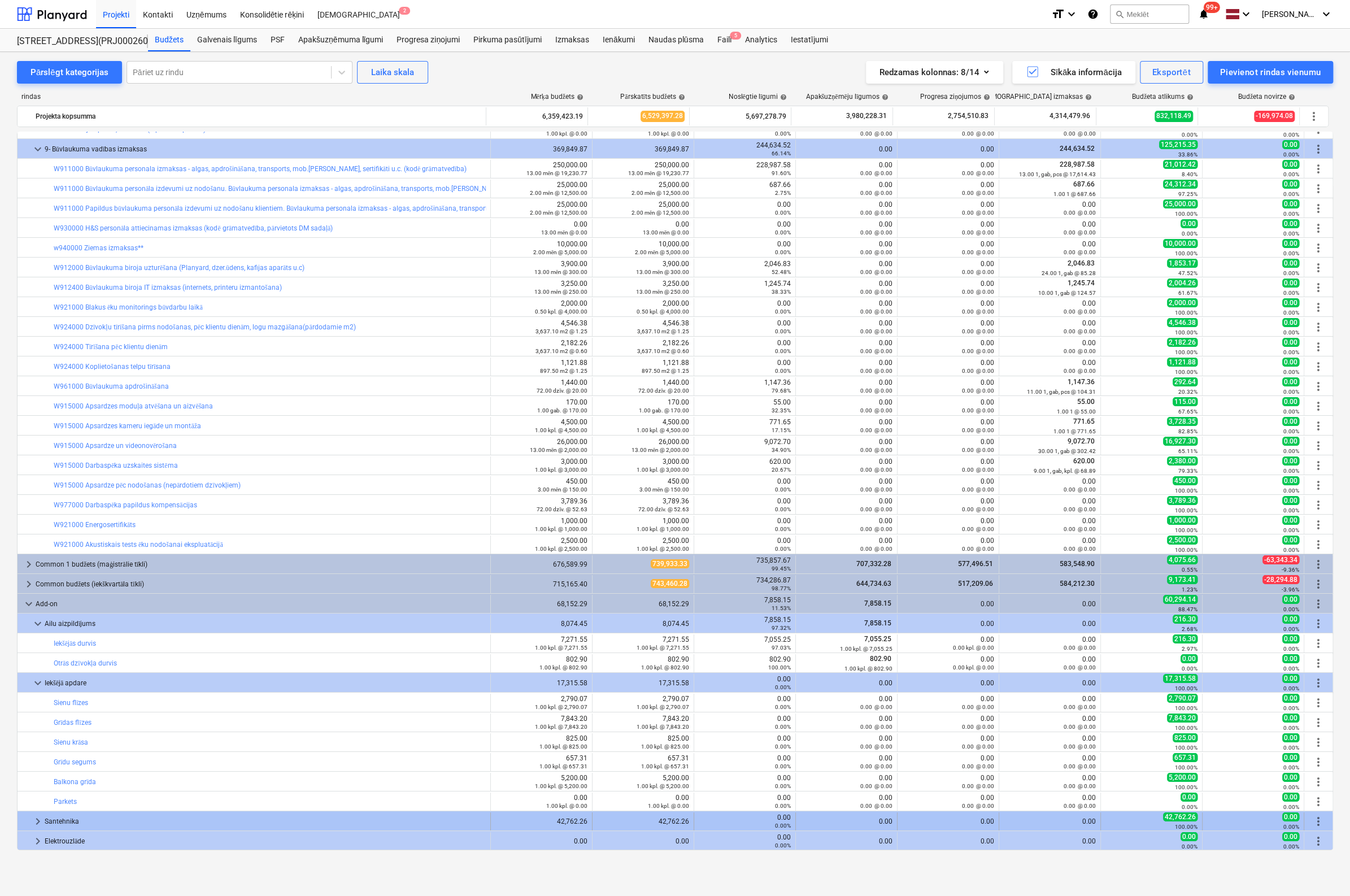
click at [37, 823] on span "keyboard_arrow_right" at bounding box center [37, 821] width 13 height 13
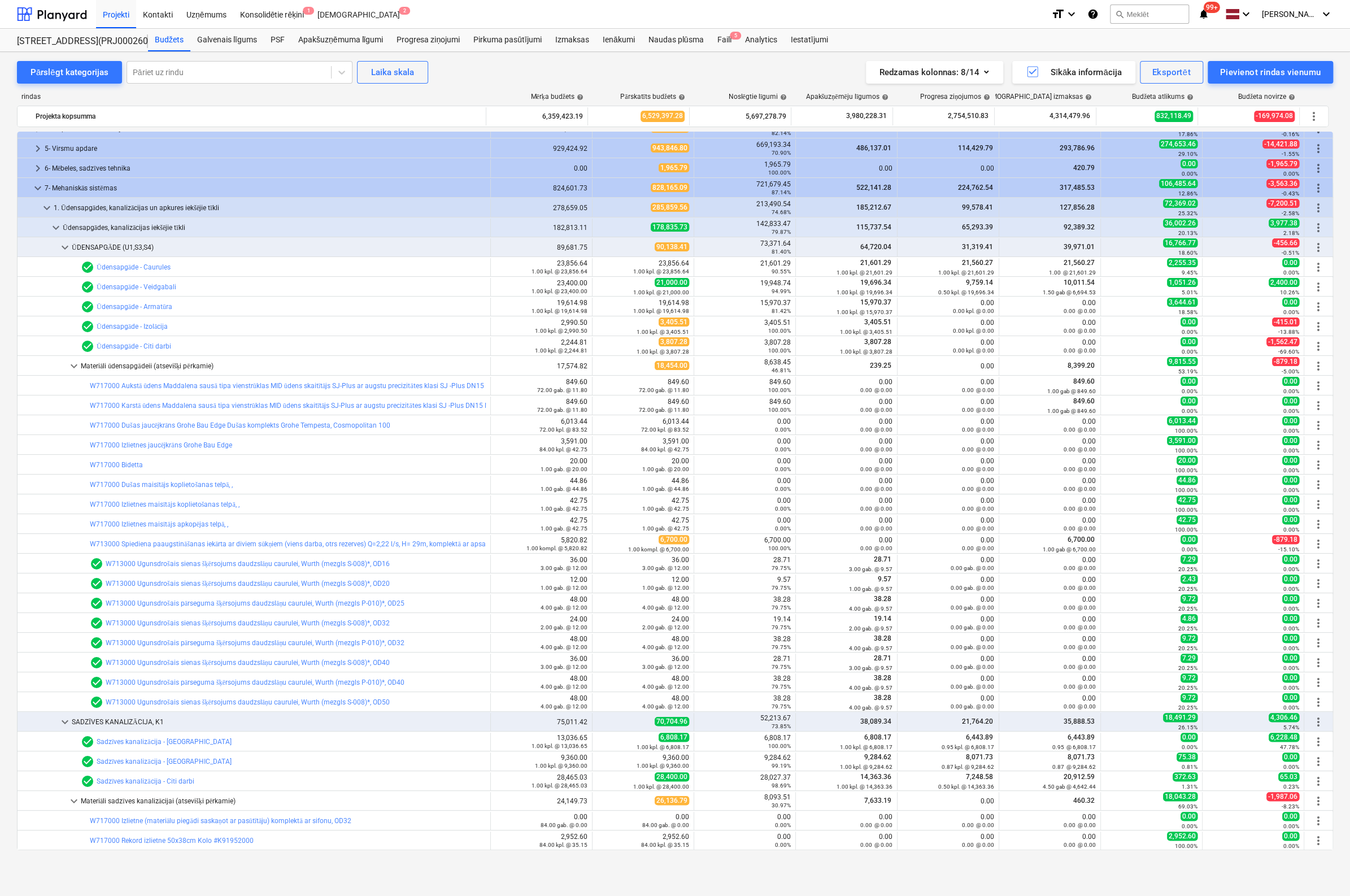
scroll to position [0, 0]
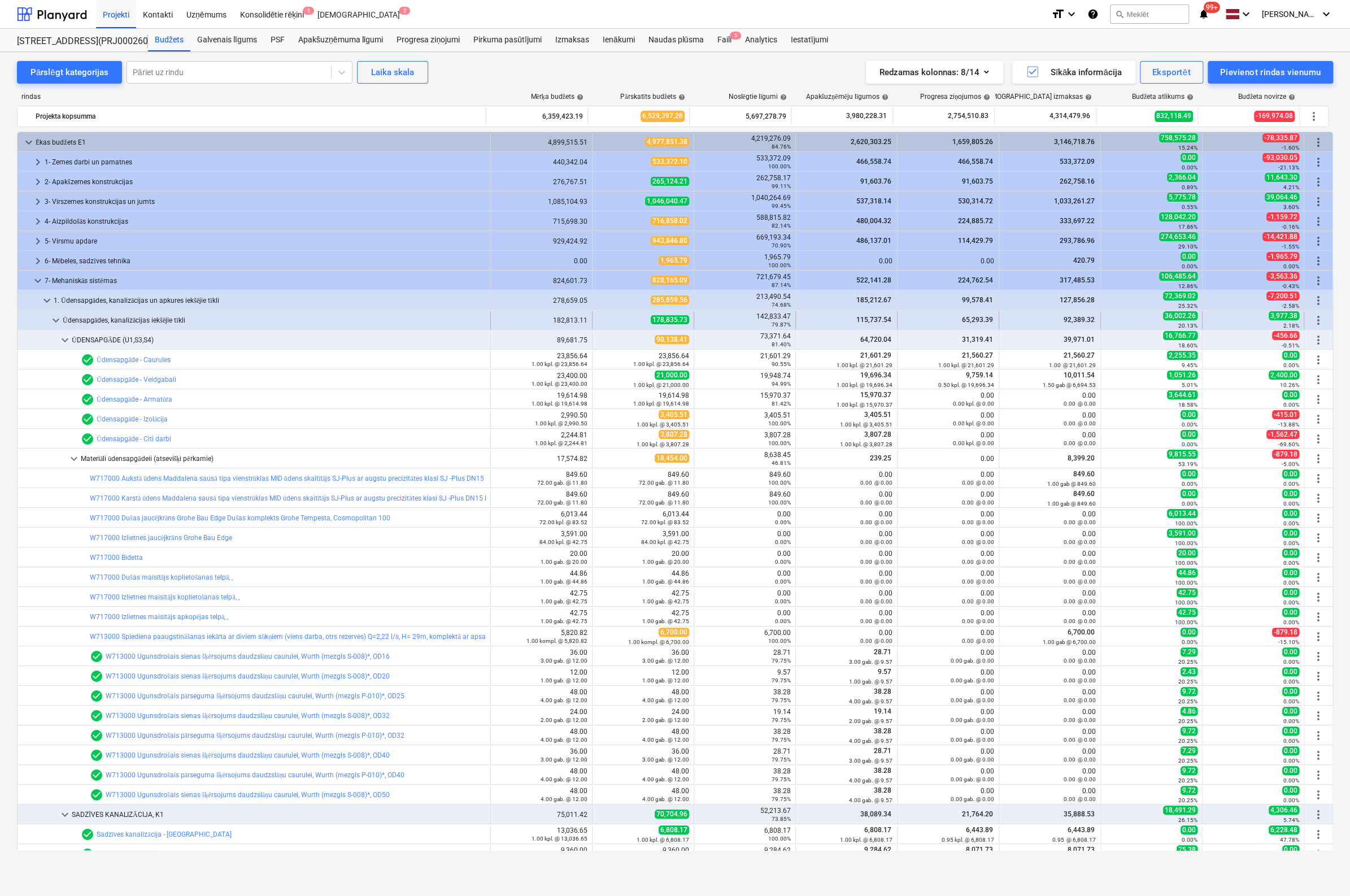
click at [54, 323] on span "keyboard_arrow_down" at bounding box center [56, 320] width 13 height 13
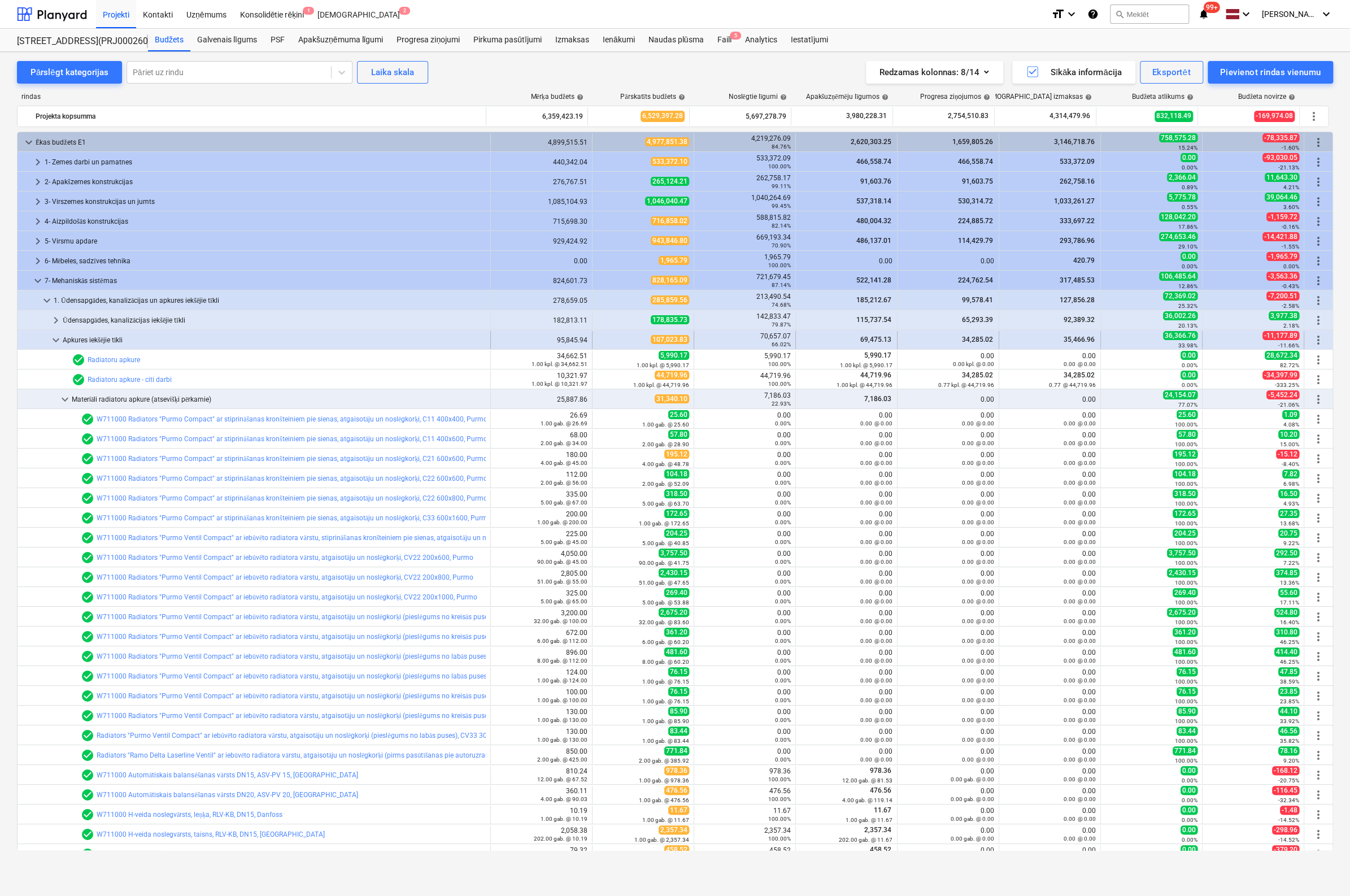
click at [55, 337] on span "keyboard_arrow_down" at bounding box center [56, 340] width 13 height 13
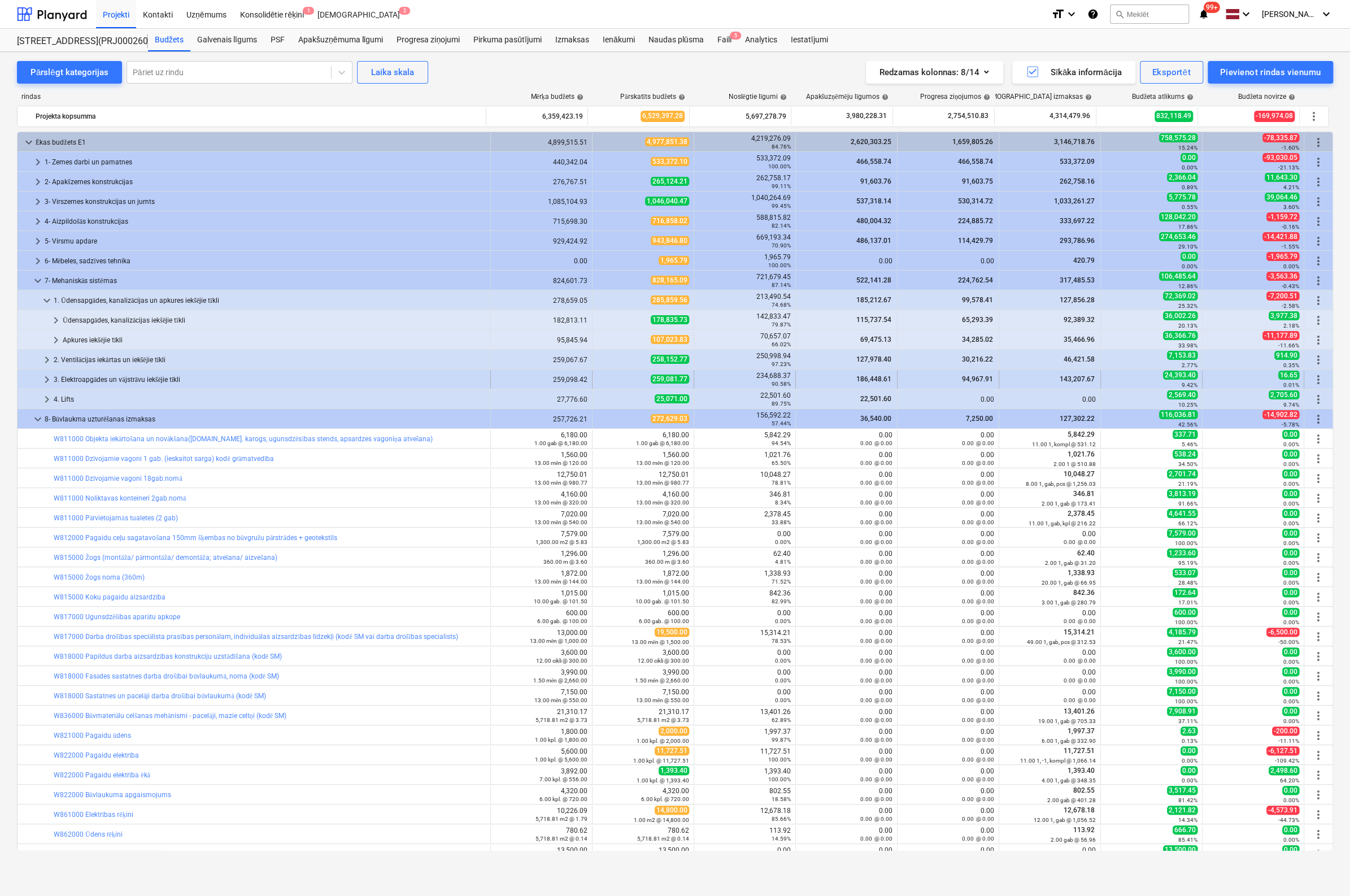
click at [43, 379] on span "keyboard_arrow_right" at bounding box center [47, 379] width 13 height 13
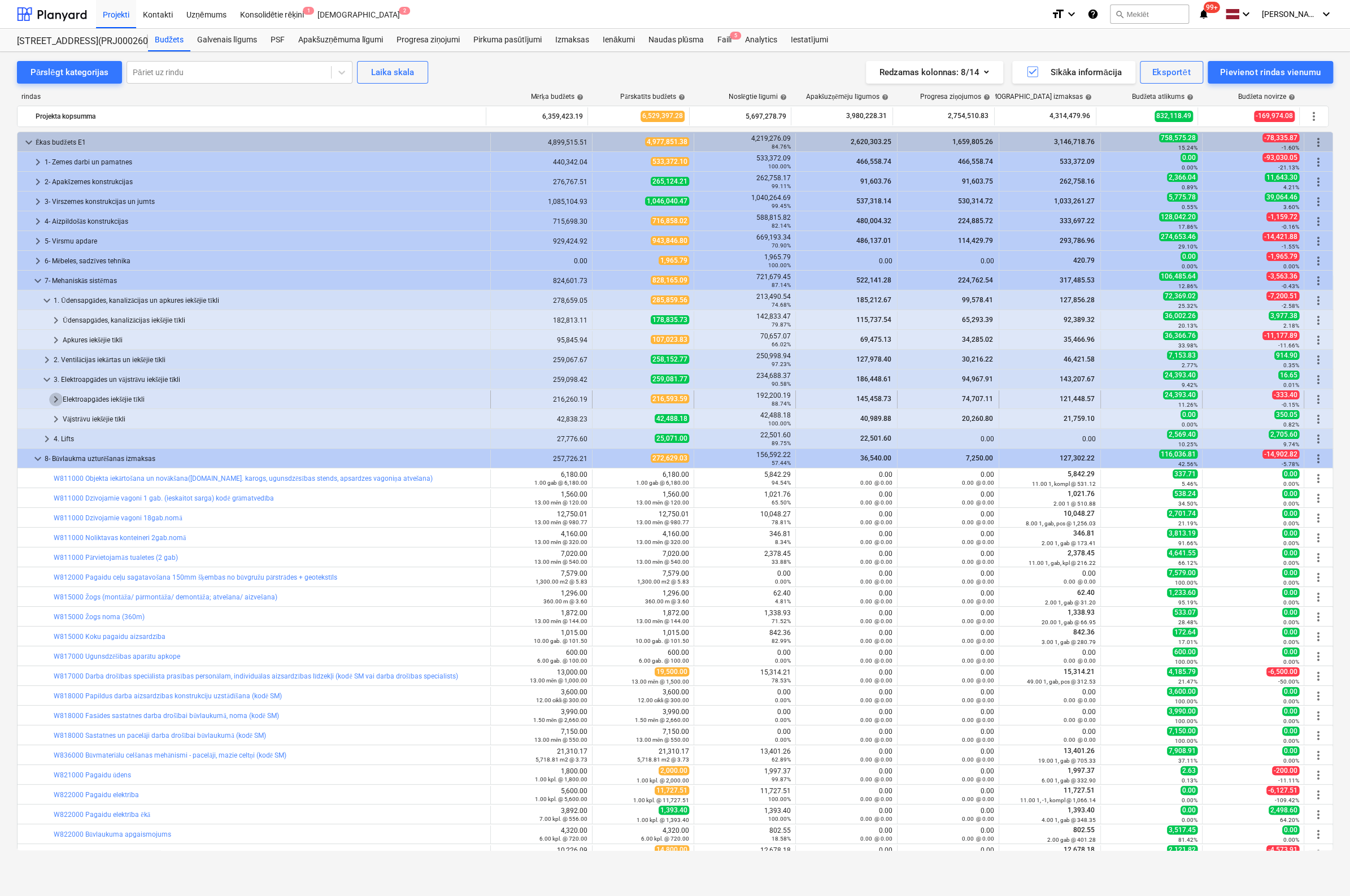
click at [55, 397] on span "keyboard_arrow_right" at bounding box center [56, 399] width 13 height 13
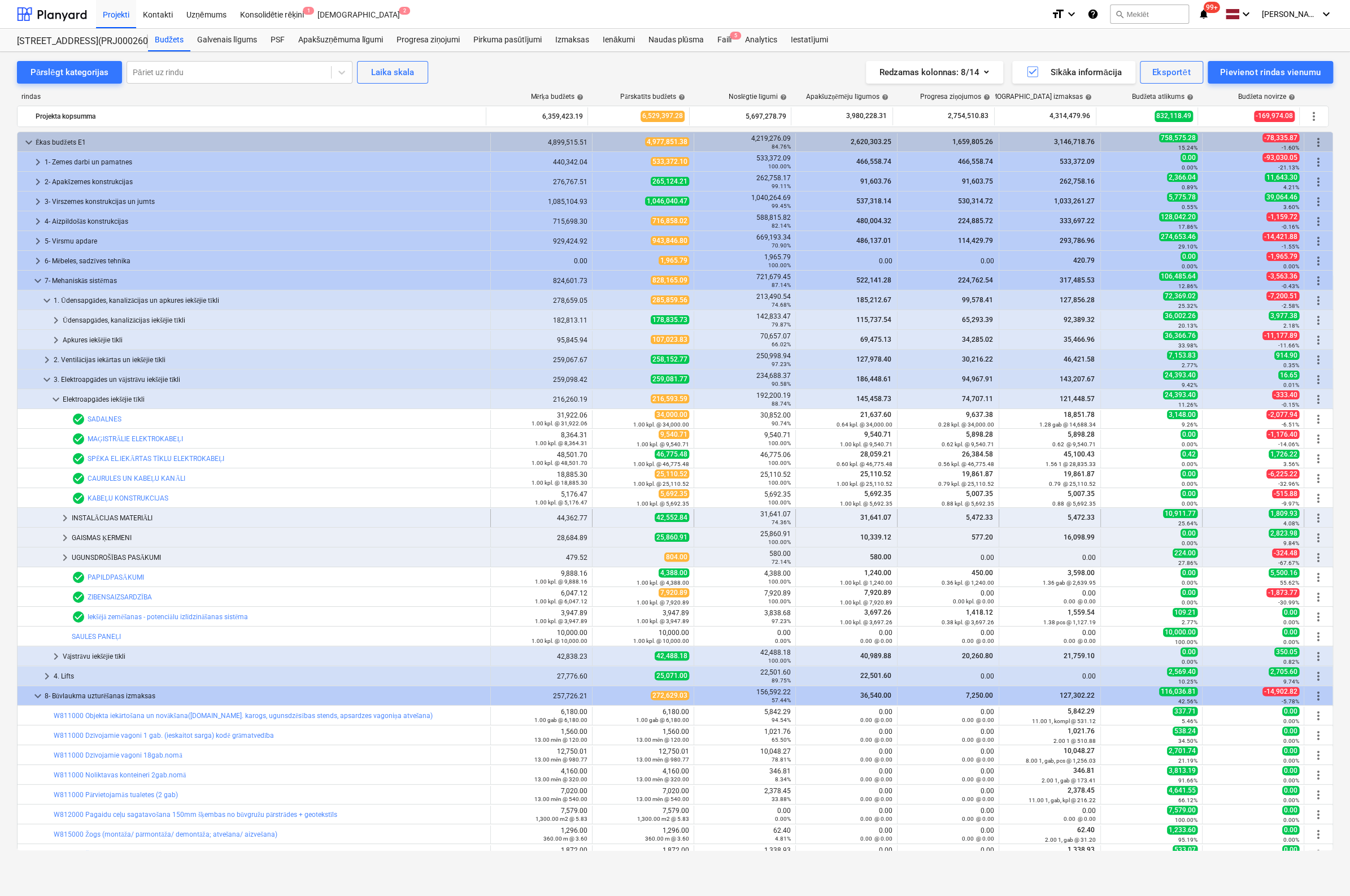
click at [65, 515] on span "keyboard_arrow_right" at bounding box center [64, 518] width 13 height 13
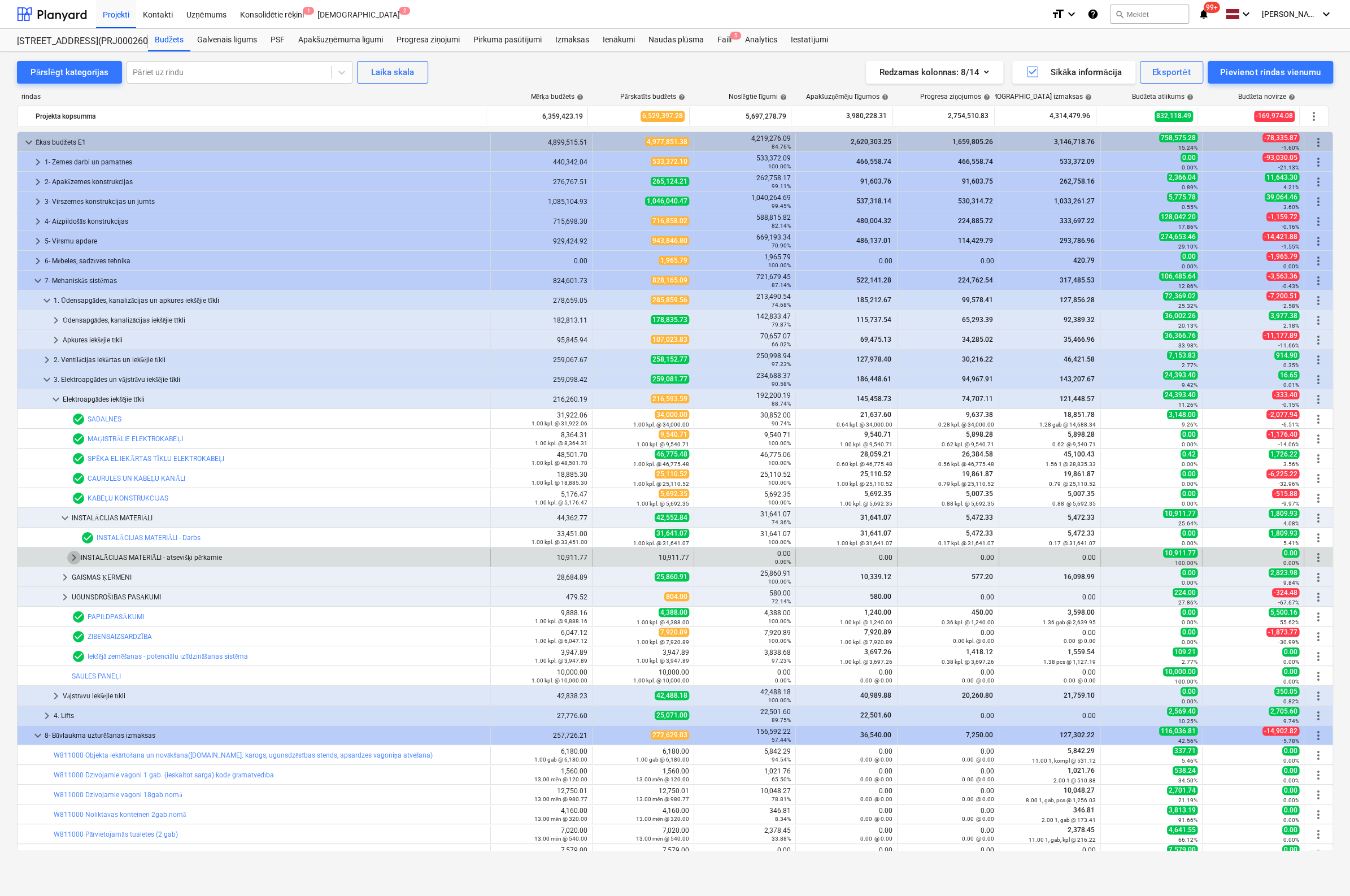
click at [73, 558] on span "keyboard_arrow_right" at bounding box center [73, 557] width 13 height 13
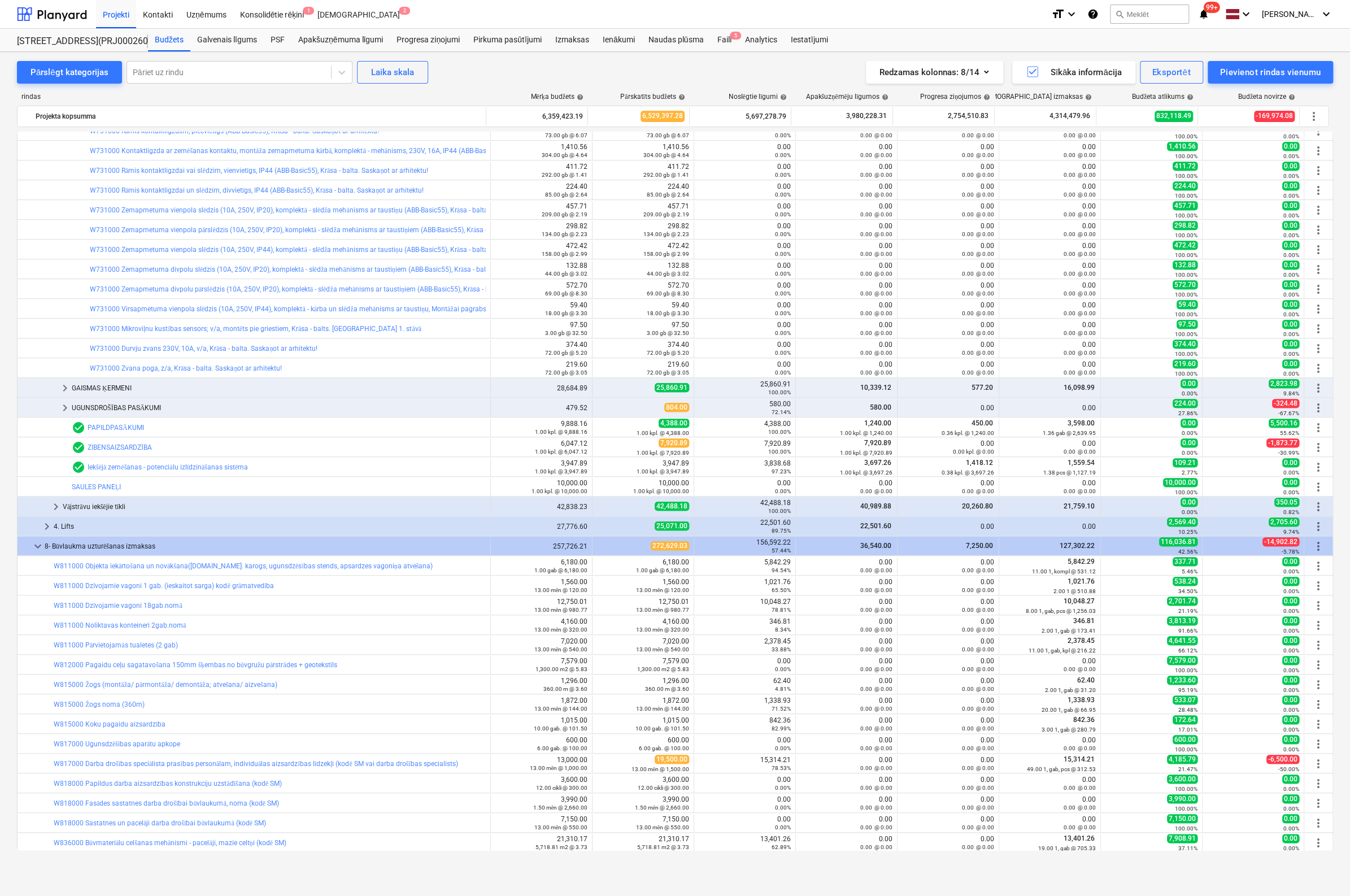
scroll to position [282, 0]
